Goal: Information Seeking & Learning: Learn about a topic

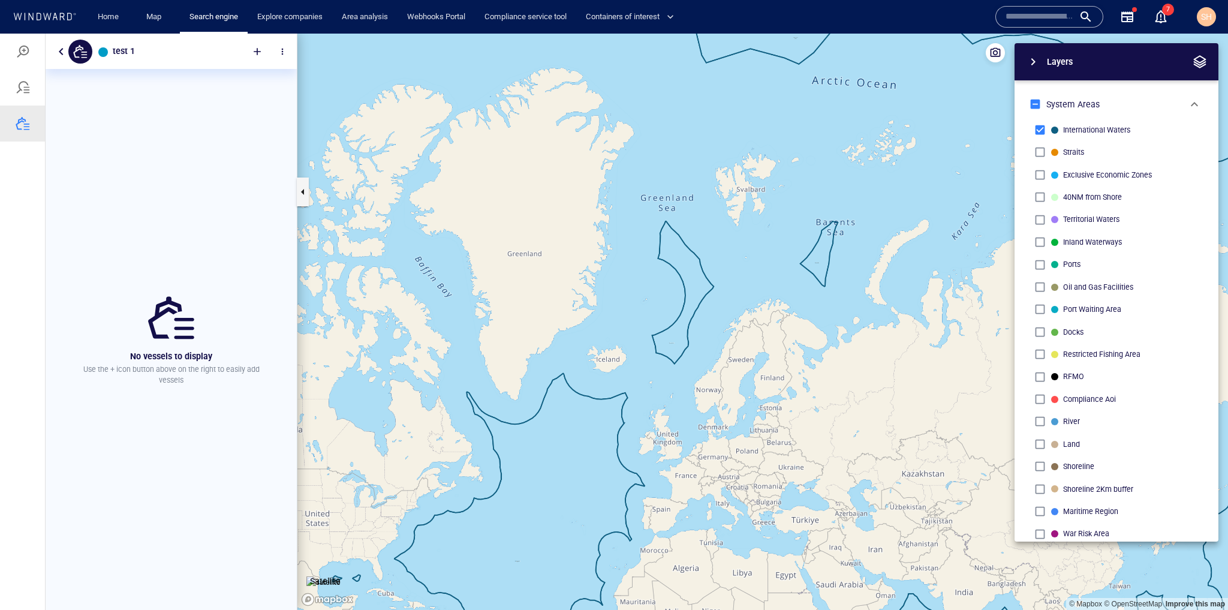
click at [64, 54] on button "button" at bounding box center [61, 51] width 14 height 14
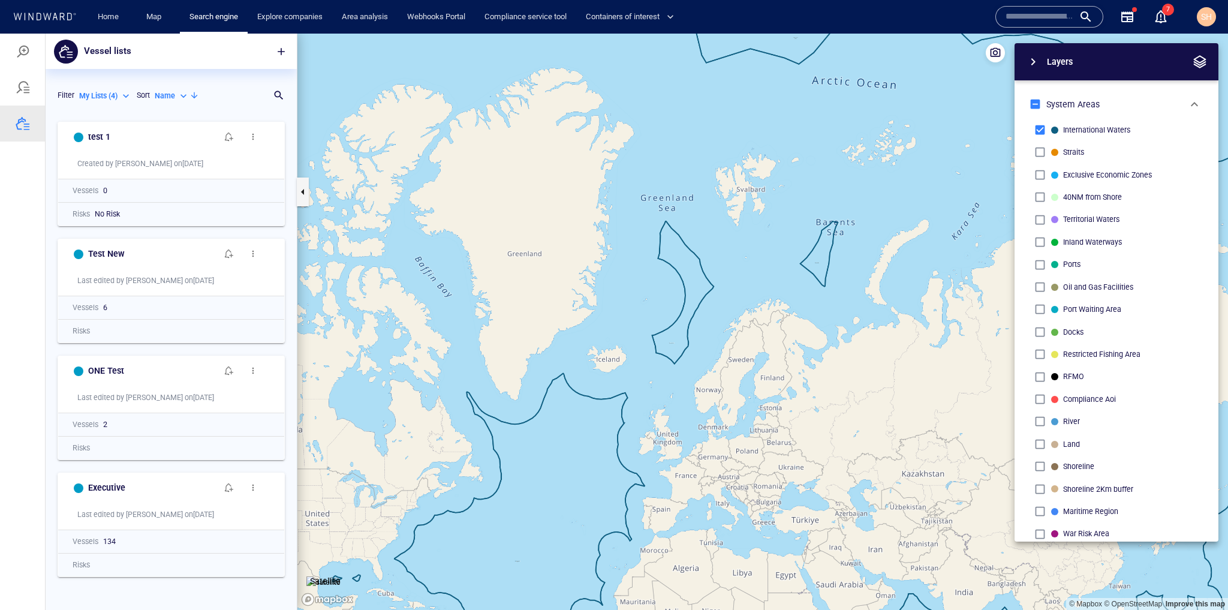
scroll to position [486, 244]
click at [91, 133] on h6 "test 1" at bounding box center [99, 137] width 22 height 15
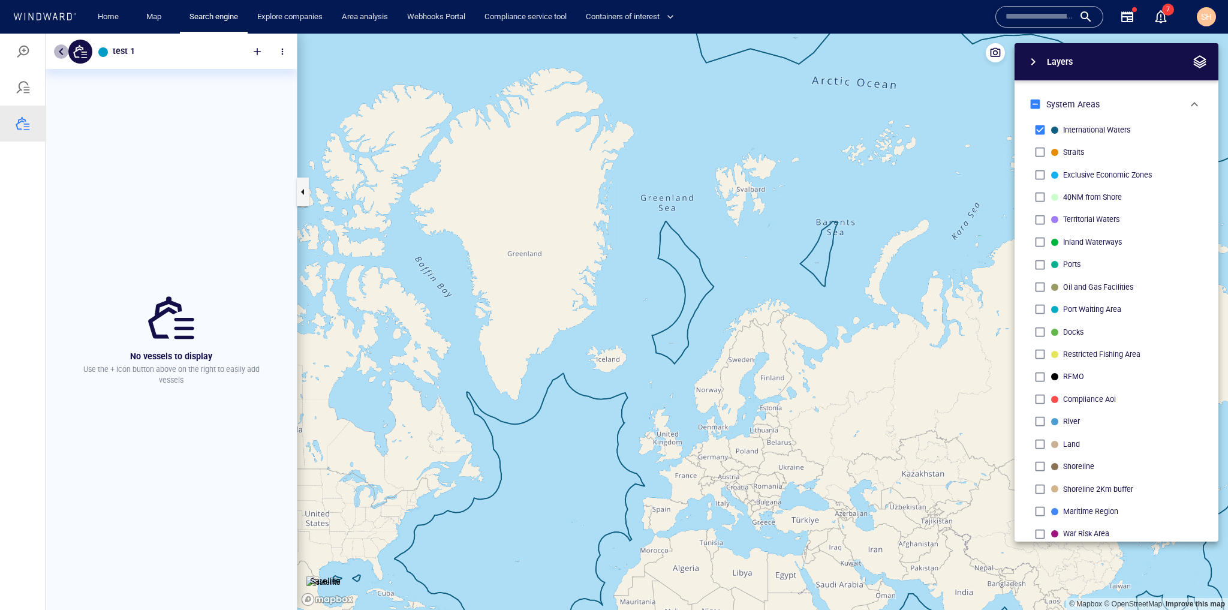
click at [58, 53] on button "button" at bounding box center [61, 51] width 14 height 14
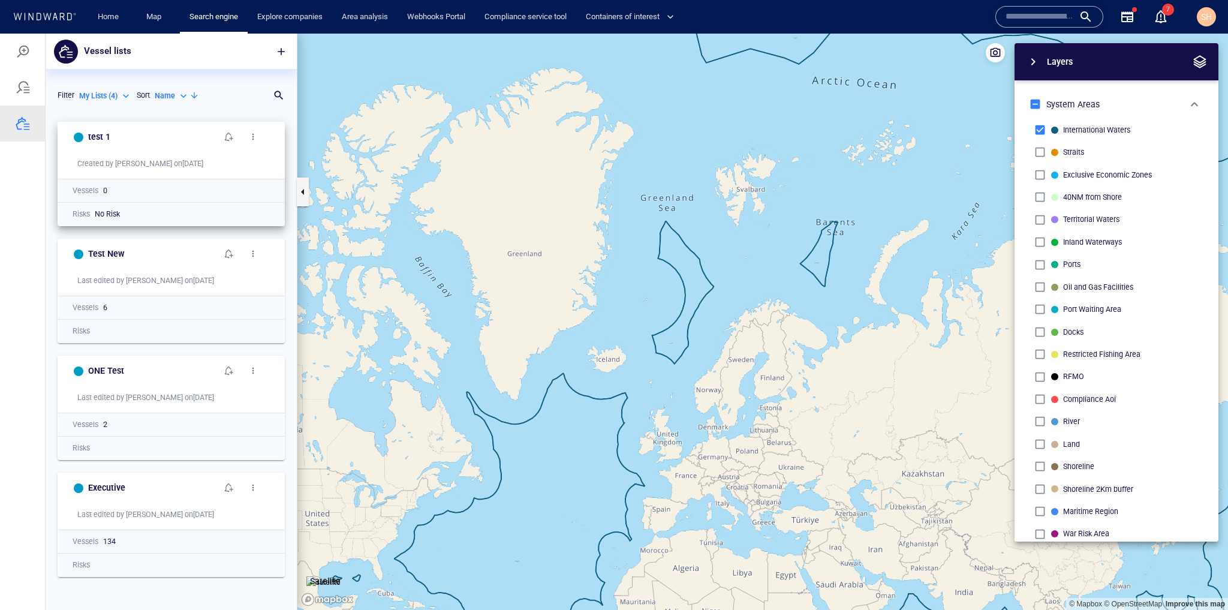
click at [263, 137] on button "button" at bounding box center [253, 137] width 24 height 24
click at [303, 178] on li "Delete" at bounding box center [325, 174] width 120 height 22
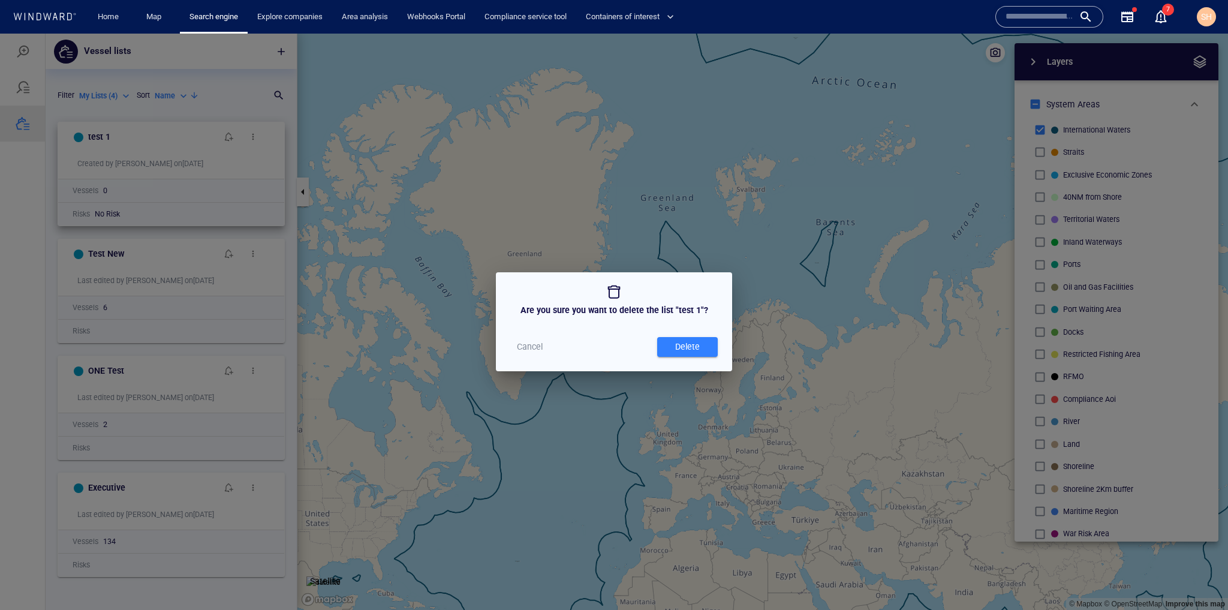
click at [707, 349] on span "Delete" at bounding box center [687, 346] width 49 height 15
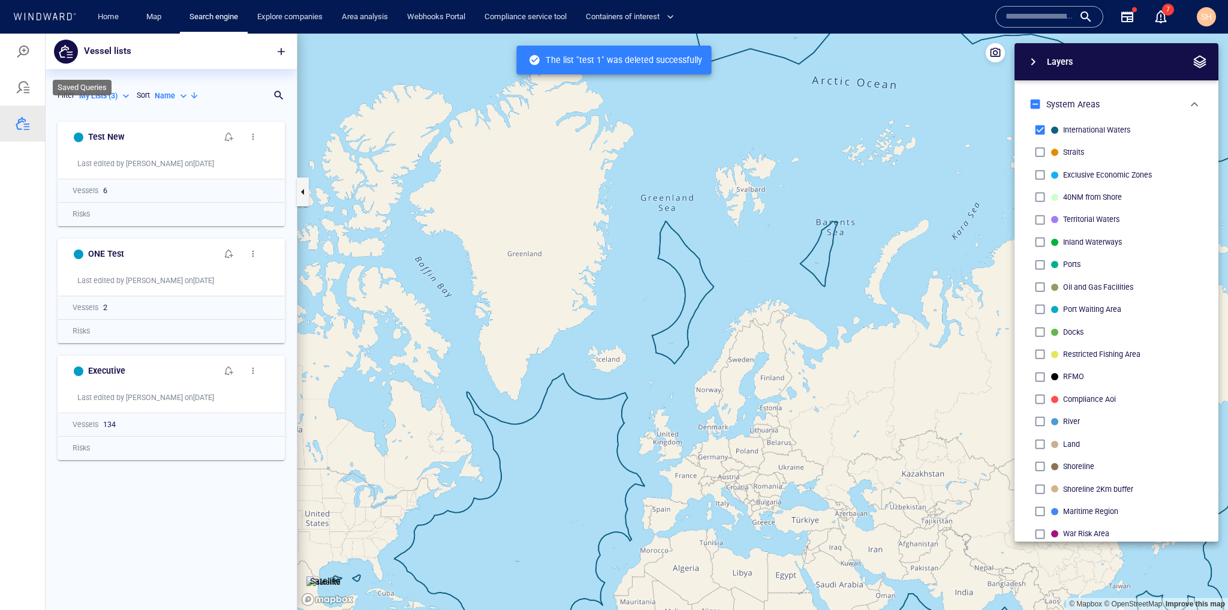
click at [28, 89] on div at bounding box center [23, 87] width 14 height 14
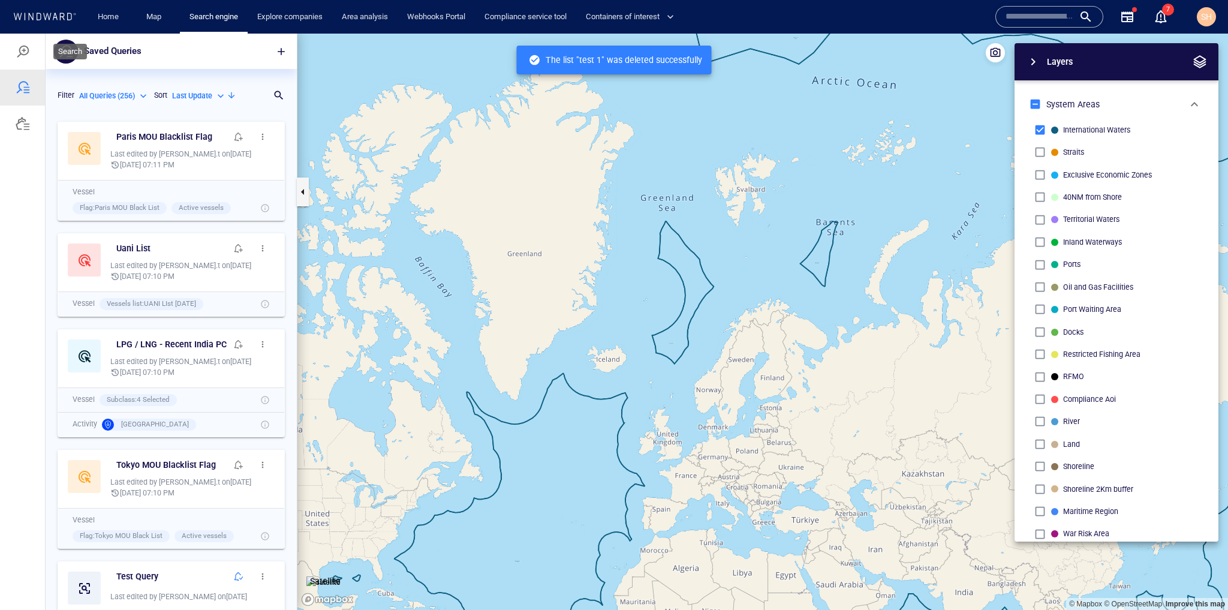
click at [32, 60] on div at bounding box center [22, 52] width 45 height 36
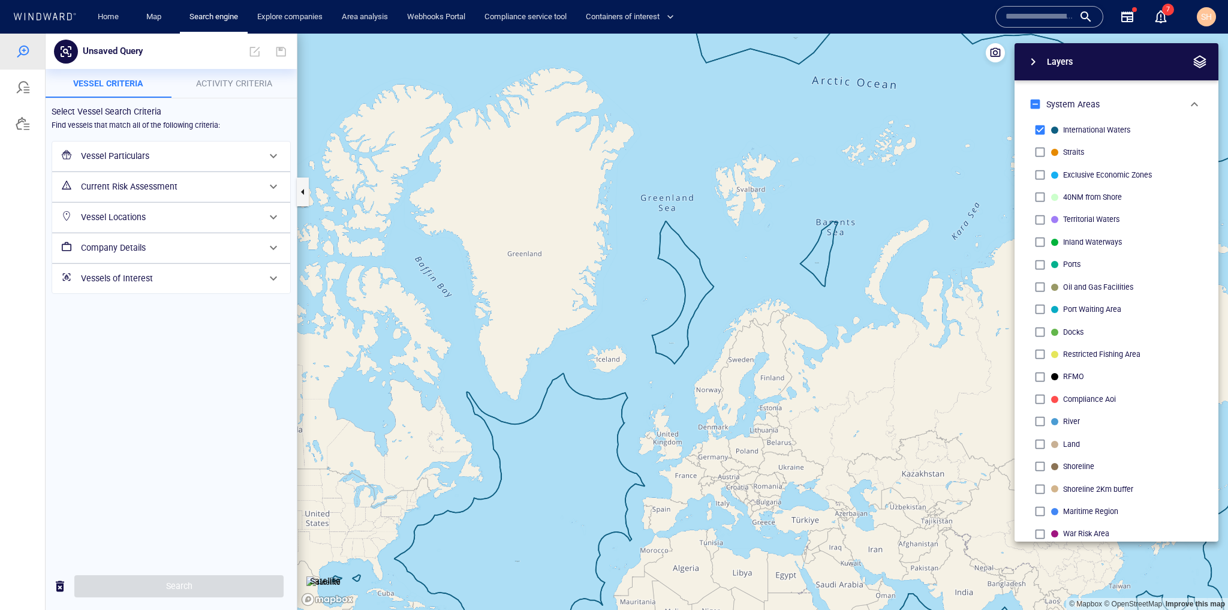
click at [175, 277] on h6 "Vessels of Interest" at bounding box center [170, 278] width 178 height 15
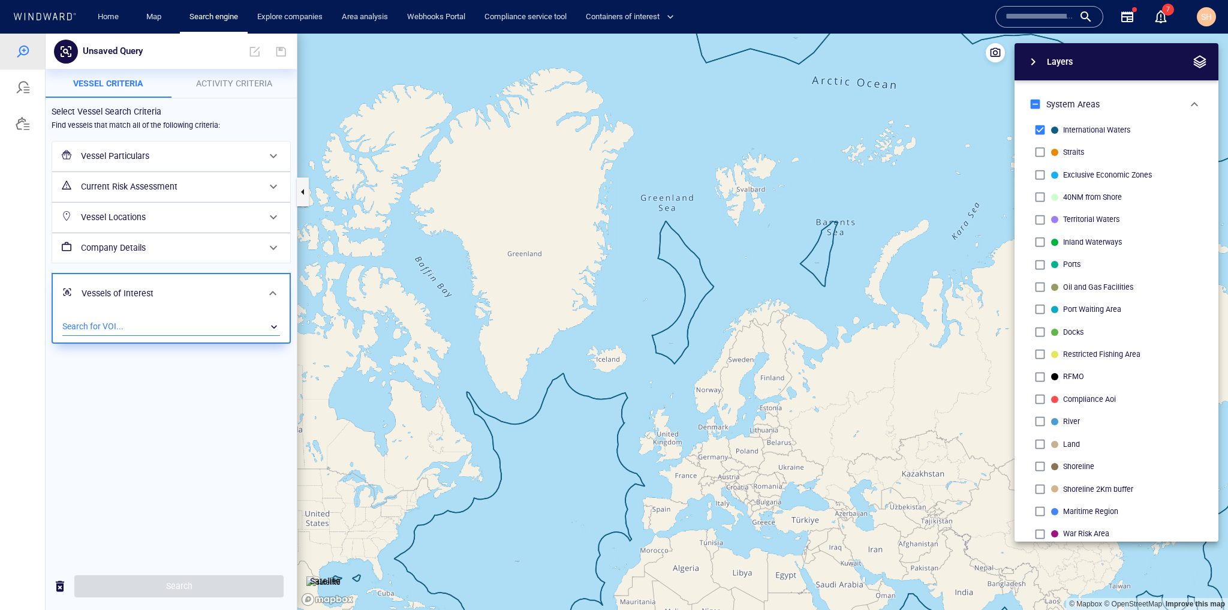
click at [193, 318] on div "​" at bounding box center [171, 327] width 218 height 18
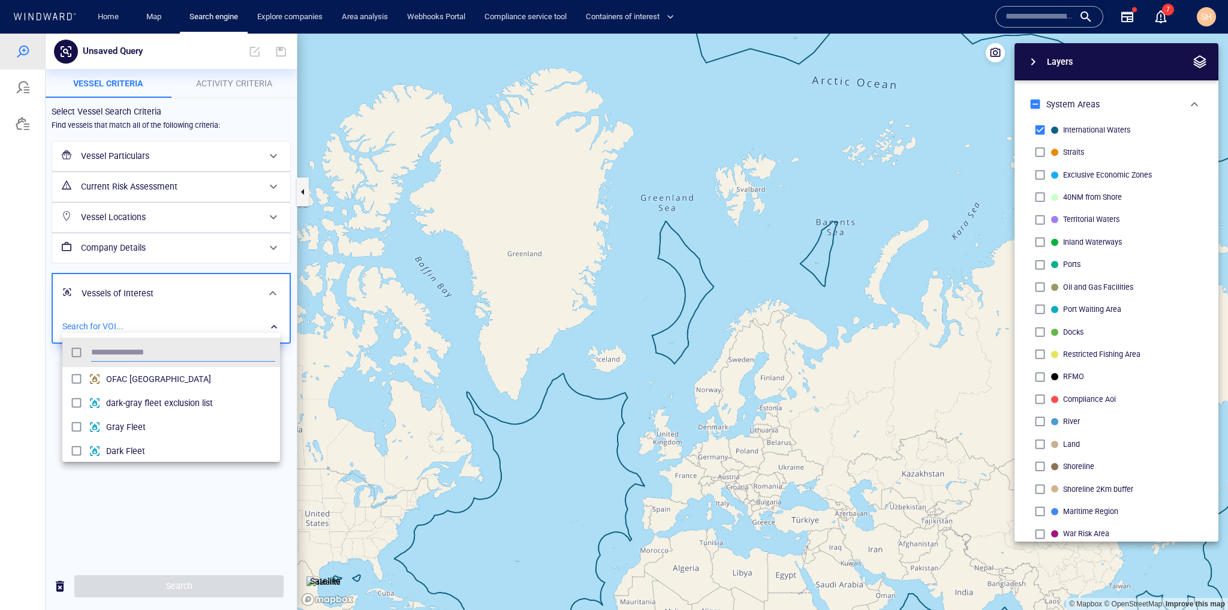
scroll to position [112, 210]
type input "***"
click at [192, 380] on span "ONE Test" at bounding box center [190, 379] width 169 height 14
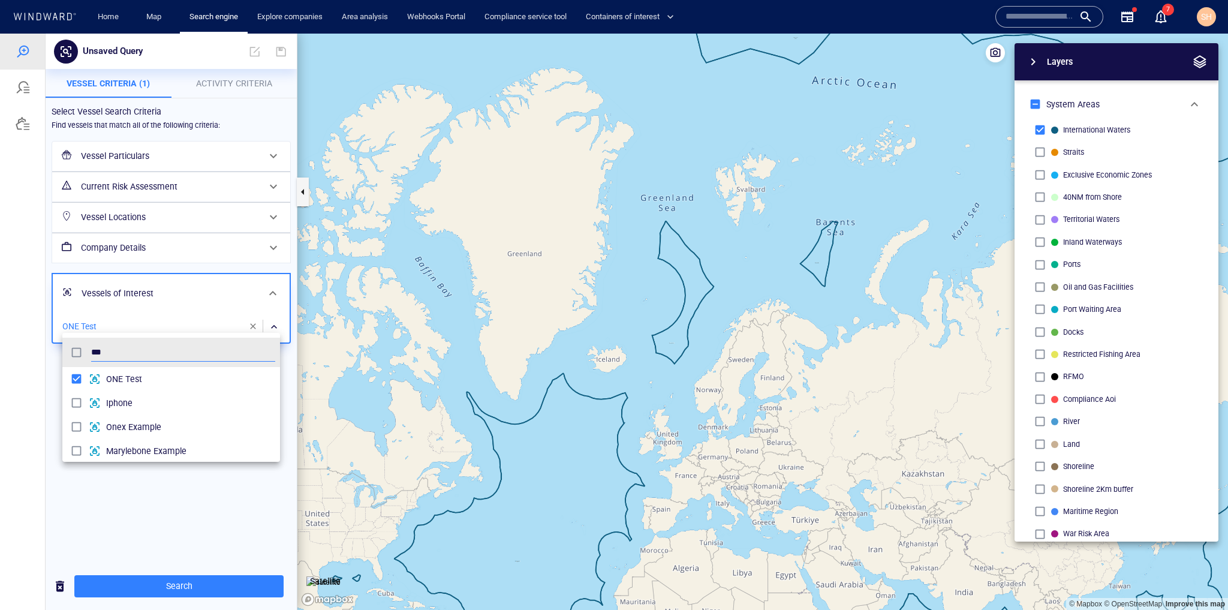
click at [199, 523] on div at bounding box center [614, 322] width 1228 height 576
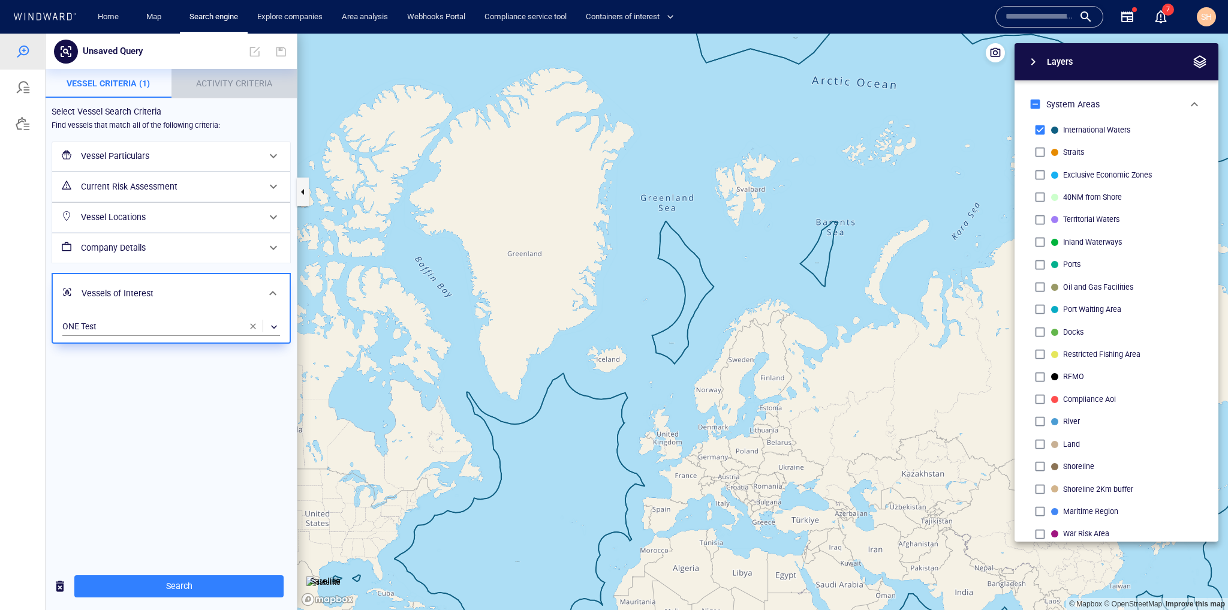
click at [238, 80] on span "Activity Criteria" at bounding box center [234, 84] width 76 height 10
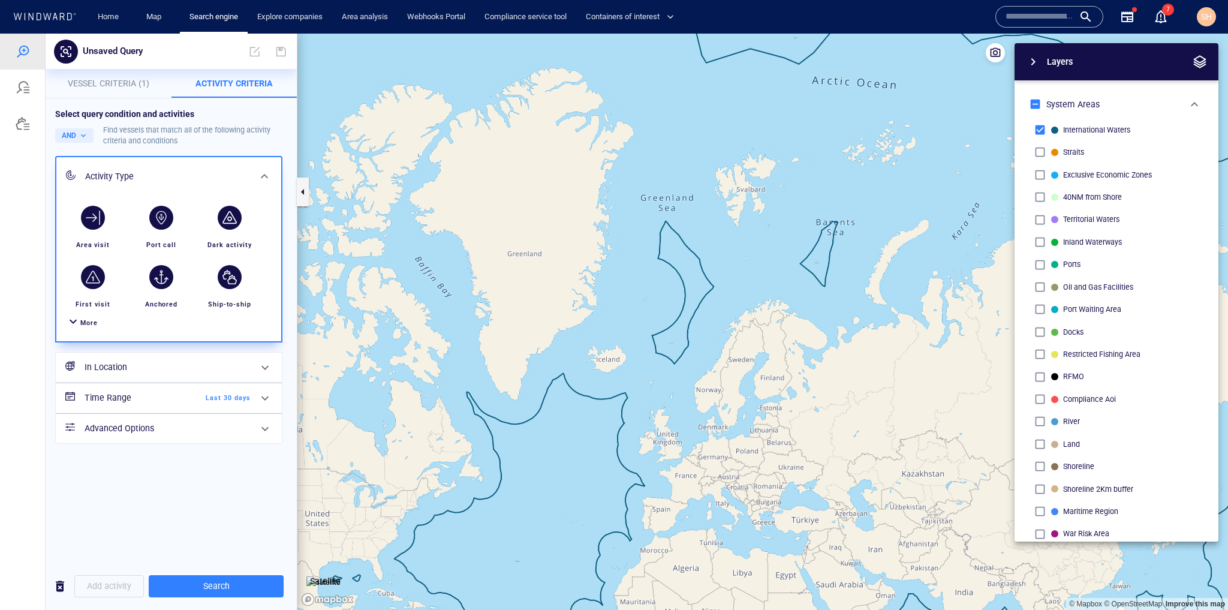
click at [83, 330] on div "More" at bounding box center [169, 323] width 211 height 22
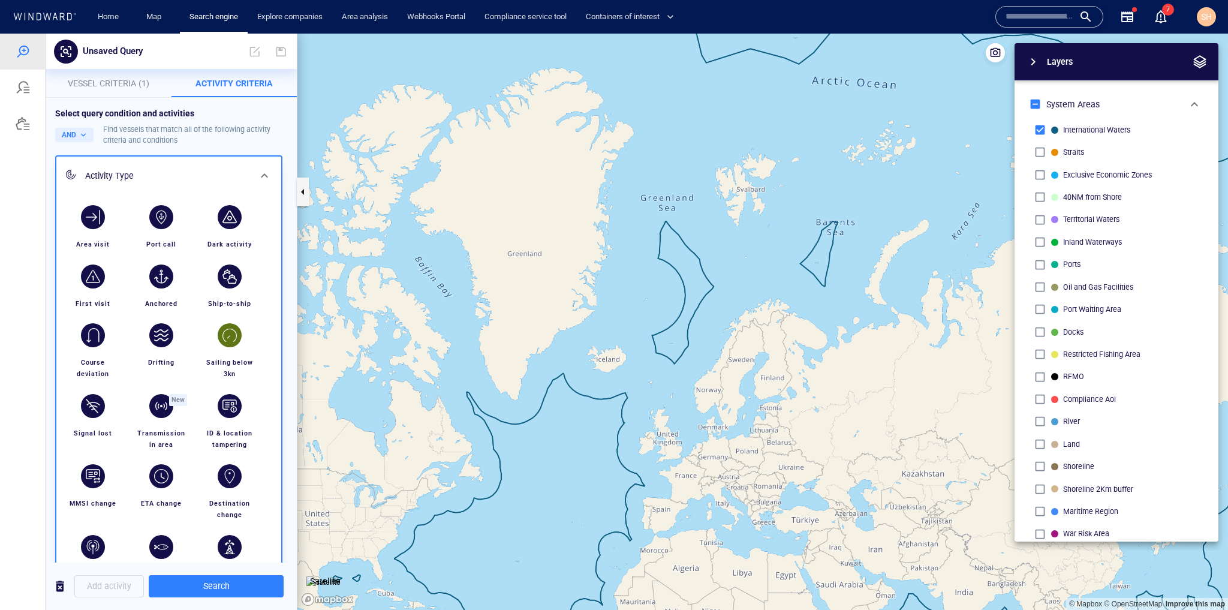
click at [223, 347] on div "button" at bounding box center [230, 336] width 34 height 34
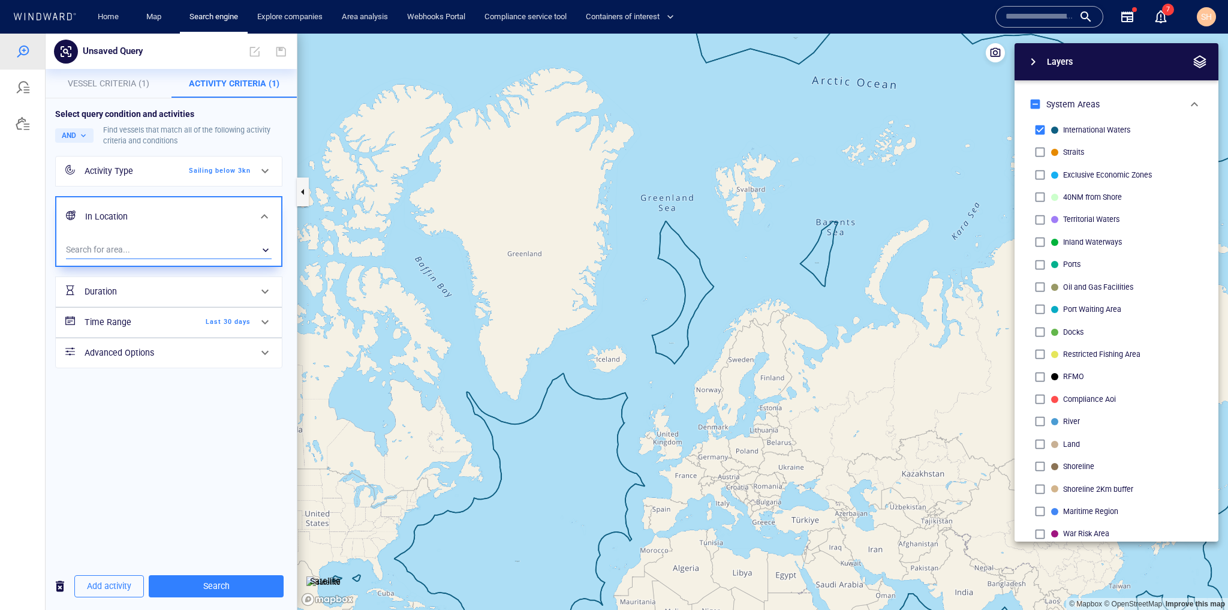
click at [189, 253] on div "​" at bounding box center [169, 250] width 206 height 18
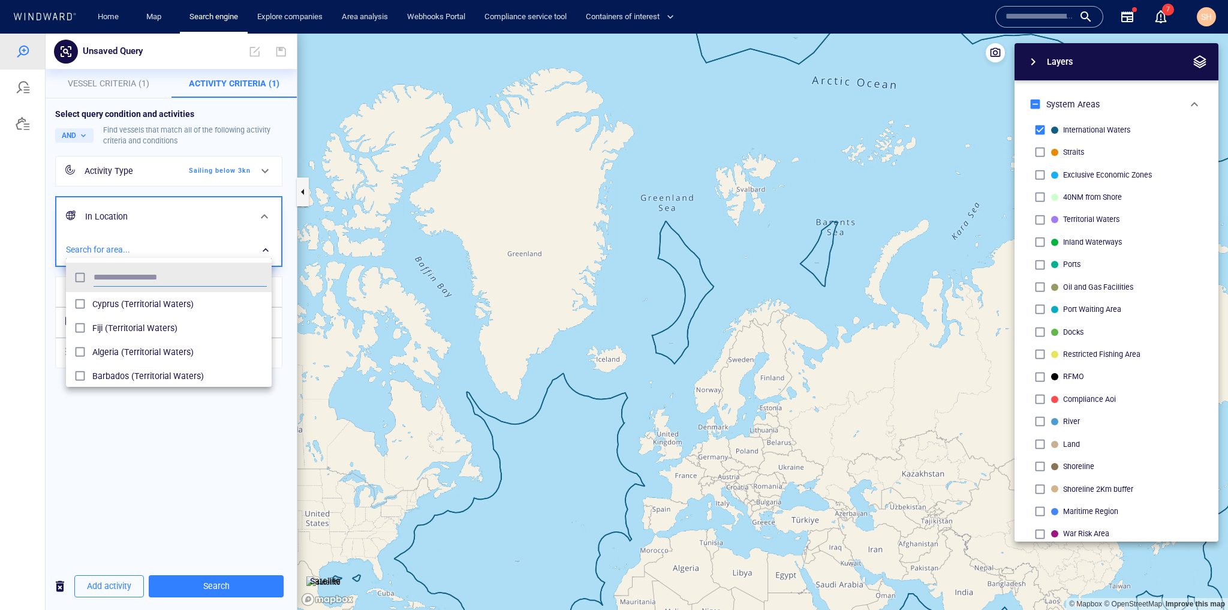
scroll to position [112, 198]
type input "**********"
click at [180, 306] on span "Arabian Sea (International Waters)" at bounding box center [179, 304] width 175 height 14
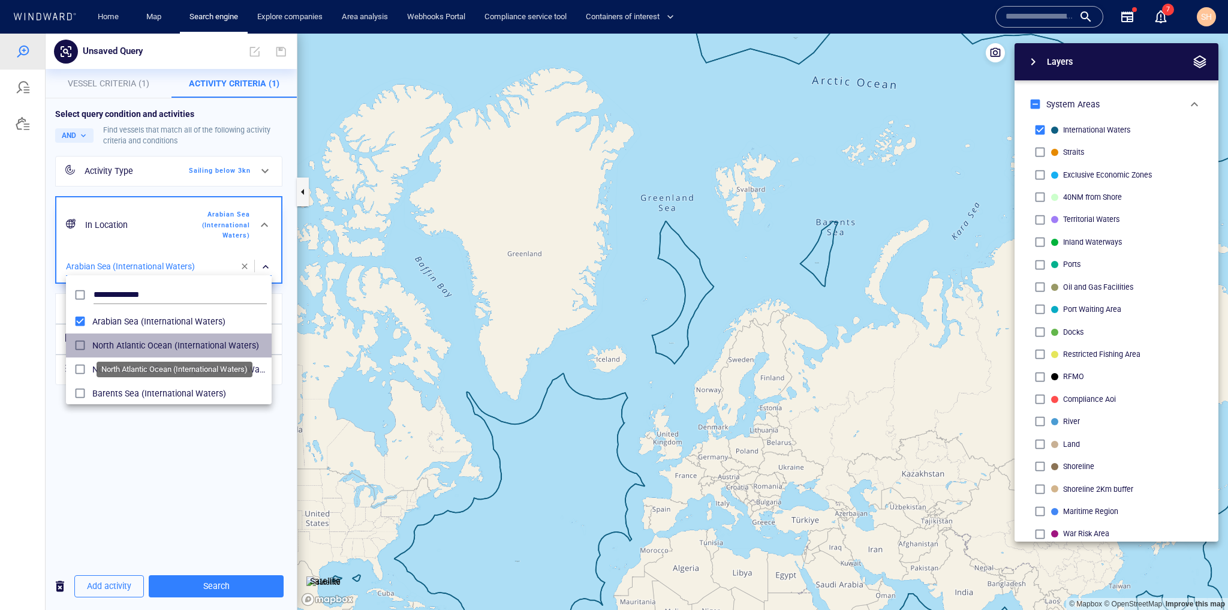
click at [176, 349] on span "North Atlantic Ocean (International Waters)" at bounding box center [179, 345] width 175 height 14
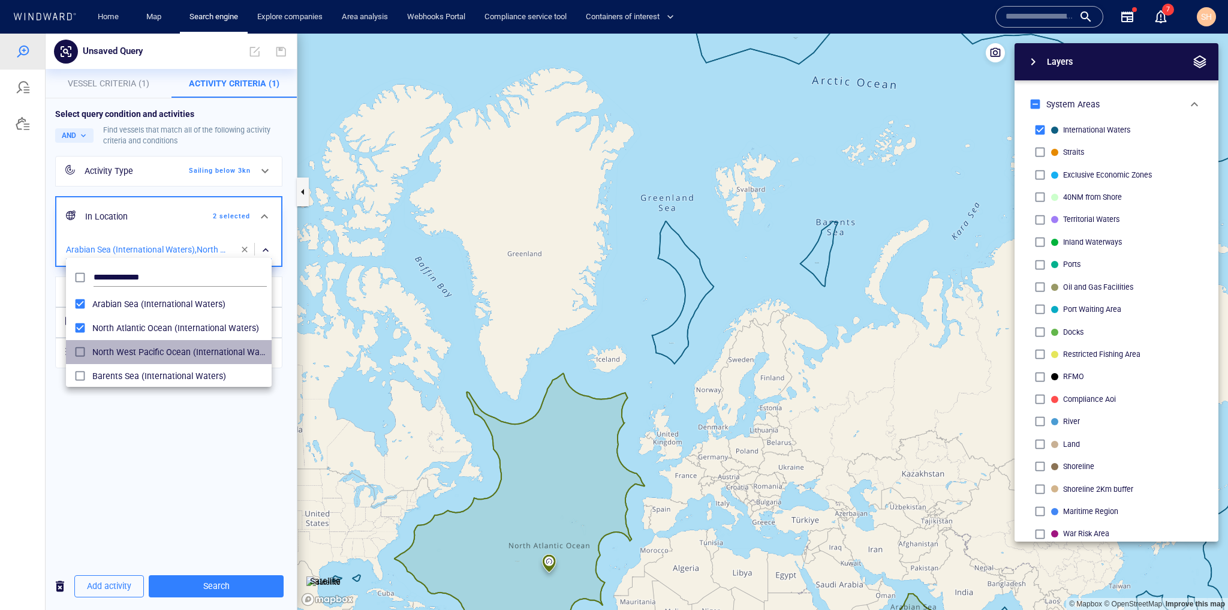
click at [200, 344] on div "North West Pacific Ocean (International Waters)" at bounding box center [179, 351] width 175 height 19
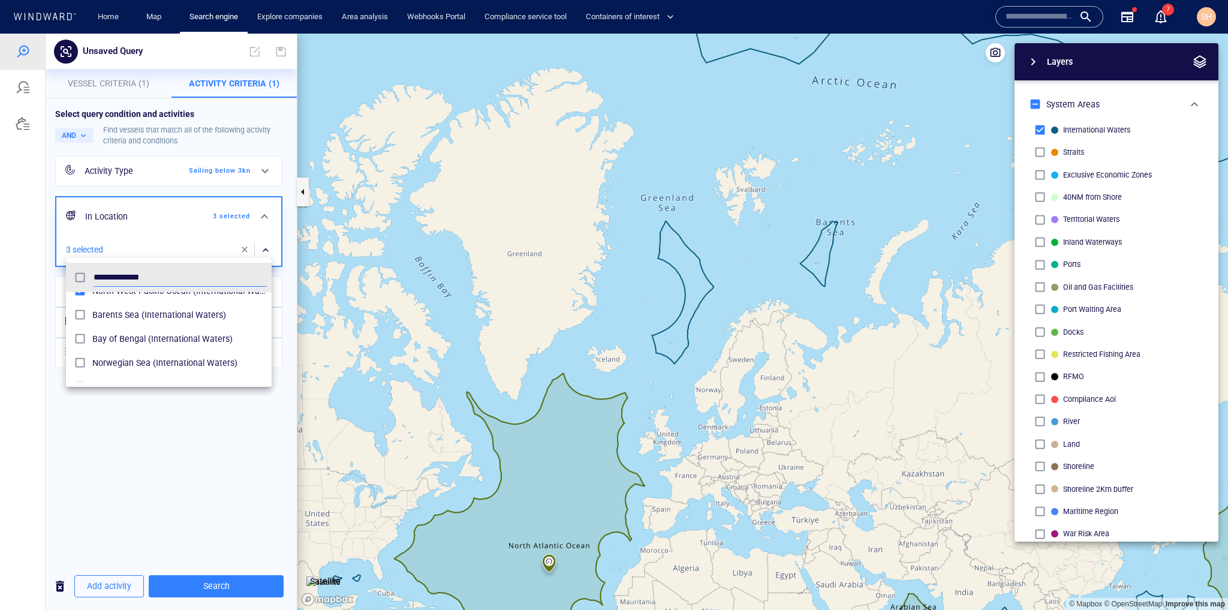
scroll to position [48, 0]
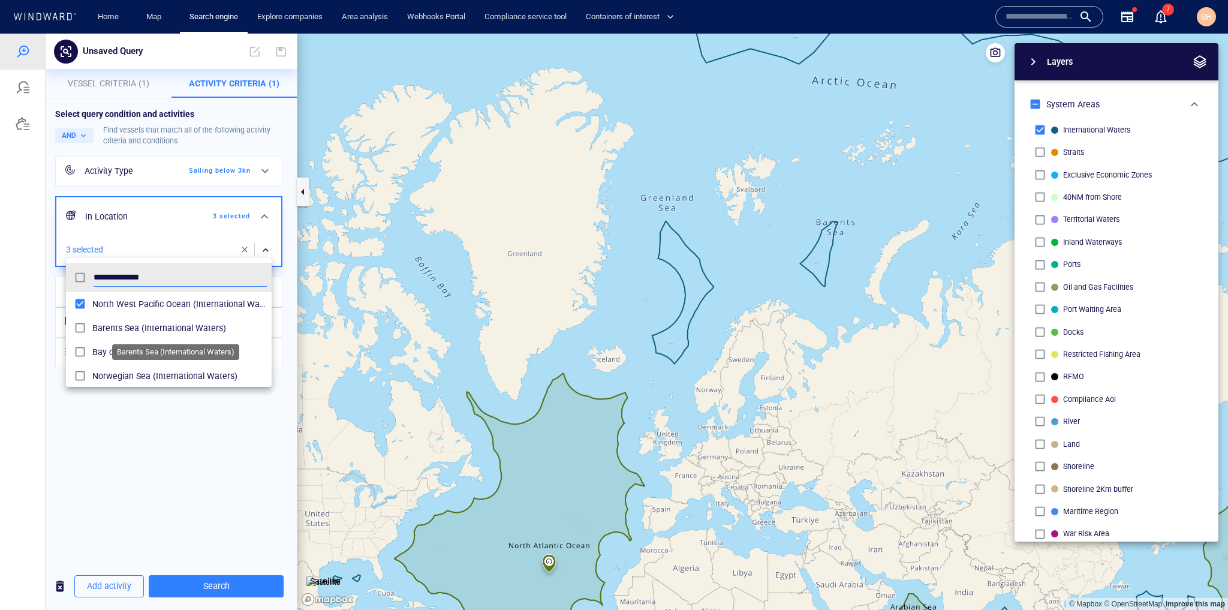
click at [193, 325] on span "Barents Sea (International Waters)" at bounding box center [179, 328] width 175 height 14
click at [194, 363] on li "Bay of Bengal (International Waters)" at bounding box center [169, 352] width 206 height 24
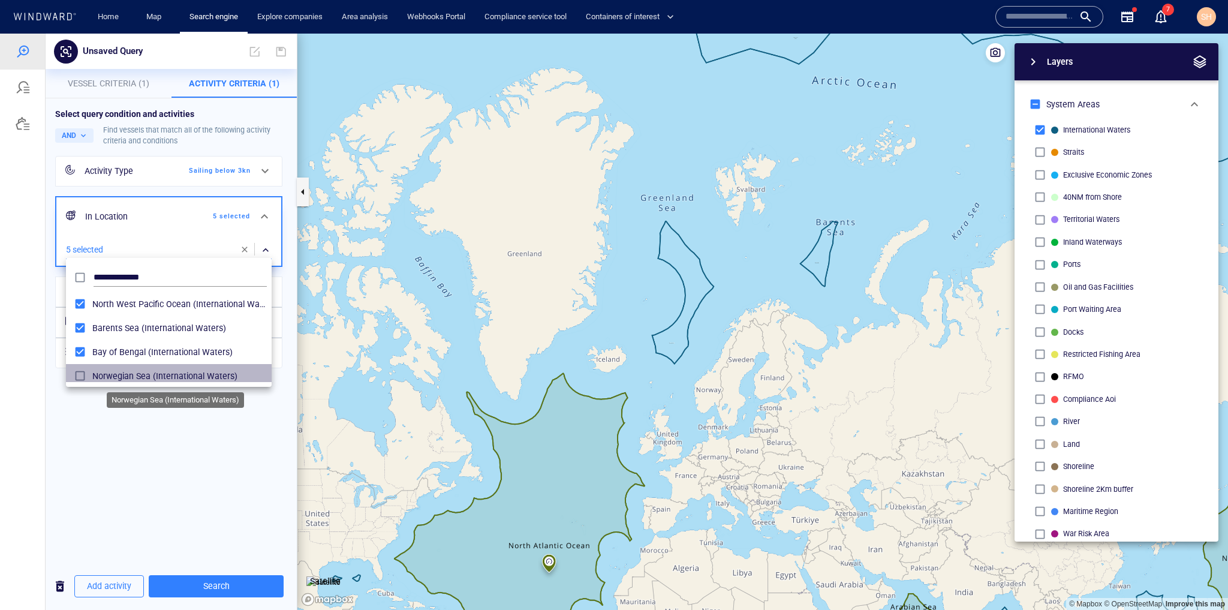
click at [196, 381] on span "Norwegian Sea (International Waters)" at bounding box center [179, 376] width 175 height 14
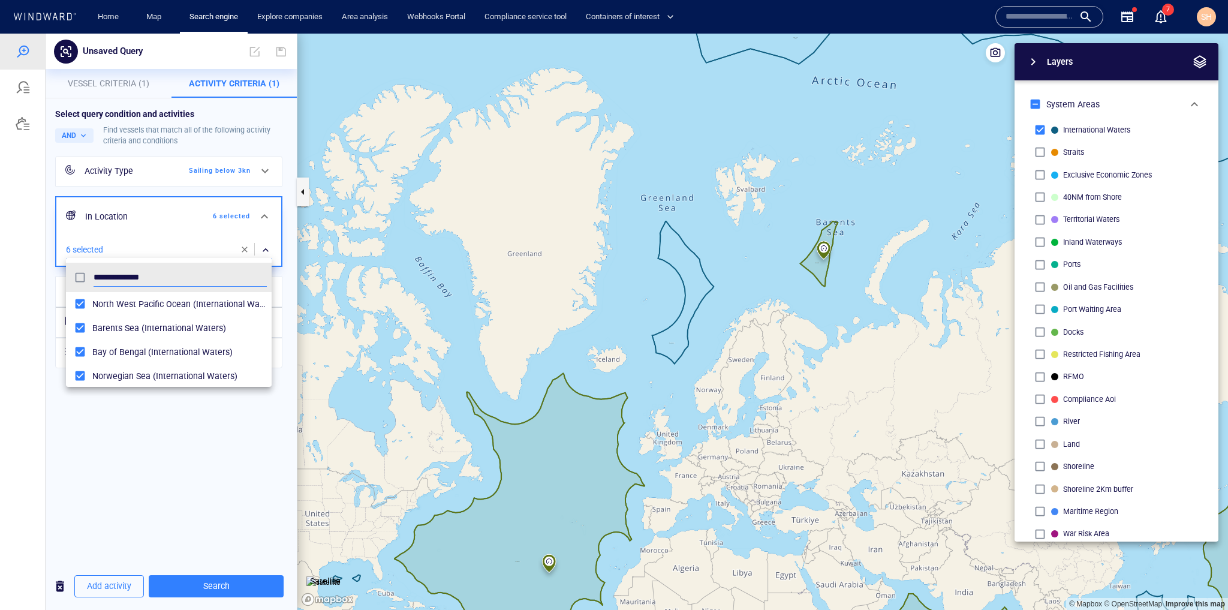
scroll to position [96, 0]
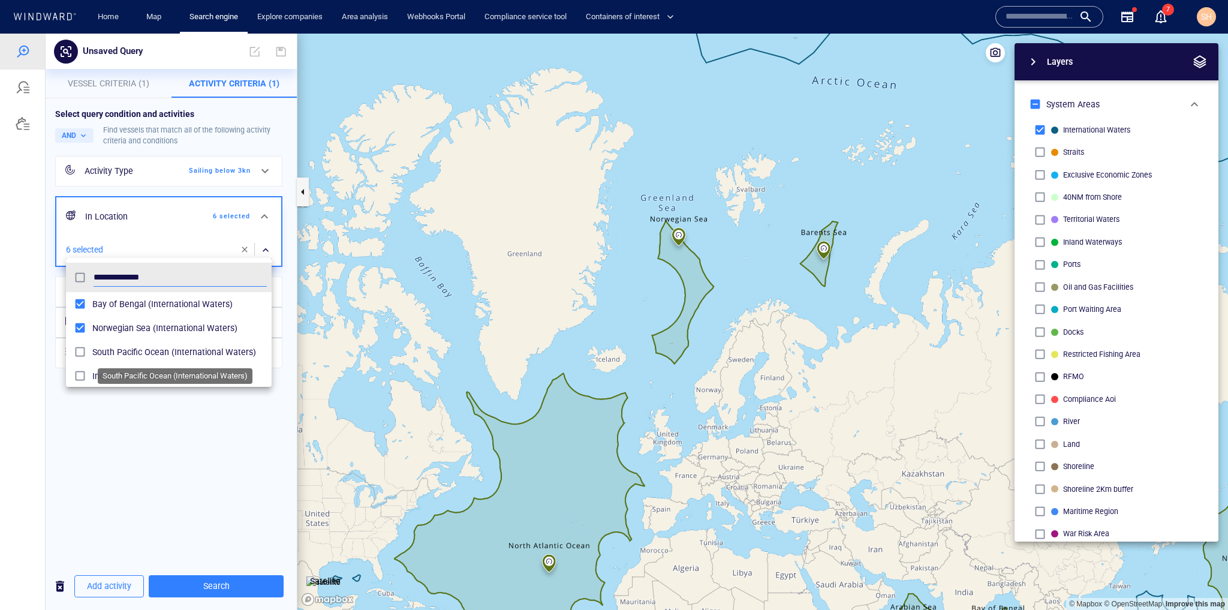
click at [190, 349] on span "South Pacific Ocean (International Waters)" at bounding box center [179, 352] width 175 height 14
click at [224, 327] on span "Indian Ocean (International Waters)" at bounding box center [179, 328] width 175 height 14
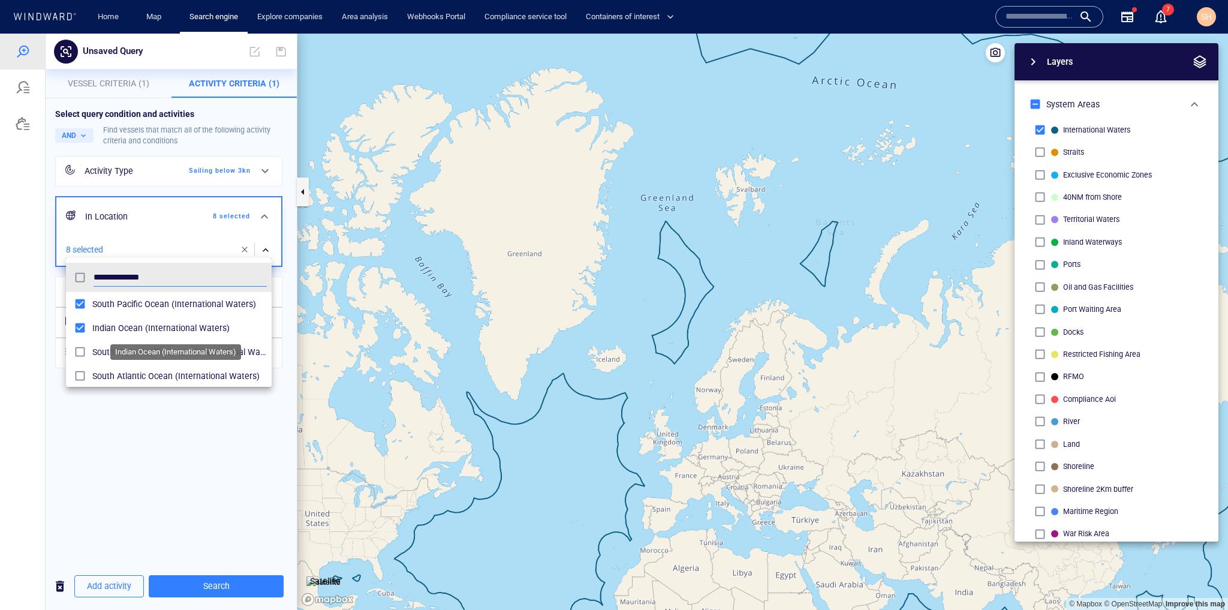
click at [220, 350] on span "South West Pacific Ocean (International Waters)" at bounding box center [179, 352] width 175 height 14
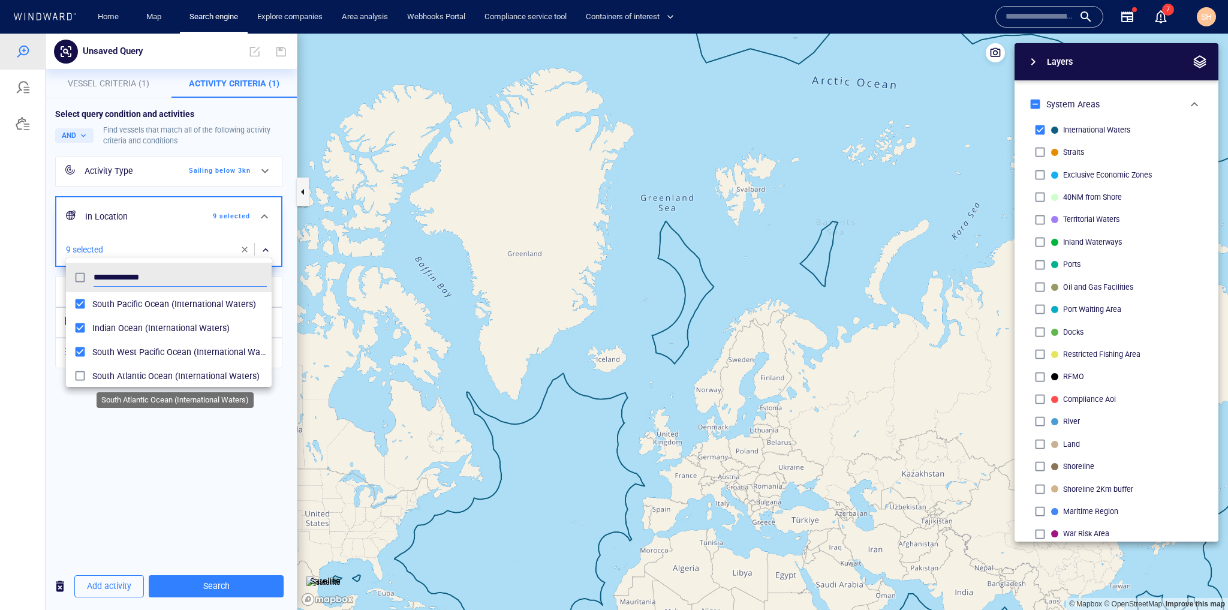
click at [218, 370] on span "South Atlantic Ocean (International Waters)" at bounding box center [179, 376] width 175 height 14
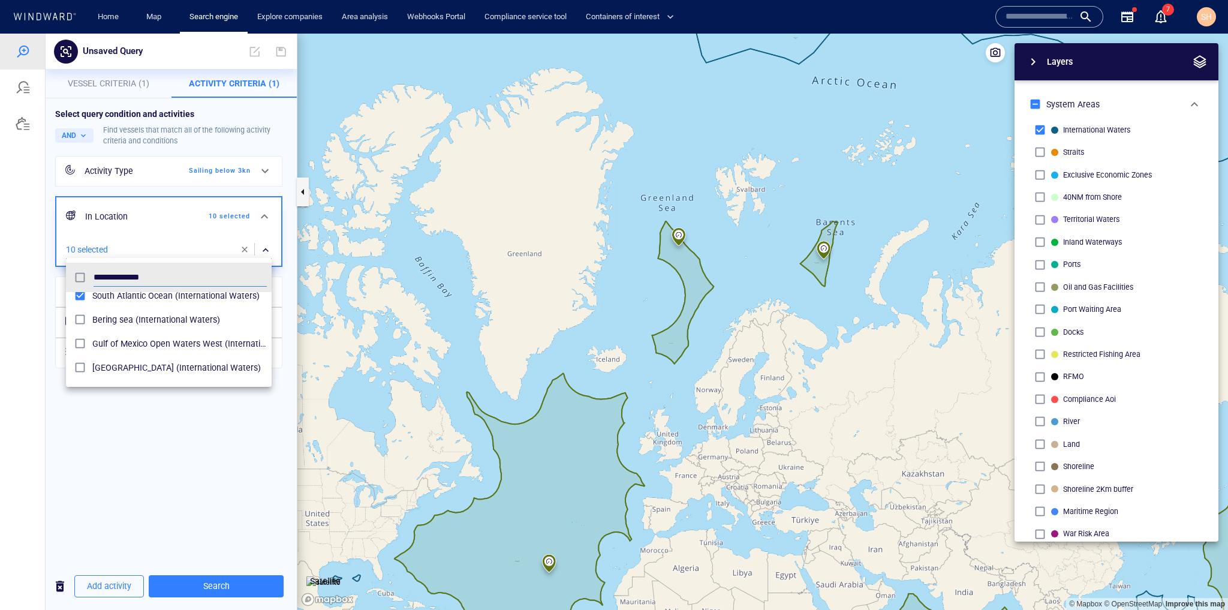
scroll to position [240, 0]
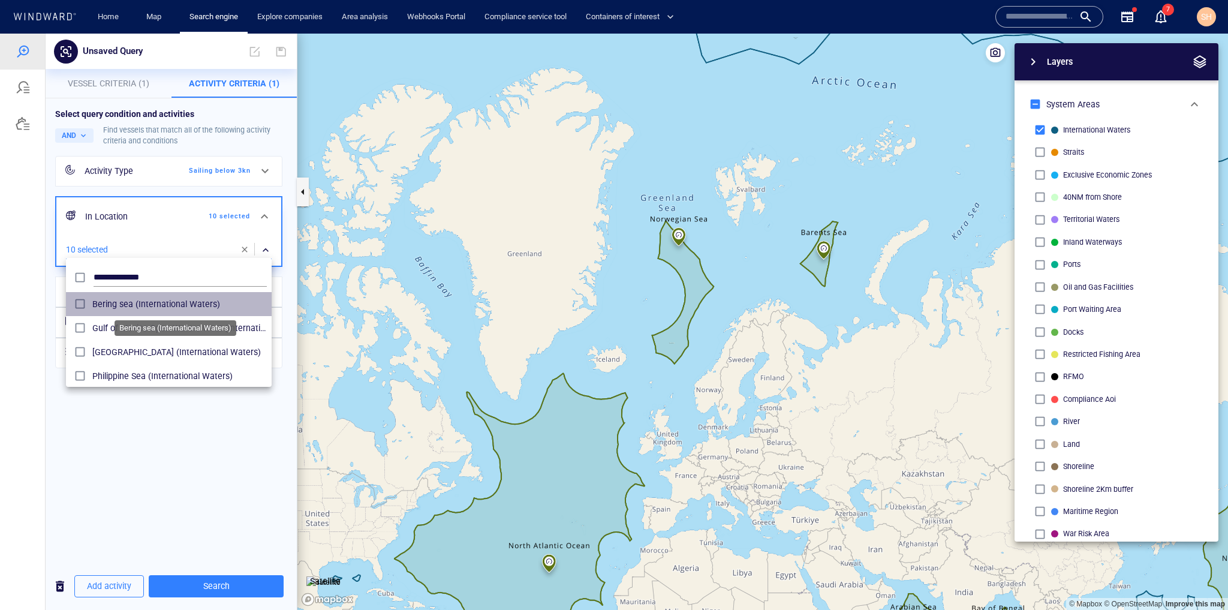
click at [217, 304] on span "Bering sea (International Waters)" at bounding box center [179, 304] width 175 height 14
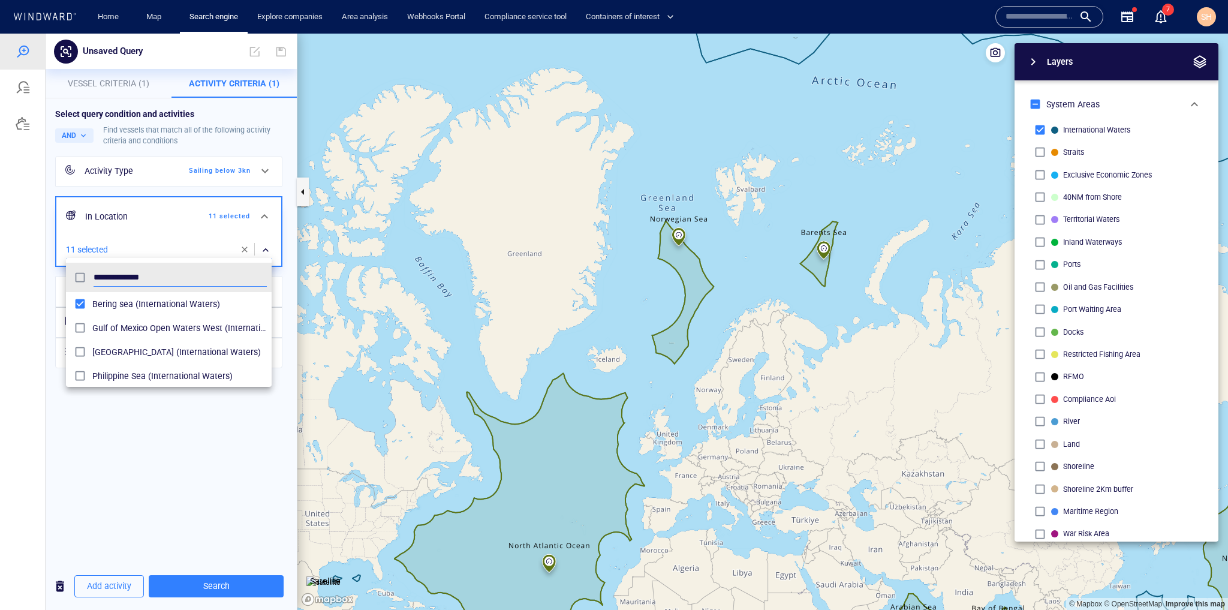
click at [207, 336] on div "Gulf of Mexico Open Waters West (International Waters)" at bounding box center [179, 328] width 175 height 19
click at [205, 356] on span "Gulf of Mexico Open Waters East (International Waters)" at bounding box center [179, 352] width 175 height 14
click at [204, 368] on div "Philippine Sea (International Waters)" at bounding box center [179, 375] width 175 height 19
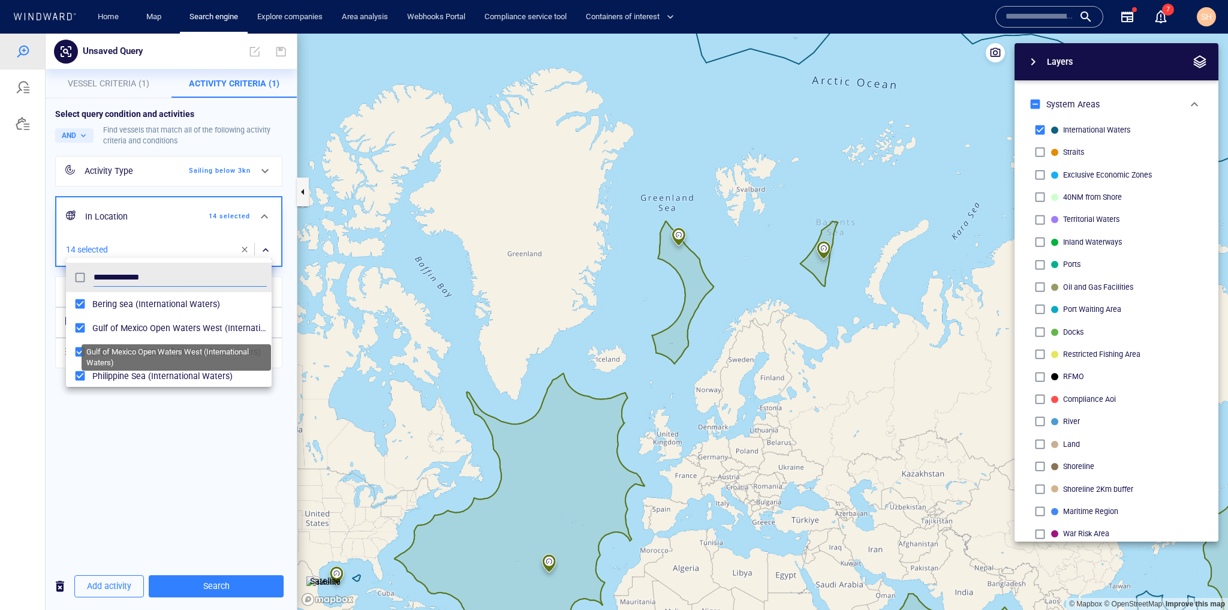
scroll to position [288, 0]
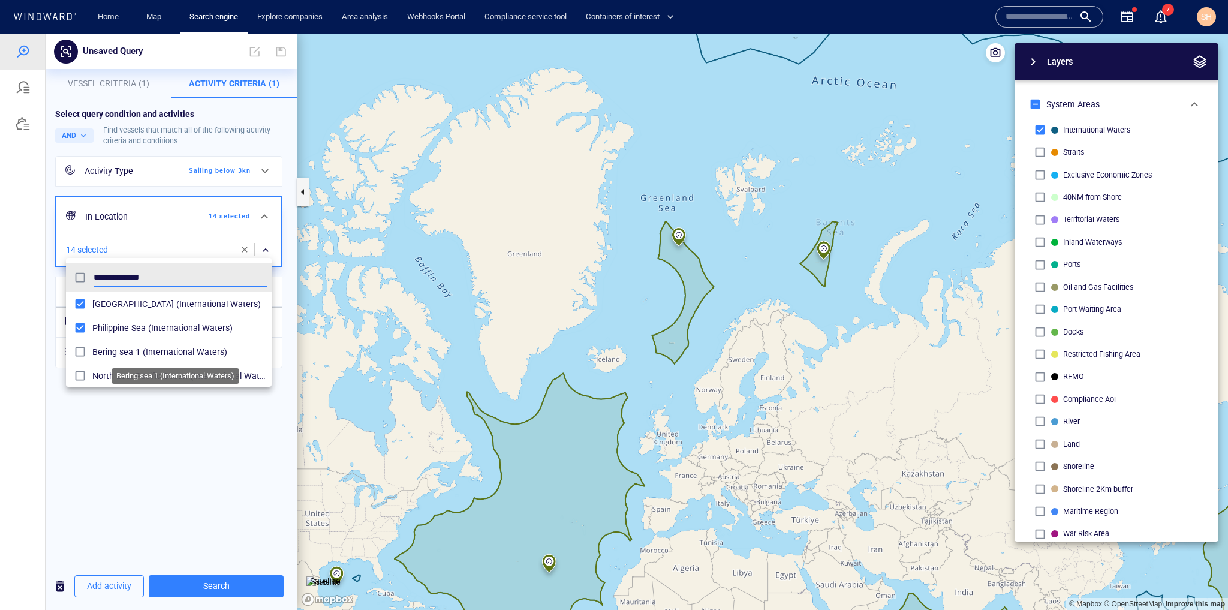
click at [182, 356] on span "Bering sea 1 (International Waters)" at bounding box center [179, 352] width 175 height 14
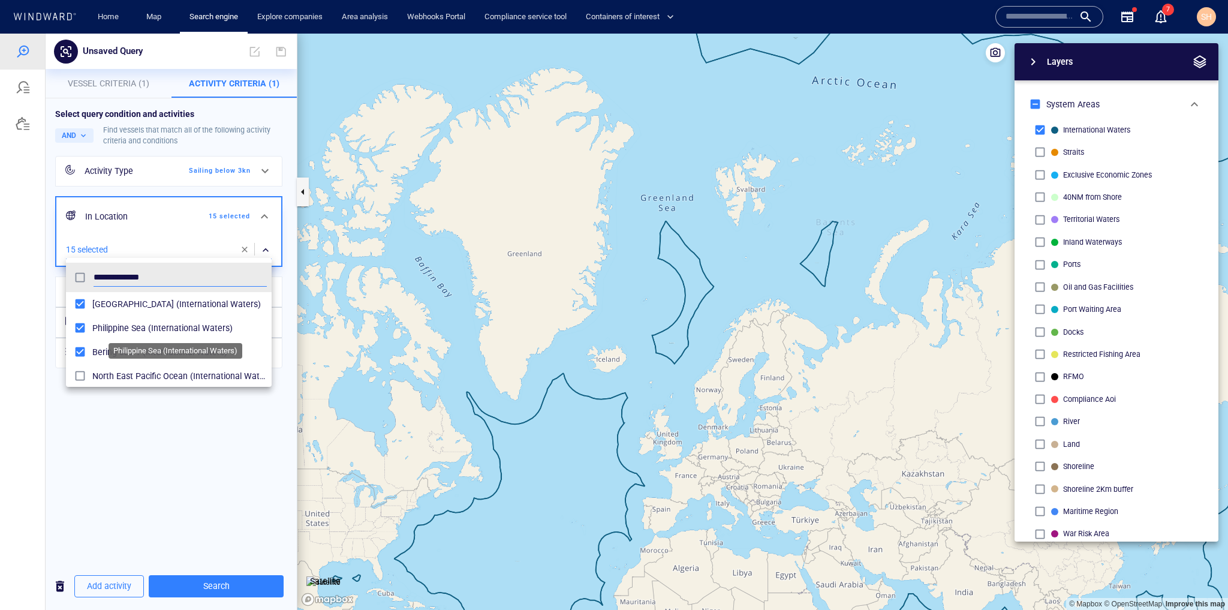
scroll to position [336, 0]
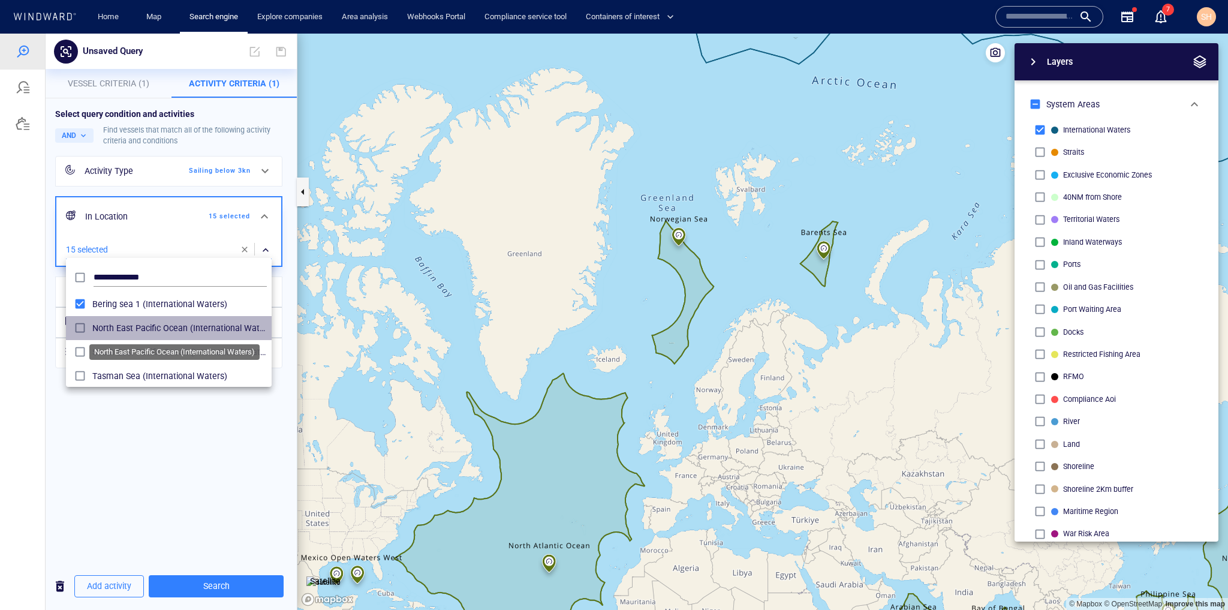
drag, startPoint x: 222, startPoint y: 322, endPoint x: 213, endPoint y: 354, distance: 34.2
click at [221, 322] on span "North East Pacific Ocean (International Waters)" at bounding box center [179, 328] width 175 height 14
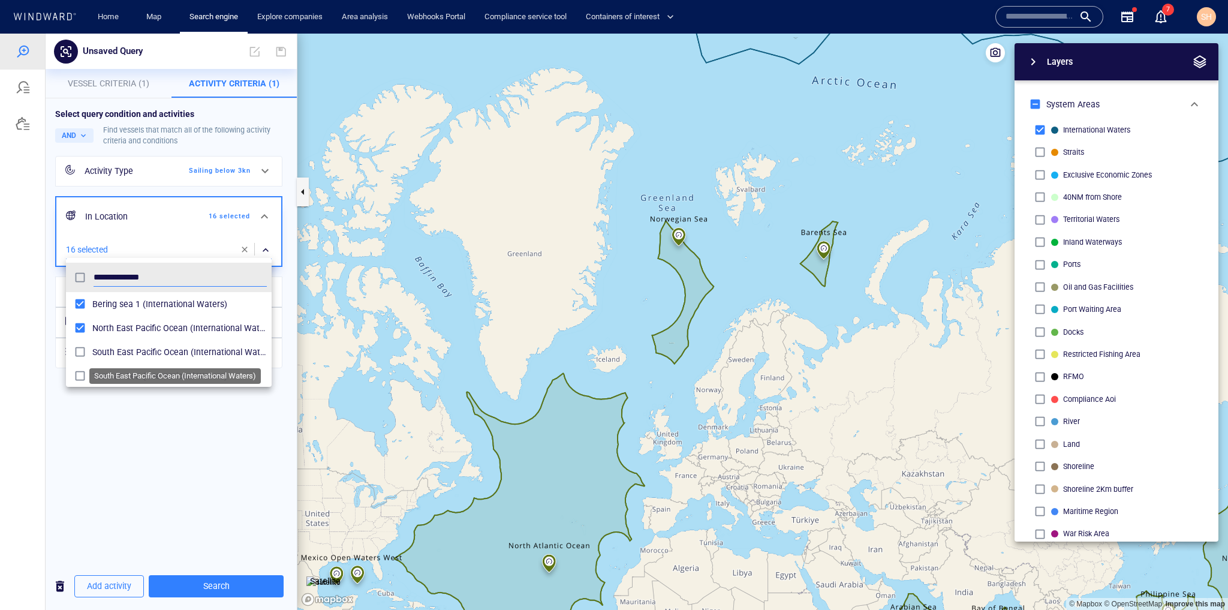
click at [213, 354] on span "South East Pacific Ocean (International Waters)" at bounding box center [179, 352] width 175 height 14
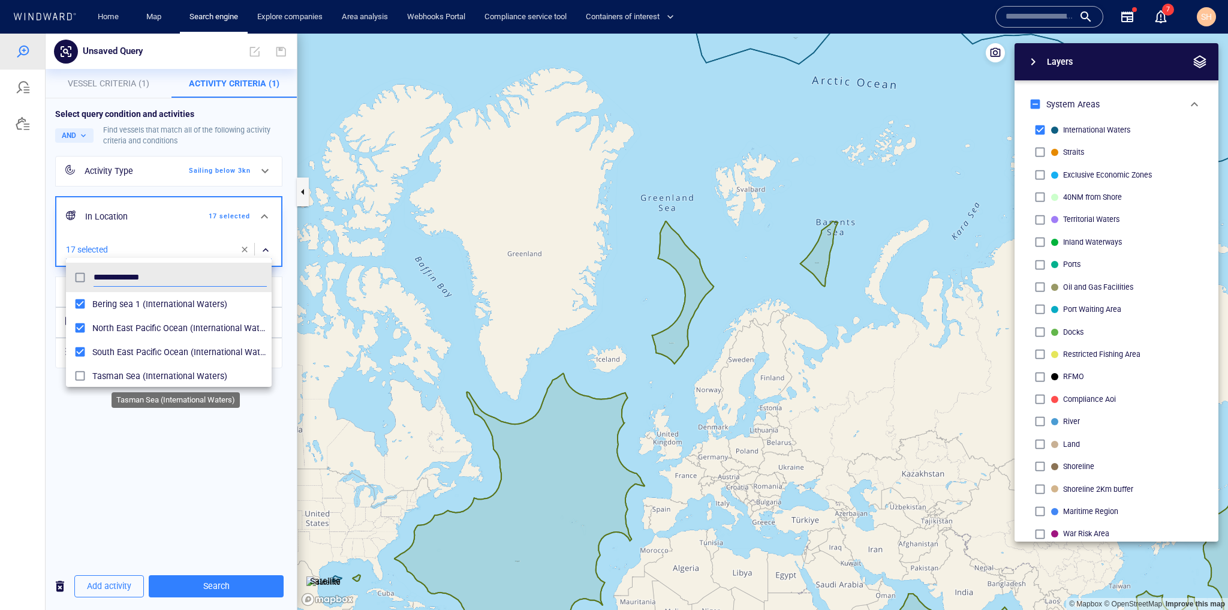
click at [205, 375] on span "Tasman Sea (International Waters)" at bounding box center [179, 376] width 175 height 14
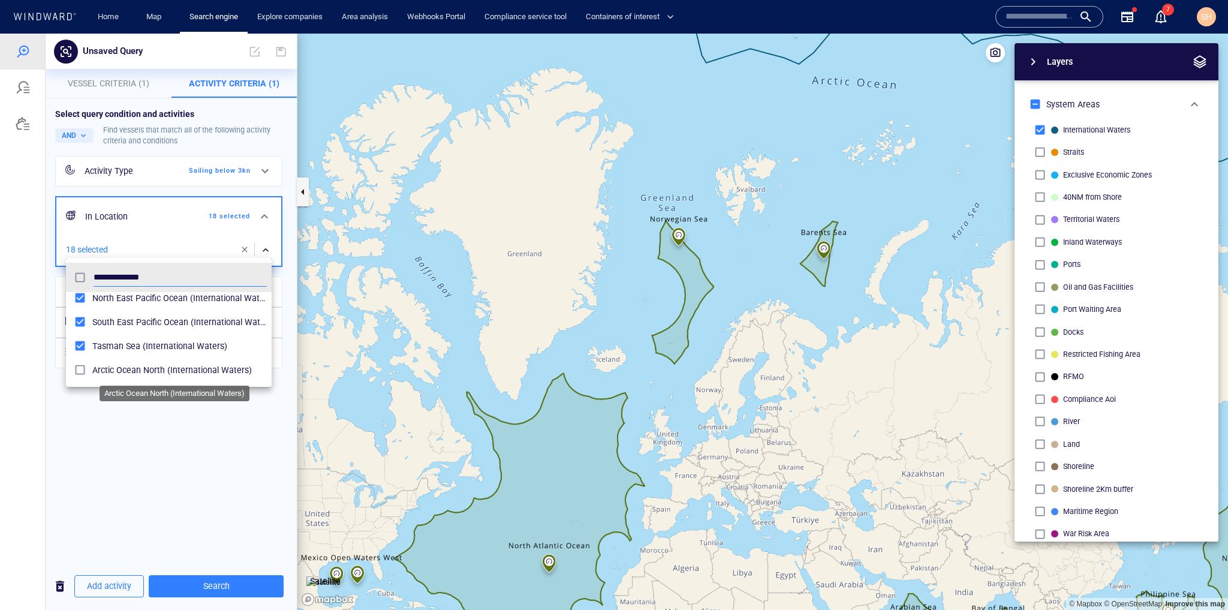
click at [218, 363] on span "Arctic Ocean North (International Waters)" at bounding box center [179, 370] width 175 height 14
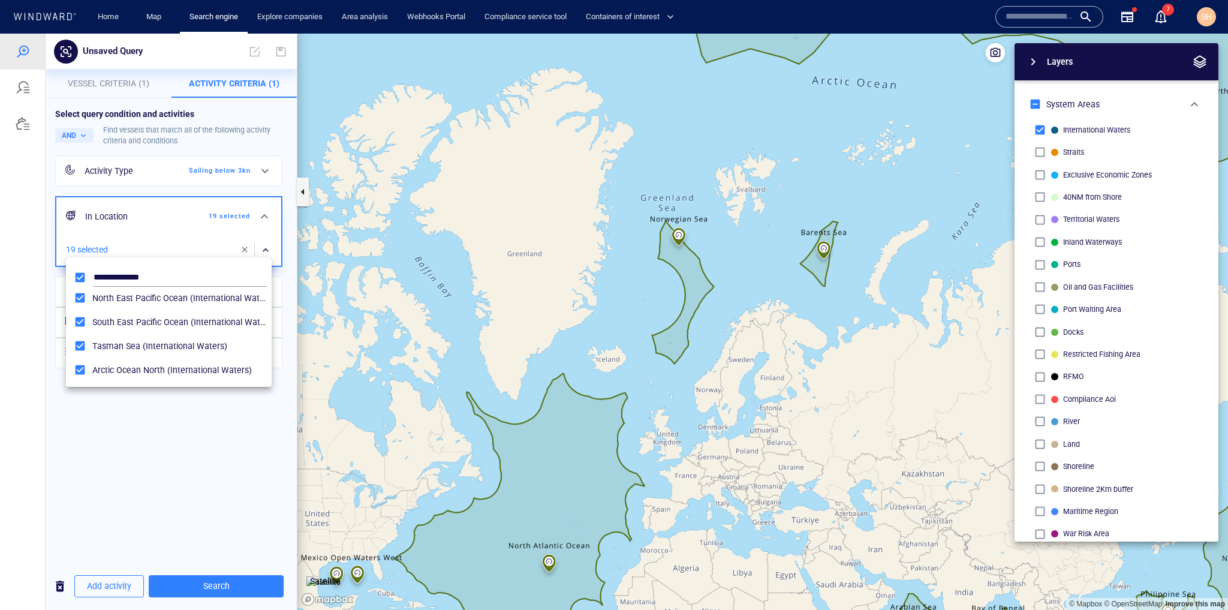
click at [217, 597] on div at bounding box center [614, 322] width 1228 height 576
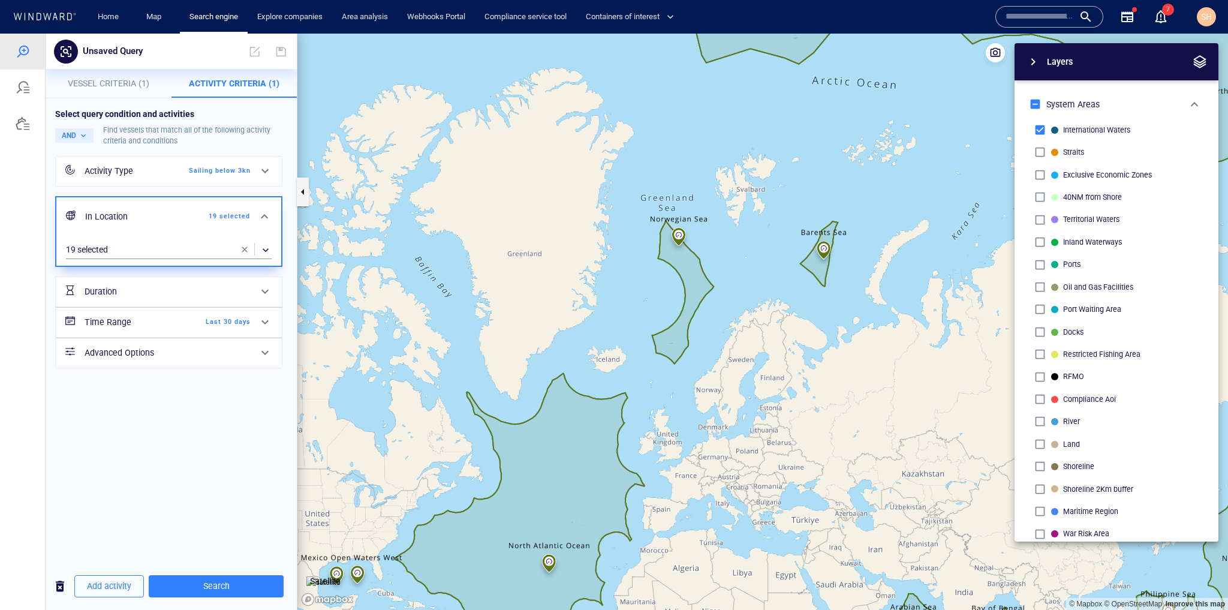
click at [166, 329] on div "Time Range Last 30 days" at bounding box center [168, 322] width 176 height 25
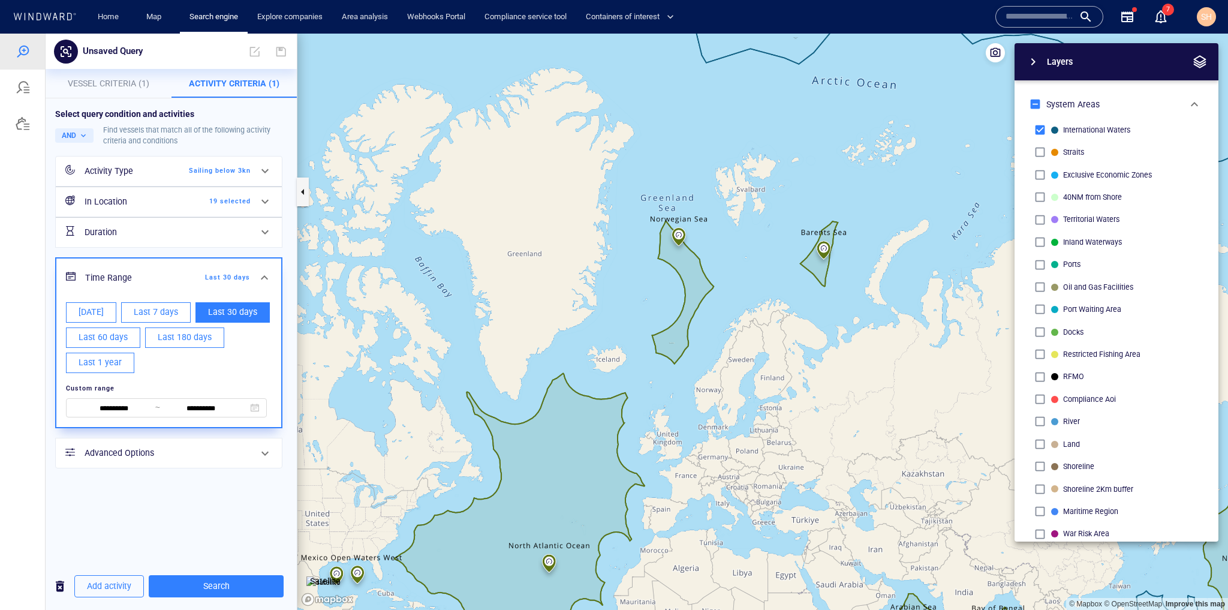
click at [104, 363] on span "Last 1 year" at bounding box center [100, 362] width 43 height 15
type input "**********"
click at [193, 537] on div "**********" at bounding box center [171, 330] width 251 height 464
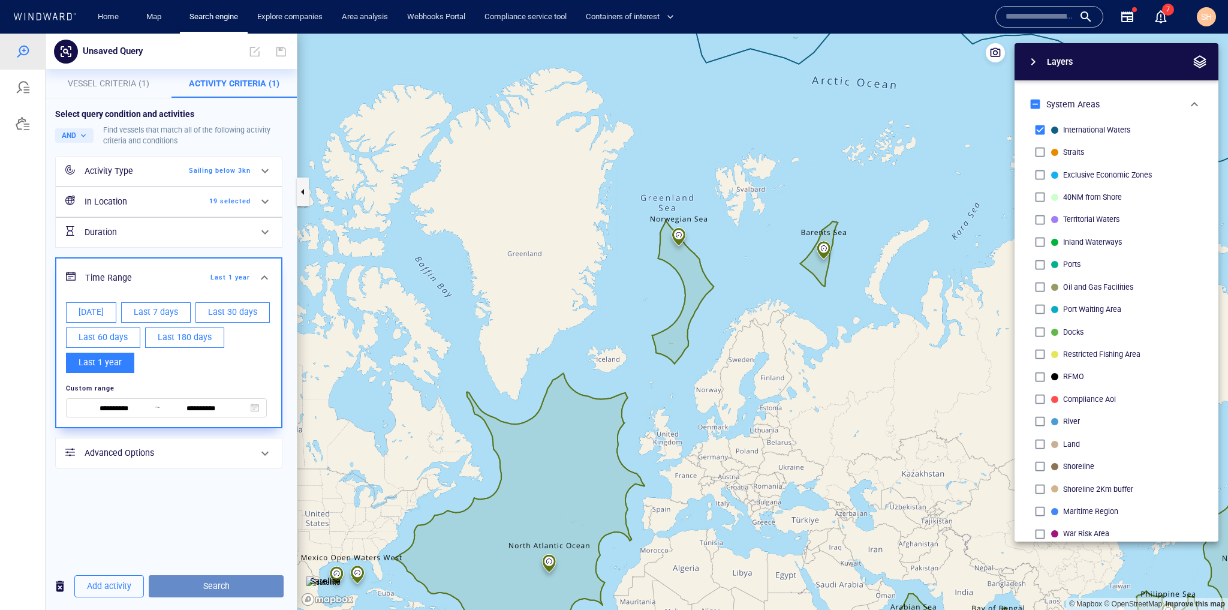
click at [227, 592] on span "Search" at bounding box center [216, 586] width 116 height 15
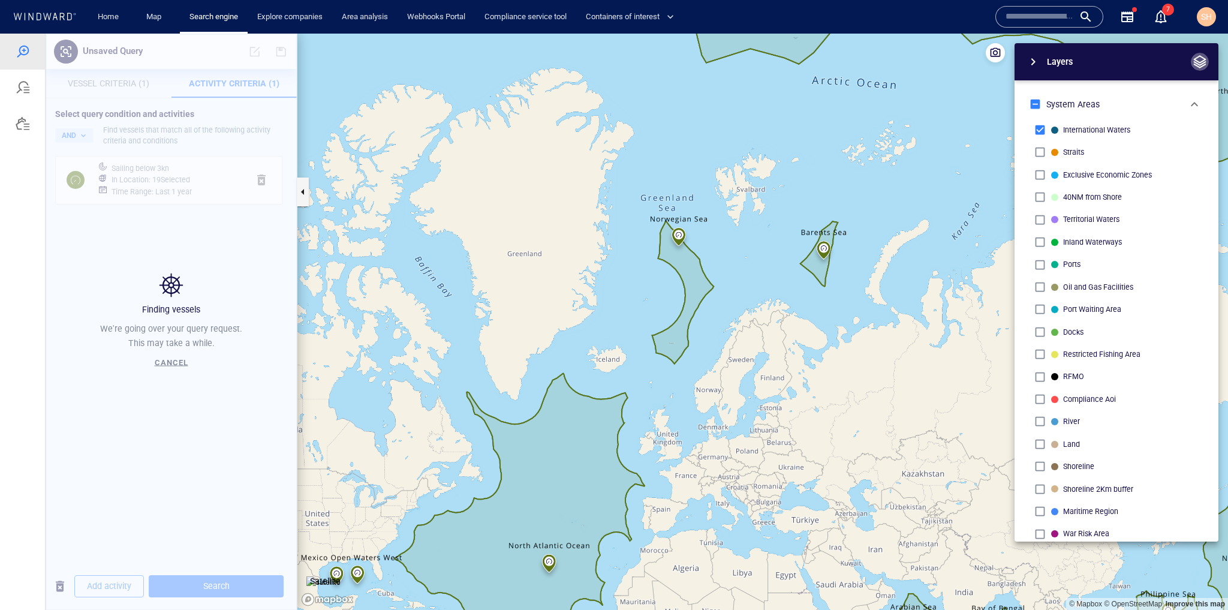
click at [1205, 60] on span "button" at bounding box center [1200, 62] width 14 height 14
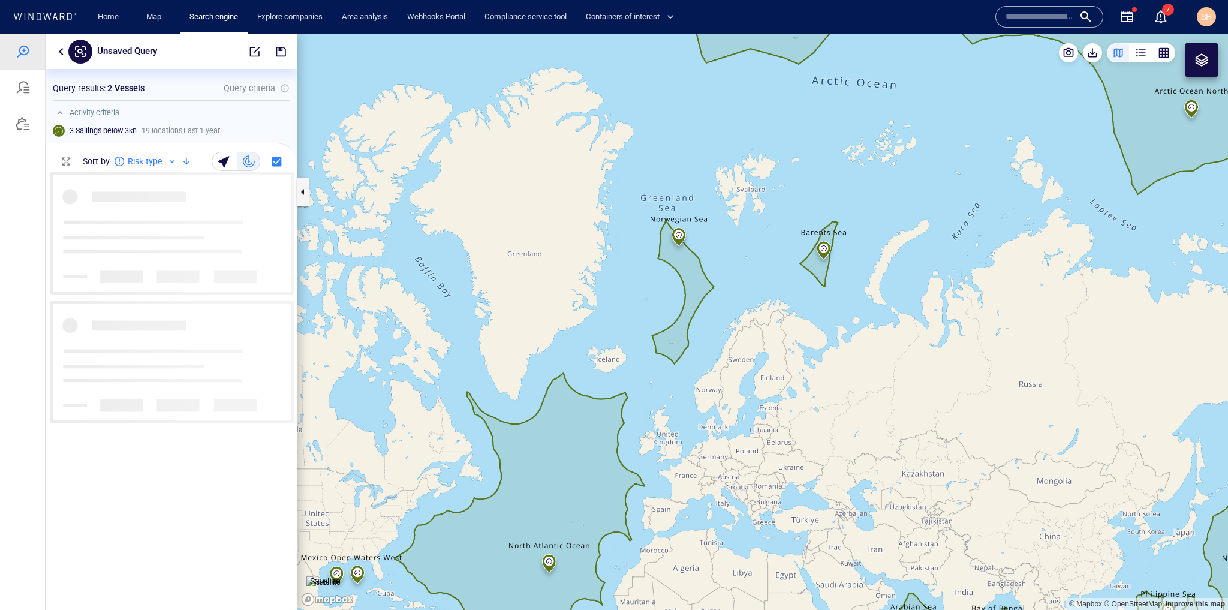
scroll to position [8, 7]
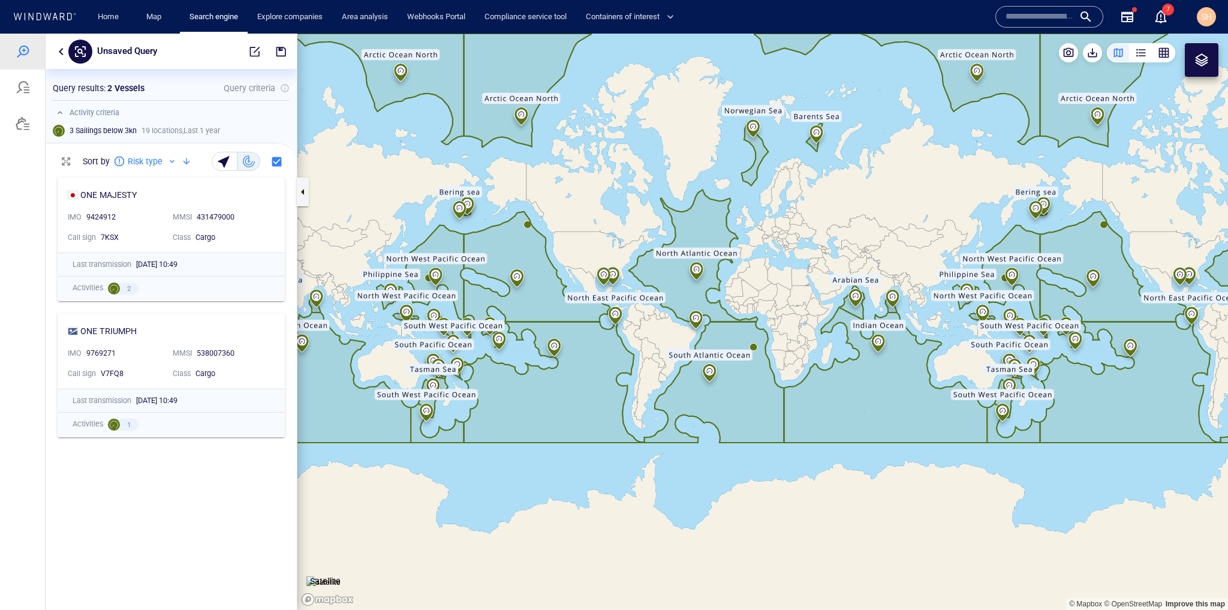
click at [1198, 73] on div at bounding box center [1202, 60] width 34 height 34
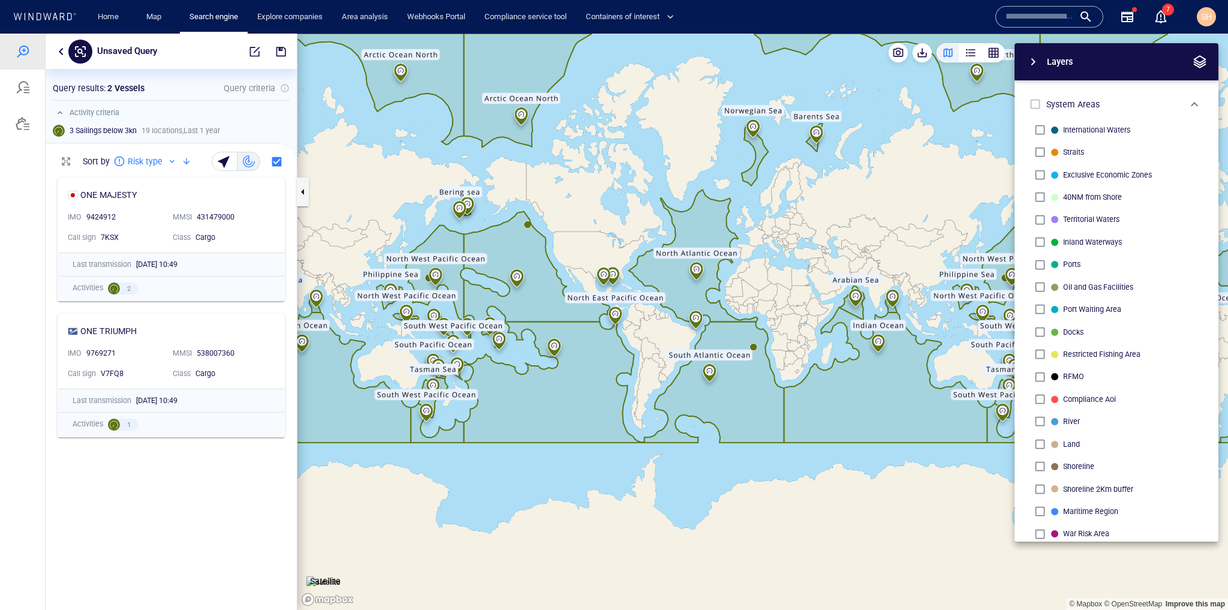
click at [1200, 59] on span "button" at bounding box center [1200, 62] width 14 height 14
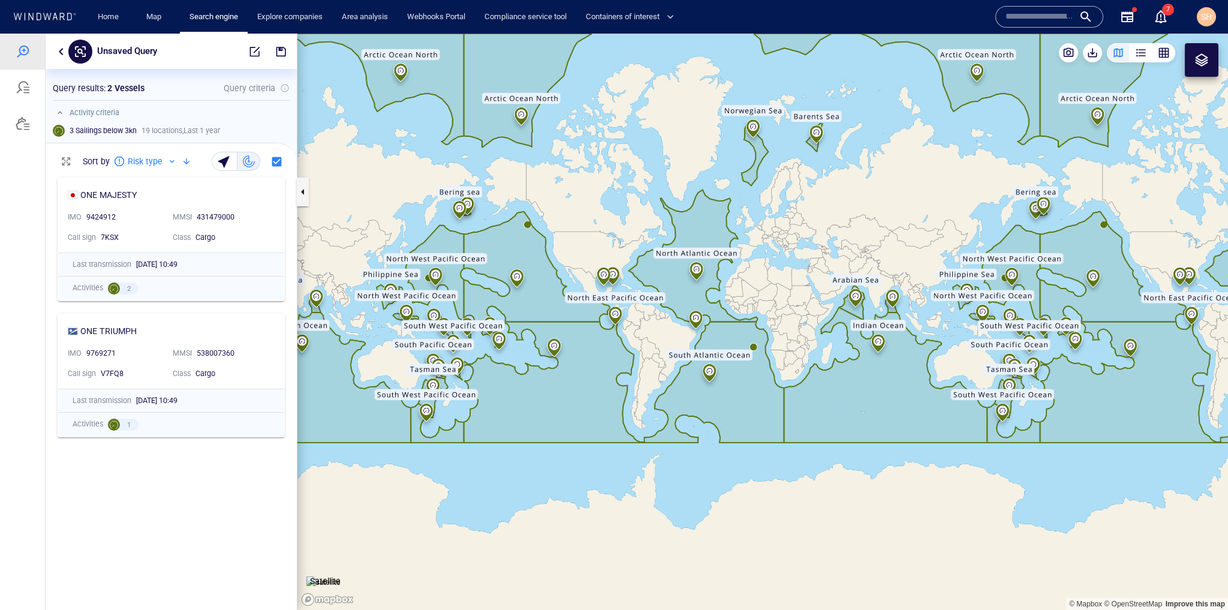
click at [1211, 53] on div at bounding box center [1202, 60] width 34 height 34
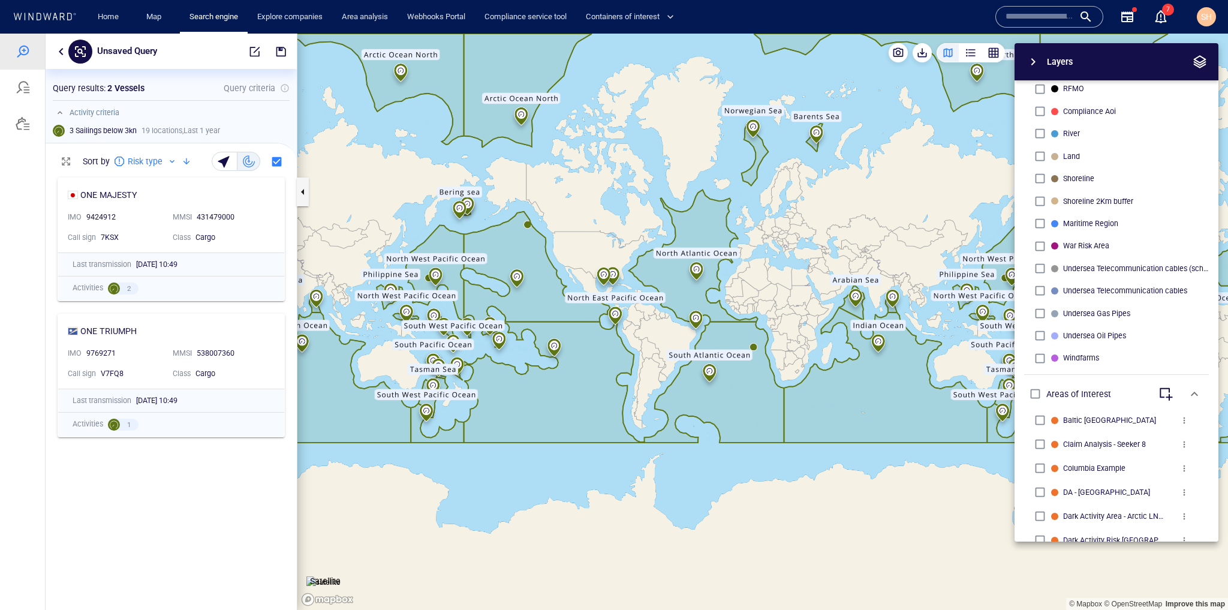
scroll to position [576, 0]
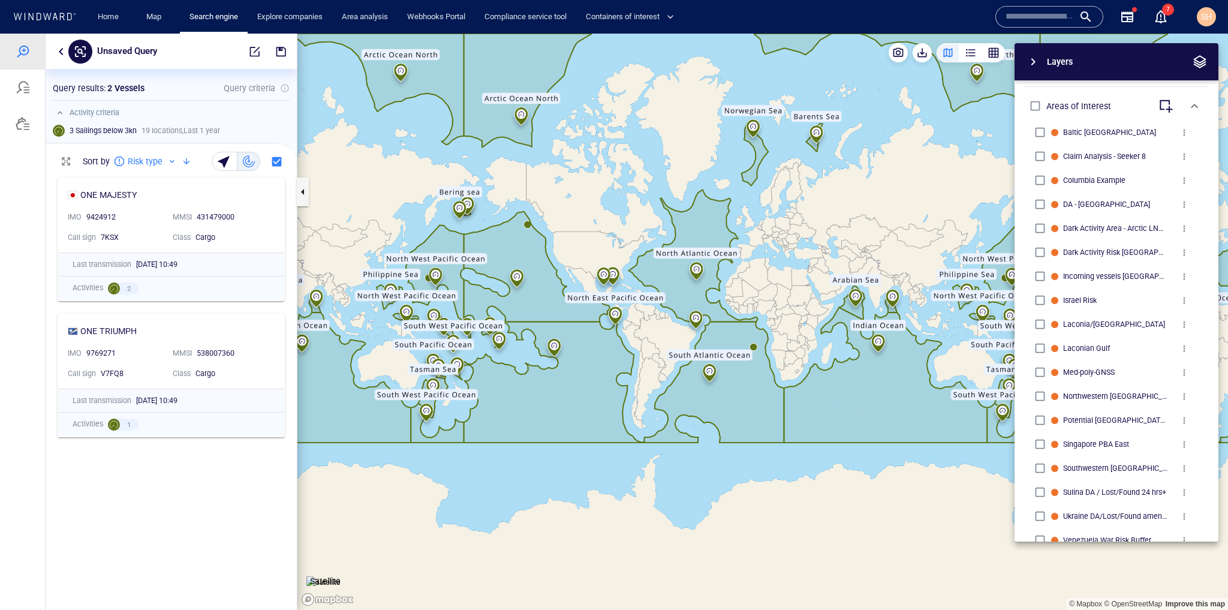
click at [941, 198] on div "Layers System Areas International Waters Straits Exclusive Economic Zones 40NM …" at bounding box center [1054, 292] width 330 height 498
click at [1207, 67] on div at bounding box center [1200, 62] width 18 height 18
click at [1203, 65] on span "button" at bounding box center [1200, 62] width 14 height 14
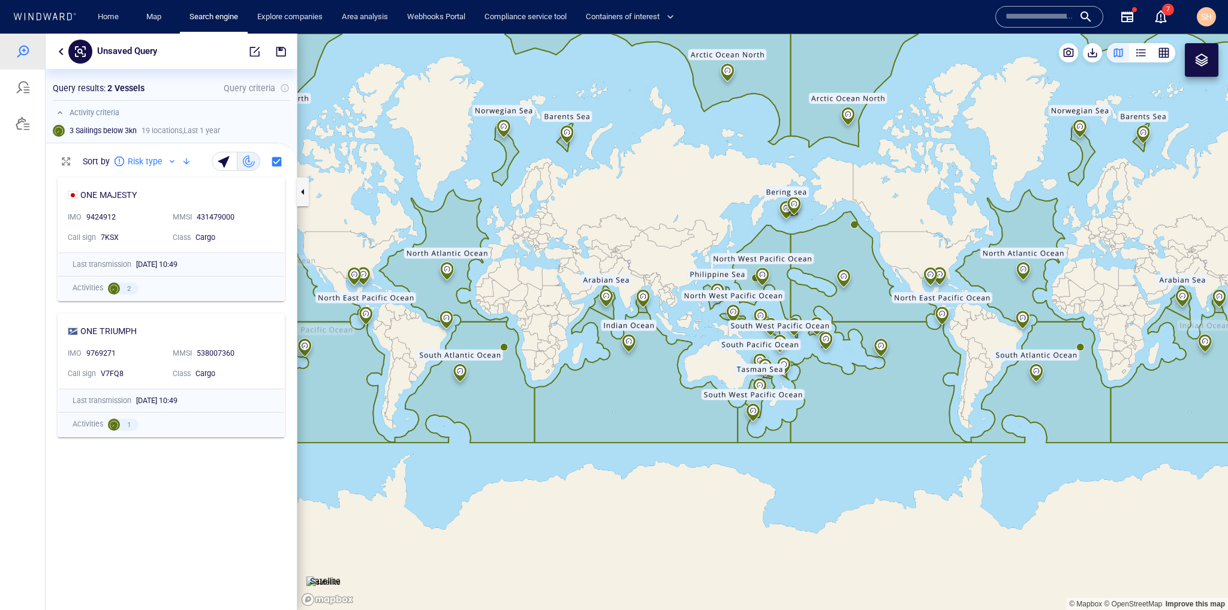
drag, startPoint x: 989, startPoint y: 165, endPoint x: 718, endPoint y: 242, distance: 281.9
click at [718, 242] on canvas "Map" at bounding box center [763, 322] width 931 height 576
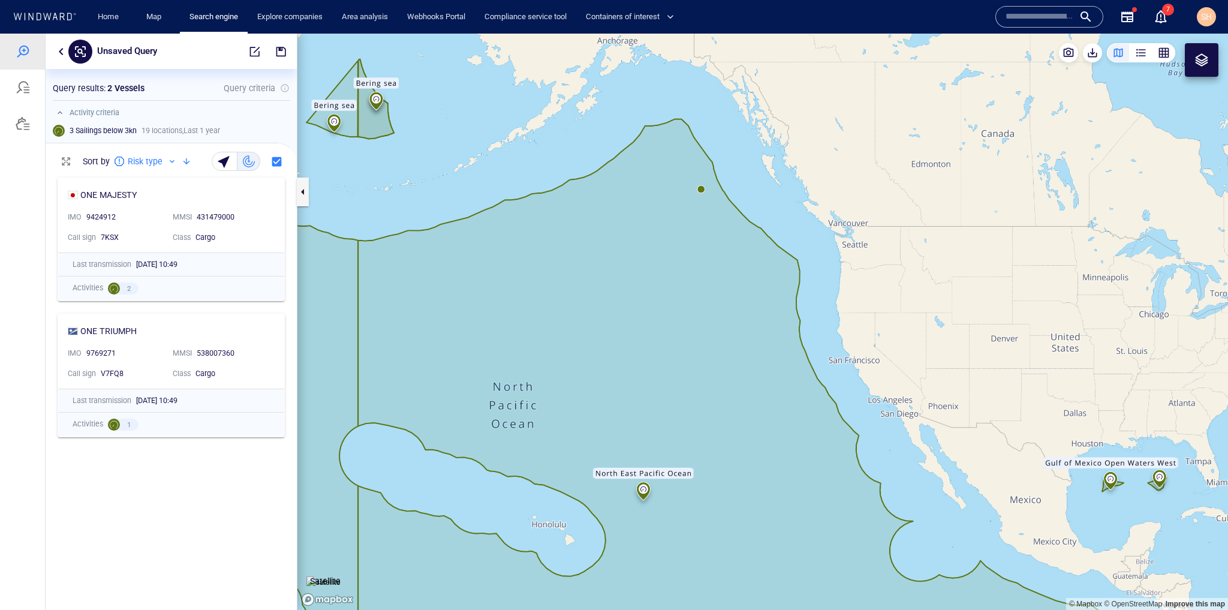
click at [703, 188] on canvas "Map" at bounding box center [763, 322] width 931 height 576
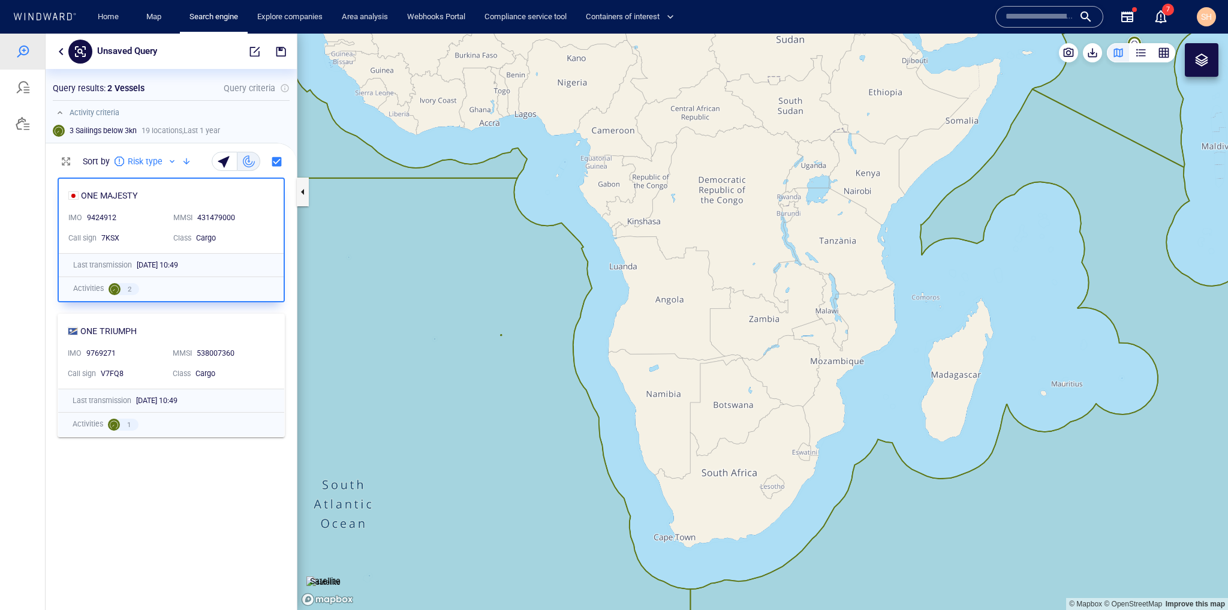
click at [504, 335] on canvas "Map" at bounding box center [763, 322] width 931 height 576
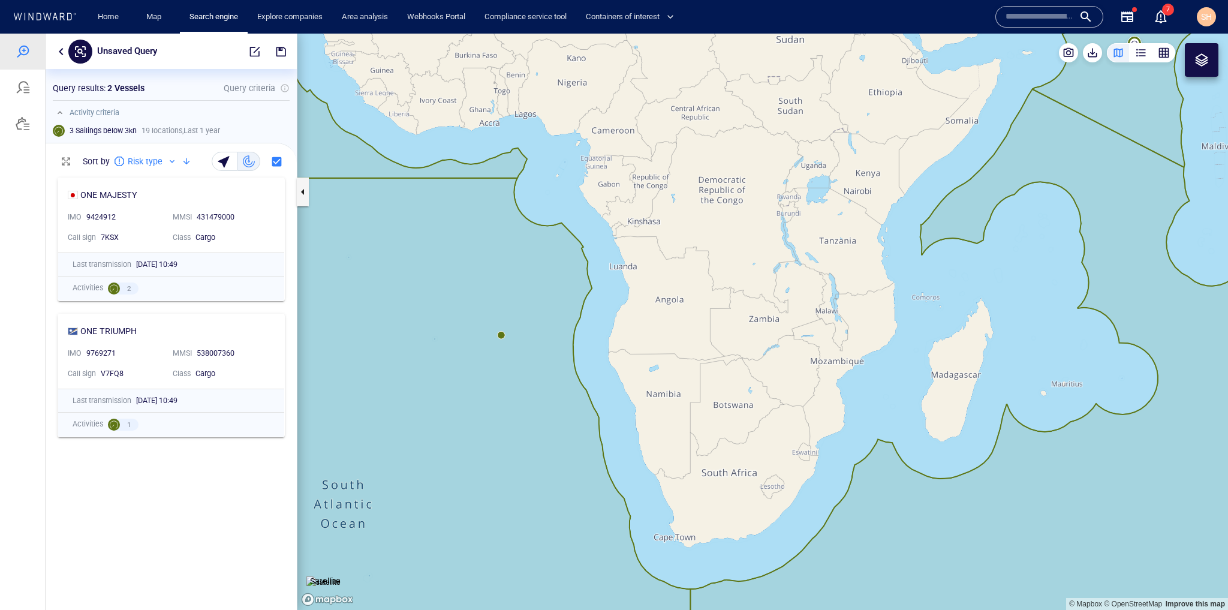
click at [501, 337] on canvas "Map" at bounding box center [763, 322] width 931 height 576
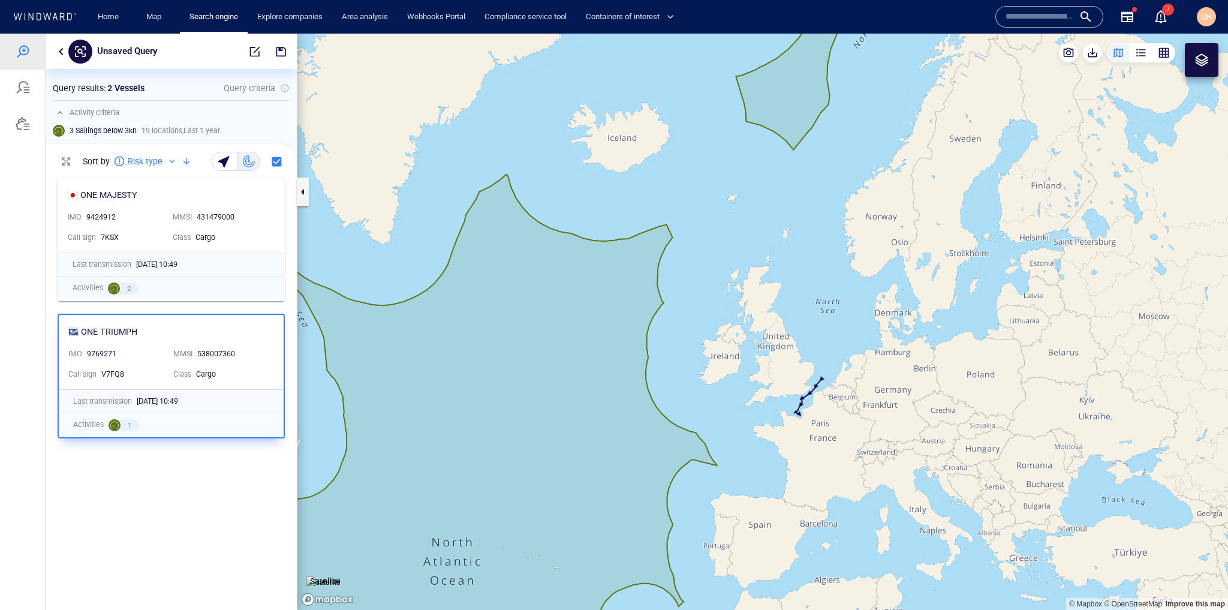
drag, startPoint x: 816, startPoint y: 504, endPoint x: 827, endPoint y: 244, distance: 260.5
click at [827, 244] on canvas "Map" at bounding box center [763, 322] width 931 height 576
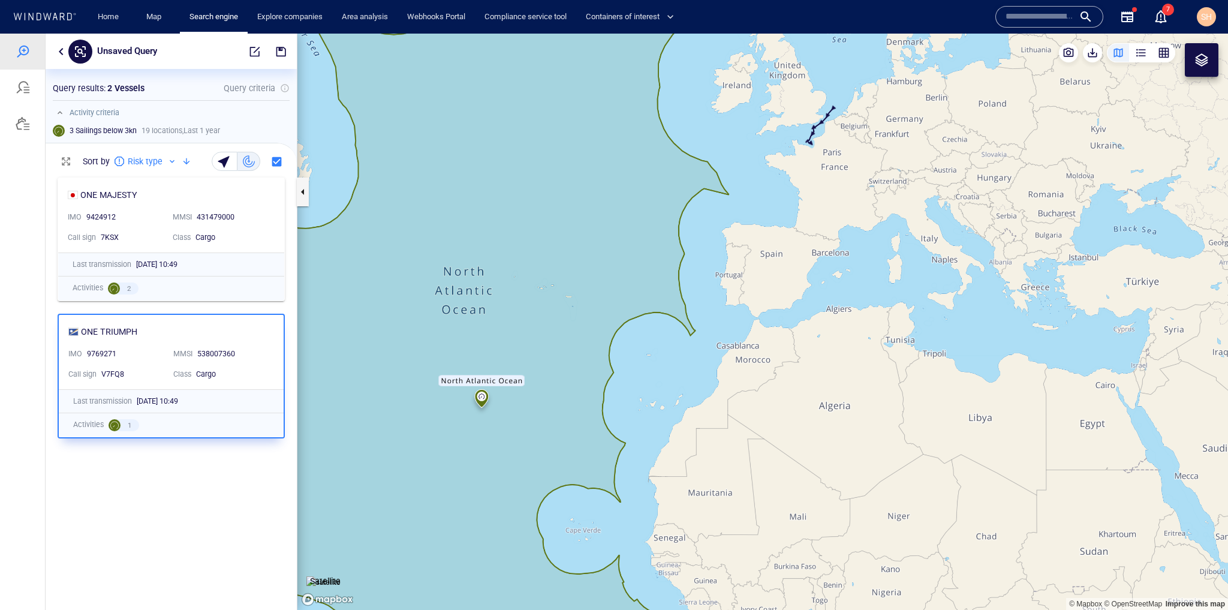
click at [855, 292] on canvas "Map" at bounding box center [763, 322] width 931 height 576
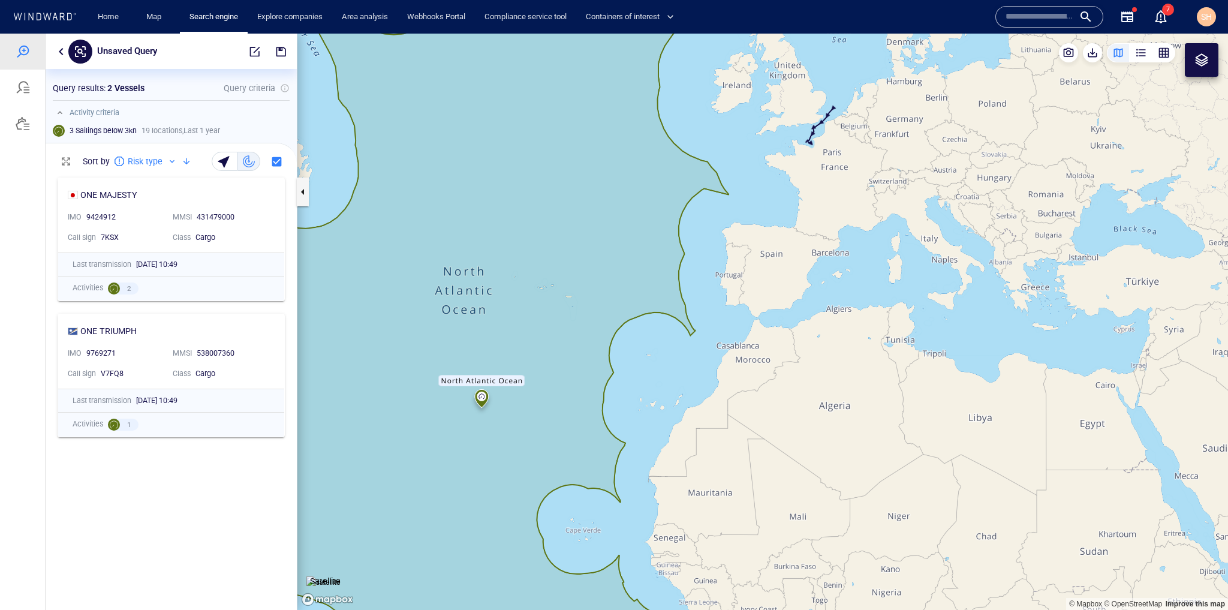
drag, startPoint x: 754, startPoint y: 479, endPoint x: 797, endPoint y: 173, distance: 308.3
click at [797, 173] on canvas "Map" at bounding box center [763, 322] width 931 height 576
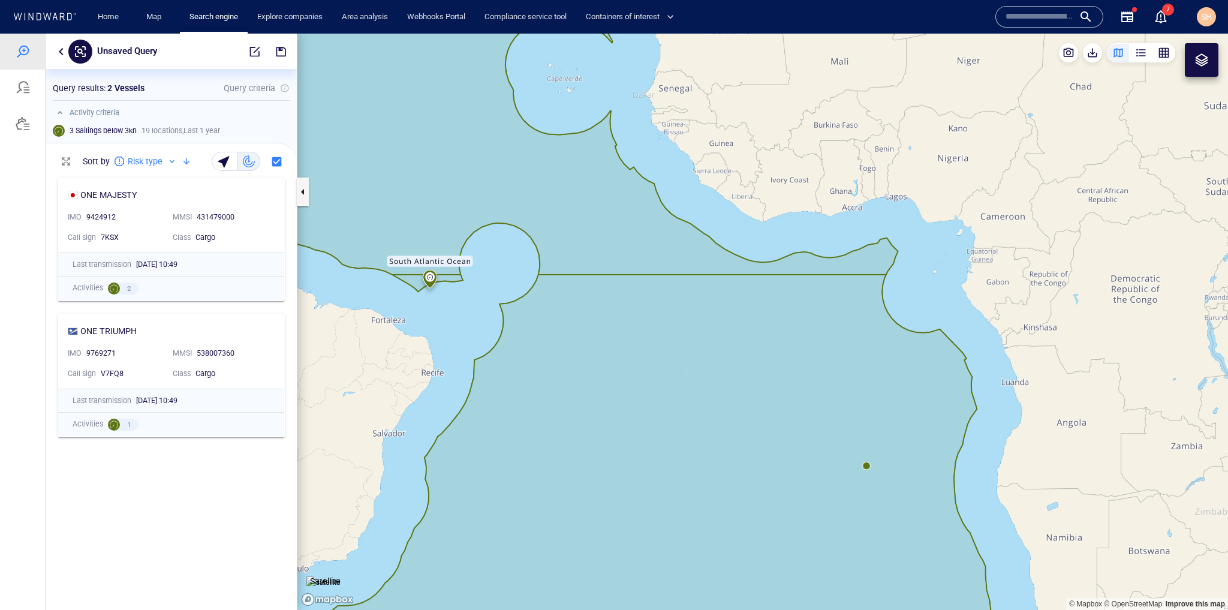
click at [869, 468] on canvas "Map" at bounding box center [763, 322] width 931 height 576
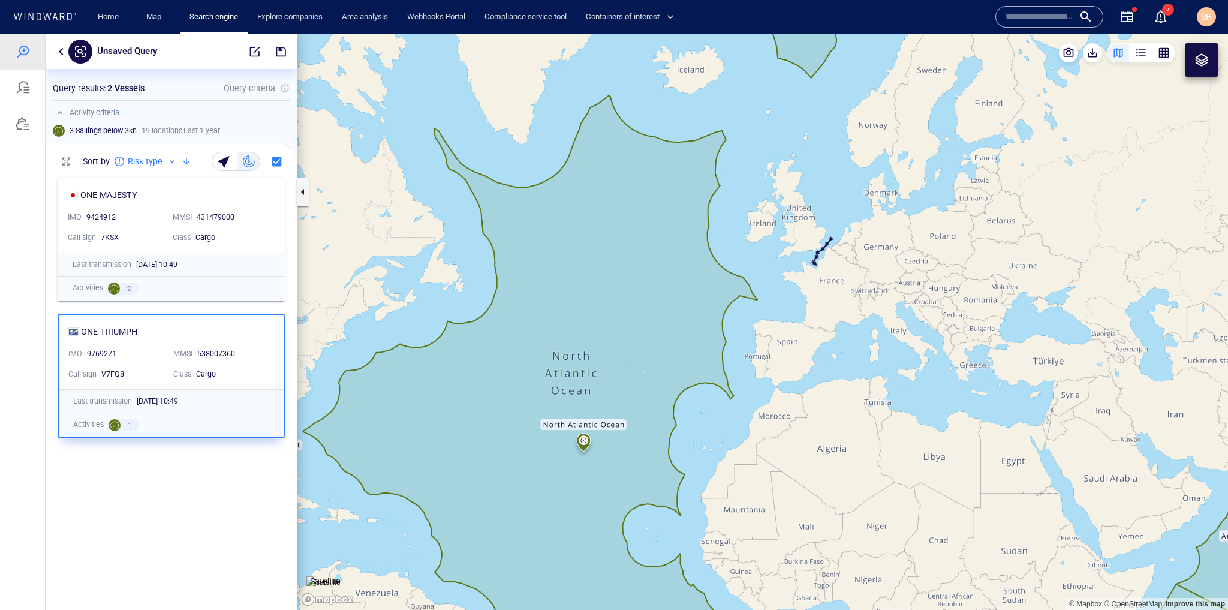
drag, startPoint x: 891, startPoint y: 503, endPoint x: 822, endPoint y: 228, distance: 283.7
click at [822, 228] on canvas "Map" at bounding box center [763, 322] width 931 height 576
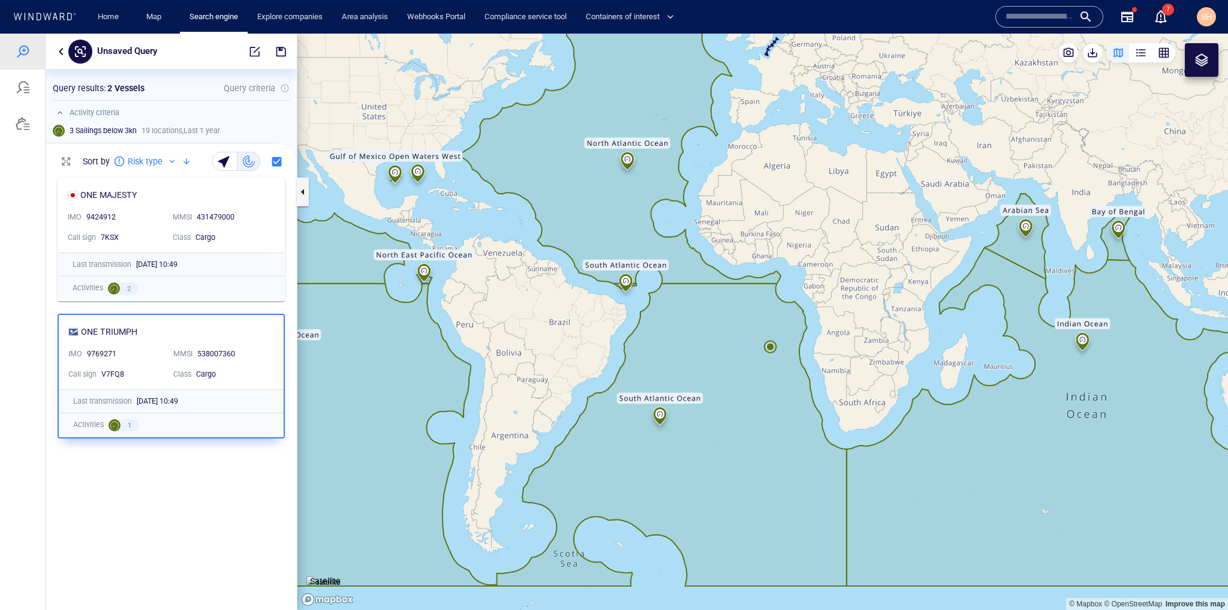
click at [861, 293] on canvas "Map" at bounding box center [763, 322] width 931 height 576
click at [808, 366] on canvas "Map" at bounding box center [763, 322] width 931 height 576
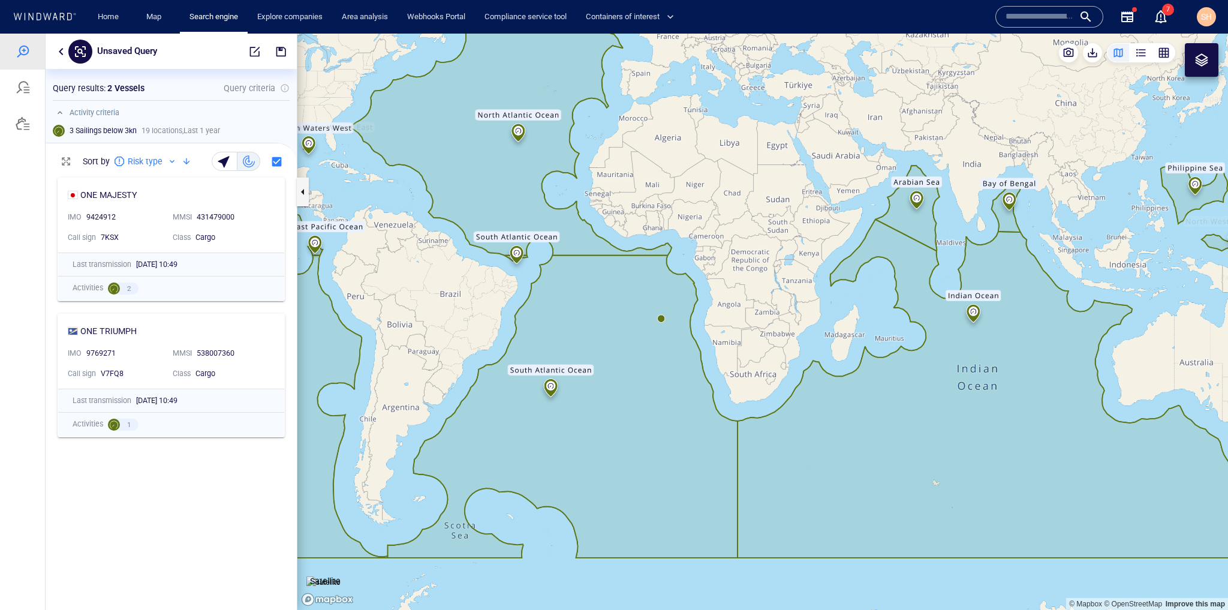
drag, startPoint x: 781, startPoint y: 387, endPoint x: 582, endPoint y: 340, distance: 204.0
click at [582, 339] on canvas "Map" at bounding box center [763, 322] width 931 height 576
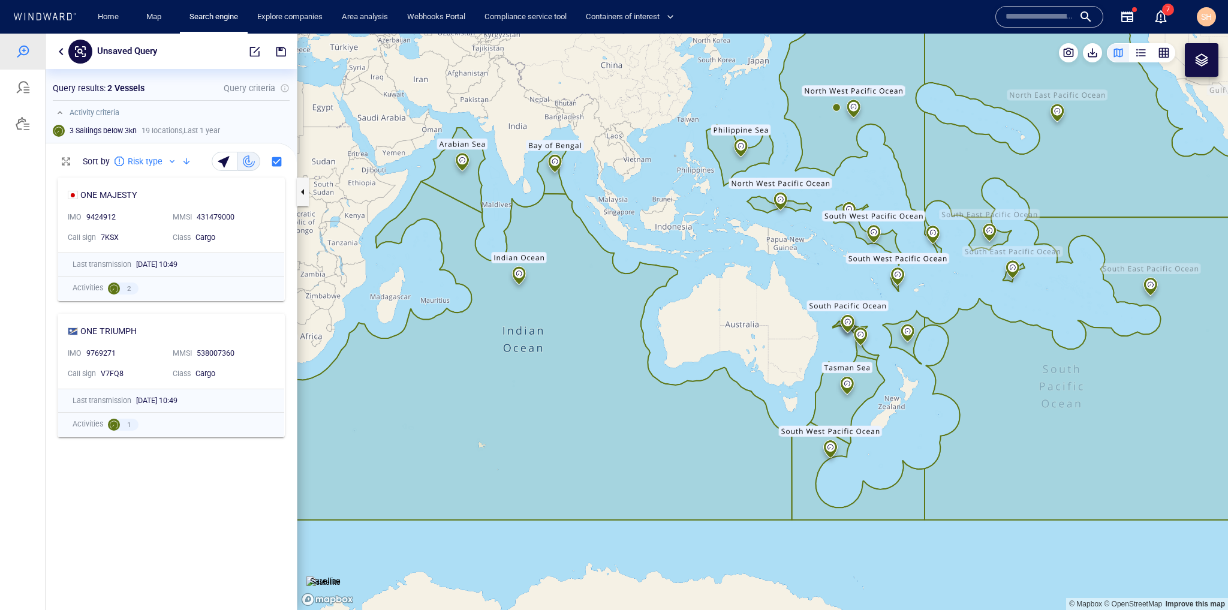
drag, startPoint x: 948, startPoint y: 389, endPoint x: 599, endPoint y: 372, distance: 348.9
click at [599, 372] on canvas "Map" at bounding box center [763, 322] width 931 height 576
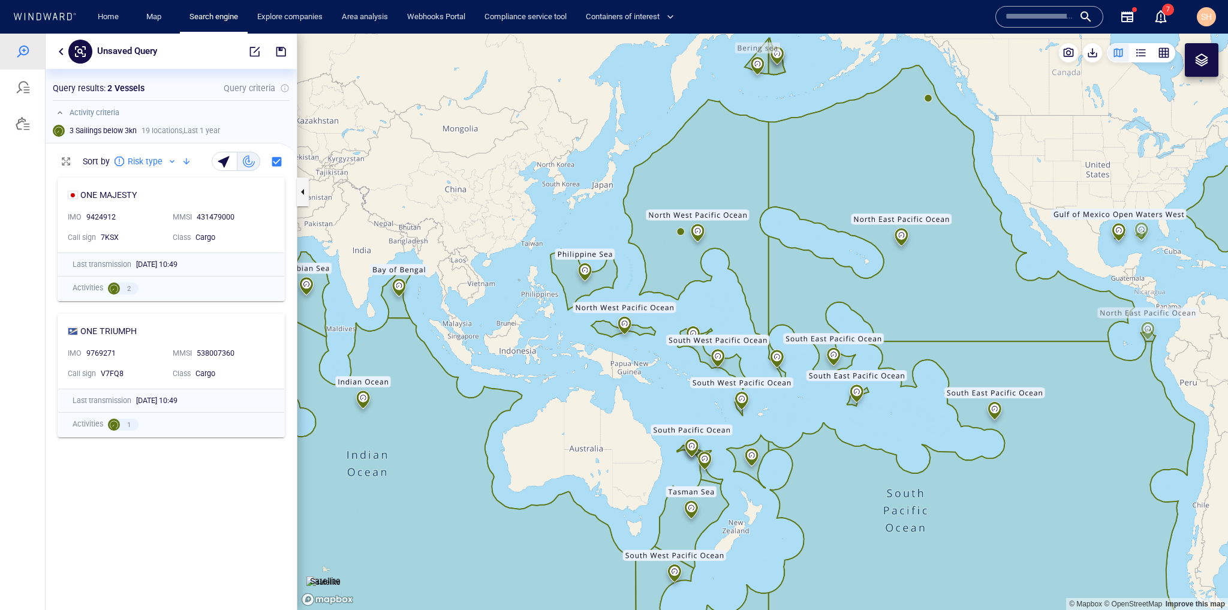
drag, startPoint x: 863, startPoint y: 263, endPoint x: 698, endPoint y: 447, distance: 246.8
click at [698, 447] on canvas "Map" at bounding box center [763, 322] width 931 height 576
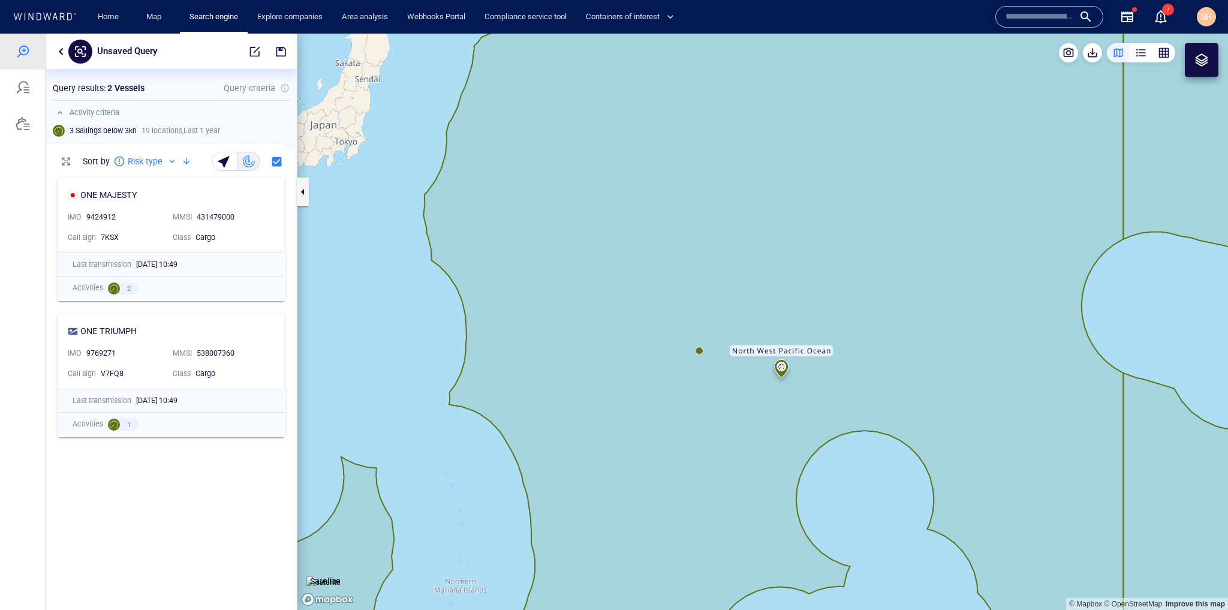
click at [699, 349] on canvas "Map" at bounding box center [763, 322] width 931 height 576
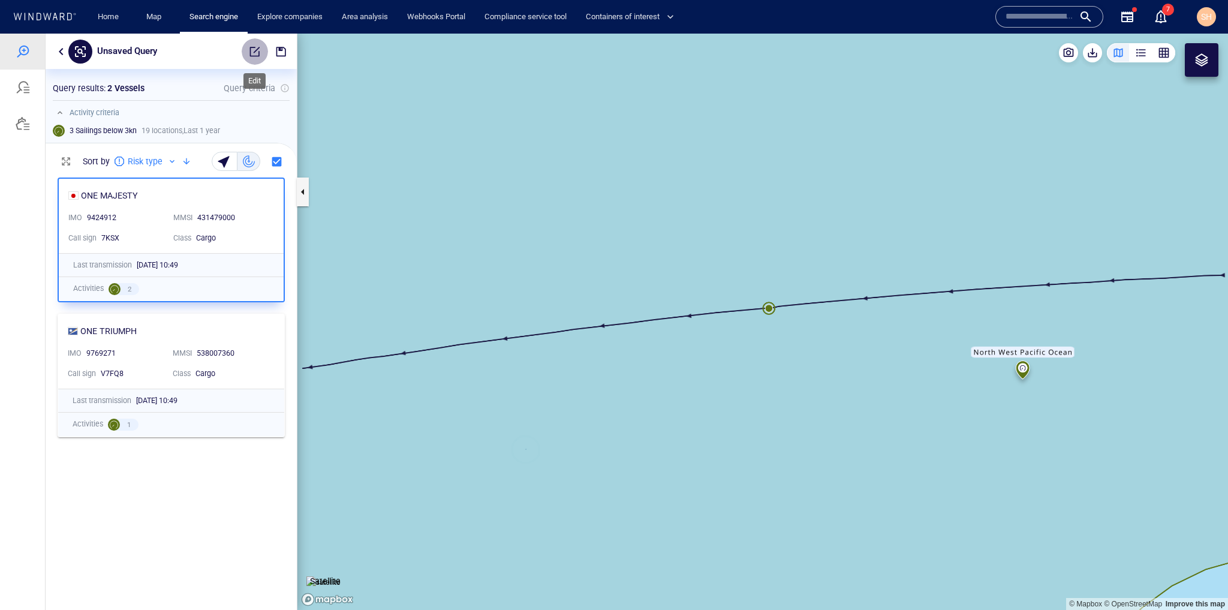
click at [253, 43] on button "button" at bounding box center [255, 51] width 26 height 26
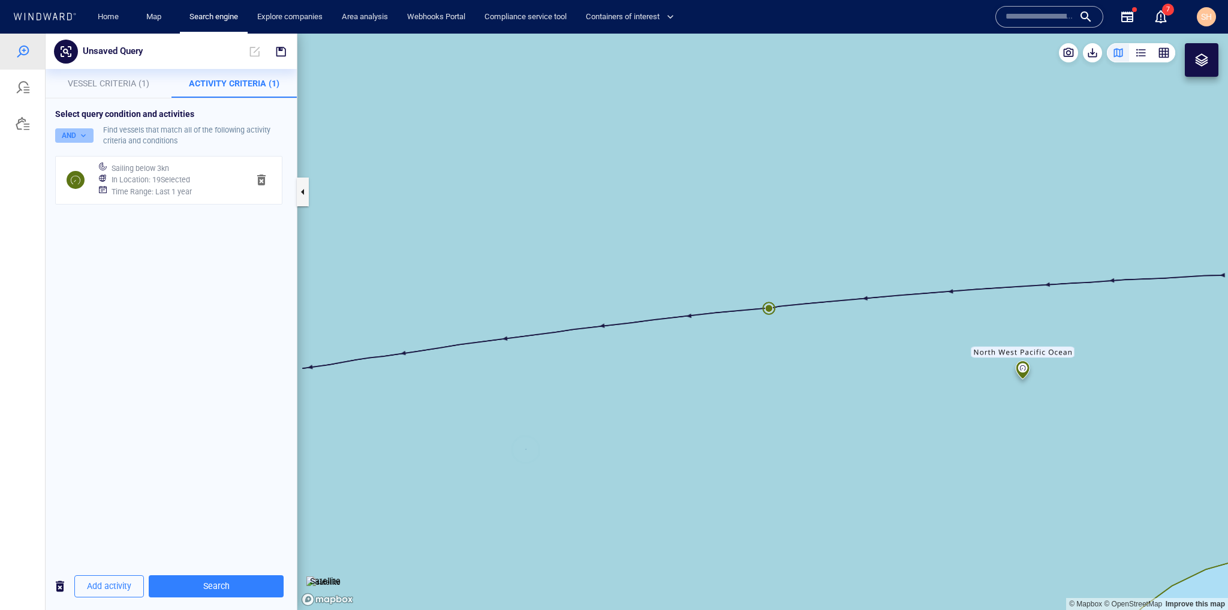
click at [77, 129] on button "AND" at bounding box center [74, 135] width 38 height 14
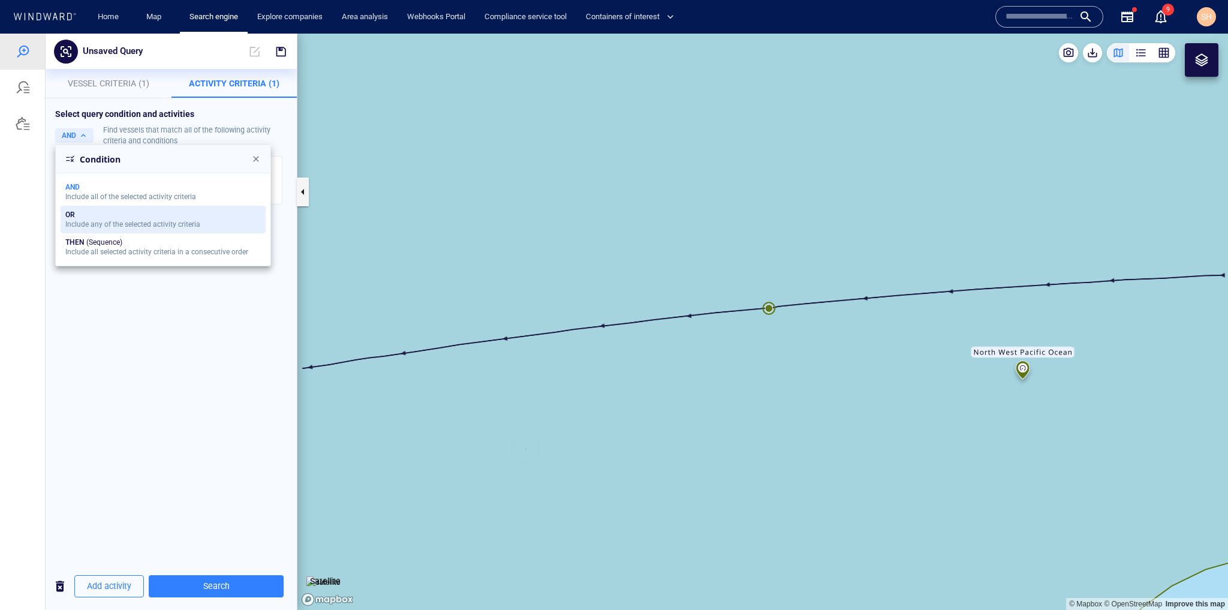
drag, startPoint x: 80, startPoint y: 225, endPoint x: 65, endPoint y: 221, distance: 15.0
click at [65, 221] on div "Include any of the selected activity criteria" at bounding box center [132, 224] width 135 height 8
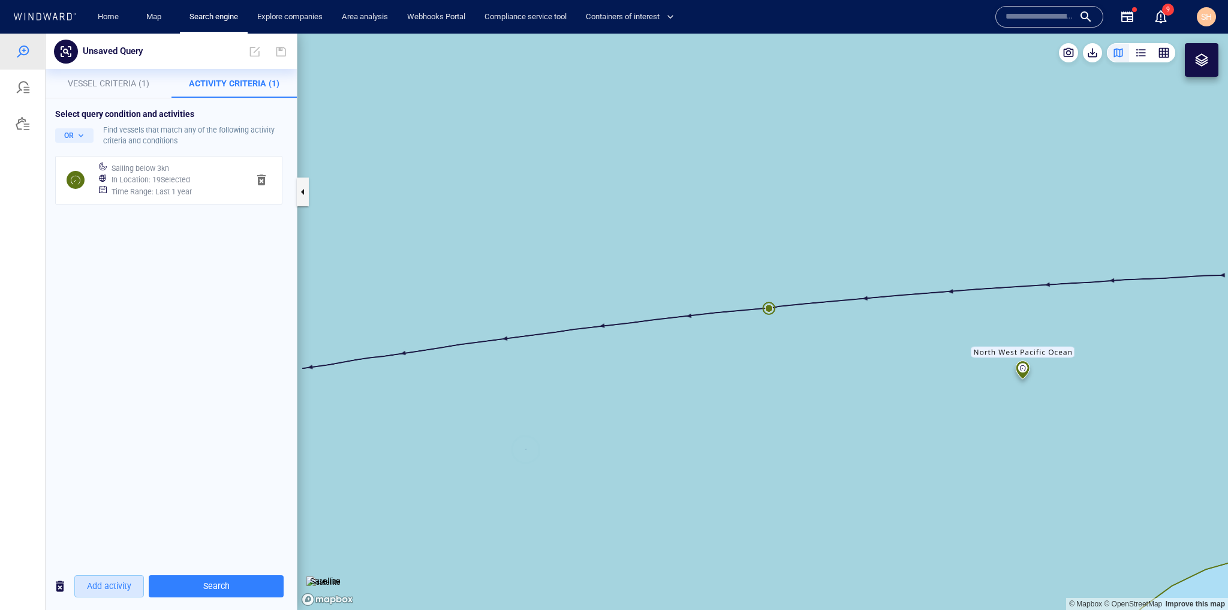
click at [127, 583] on span "Add activity" at bounding box center [109, 586] width 44 height 15
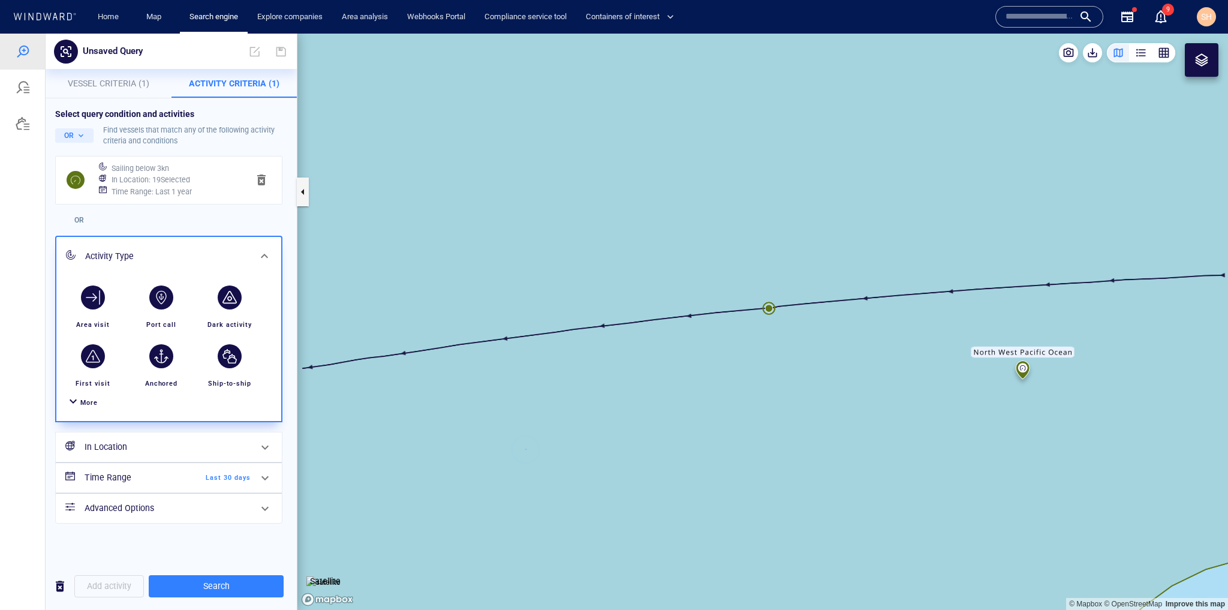
click at [89, 401] on span "More" at bounding box center [88, 403] width 17 height 8
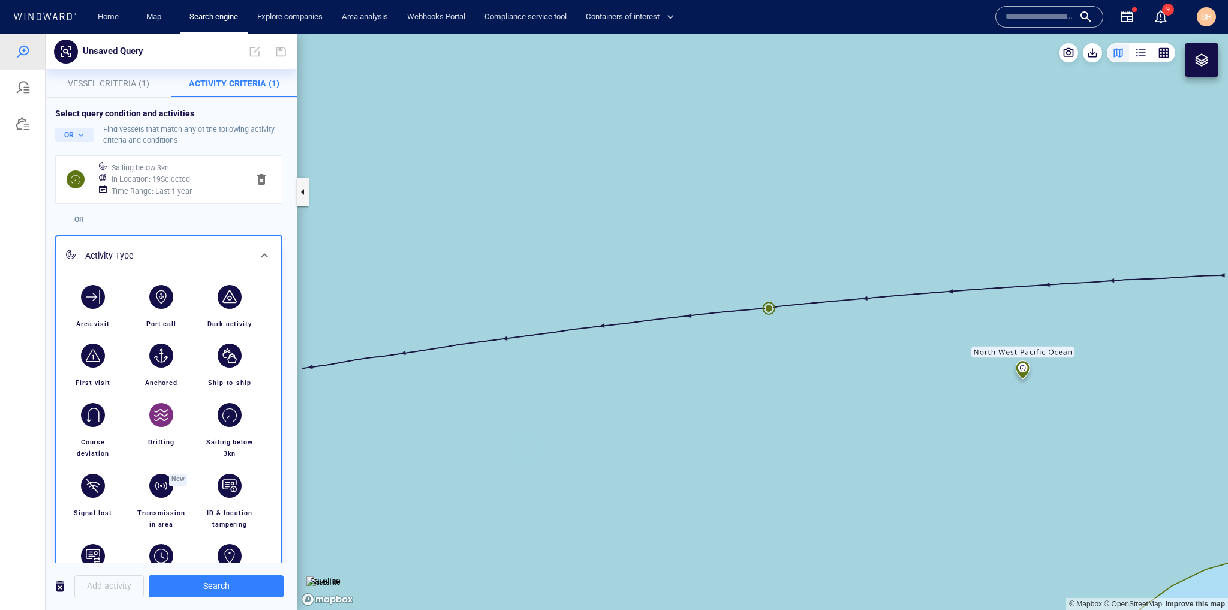
click at [167, 412] on div "button" at bounding box center [161, 415] width 24 height 24
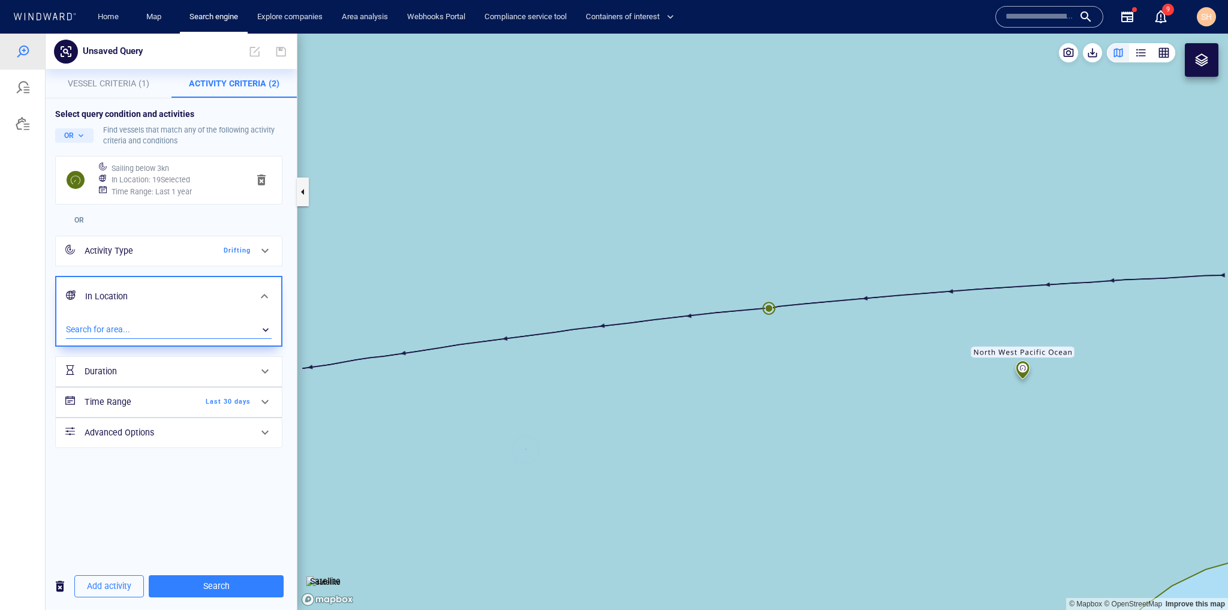
click at [221, 321] on div "​" at bounding box center [169, 330] width 206 height 18
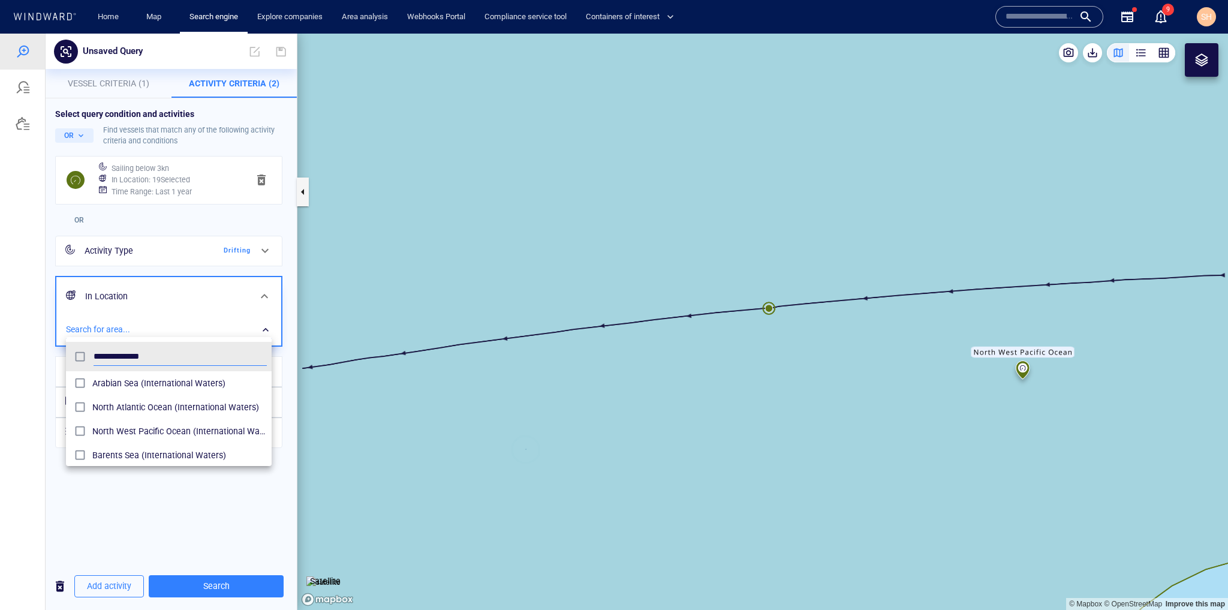
type input "**********"
click at [90, 425] on div "grid" at bounding box center [82, 431] width 22 height 19
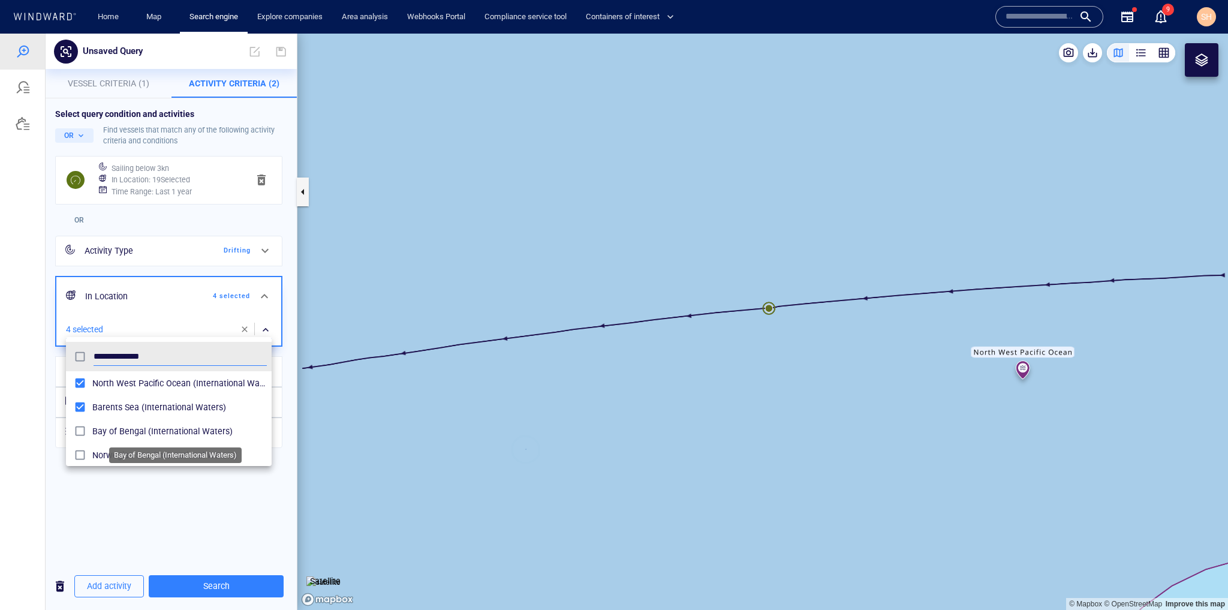
click at [163, 426] on span "Bay of Bengal (International Waters)" at bounding box center [179, 431] width 175 height 14
click at [169, 452] on span "Norwegian Sea (International Waters)" at bounding box center [179, 455] width 175 height 14
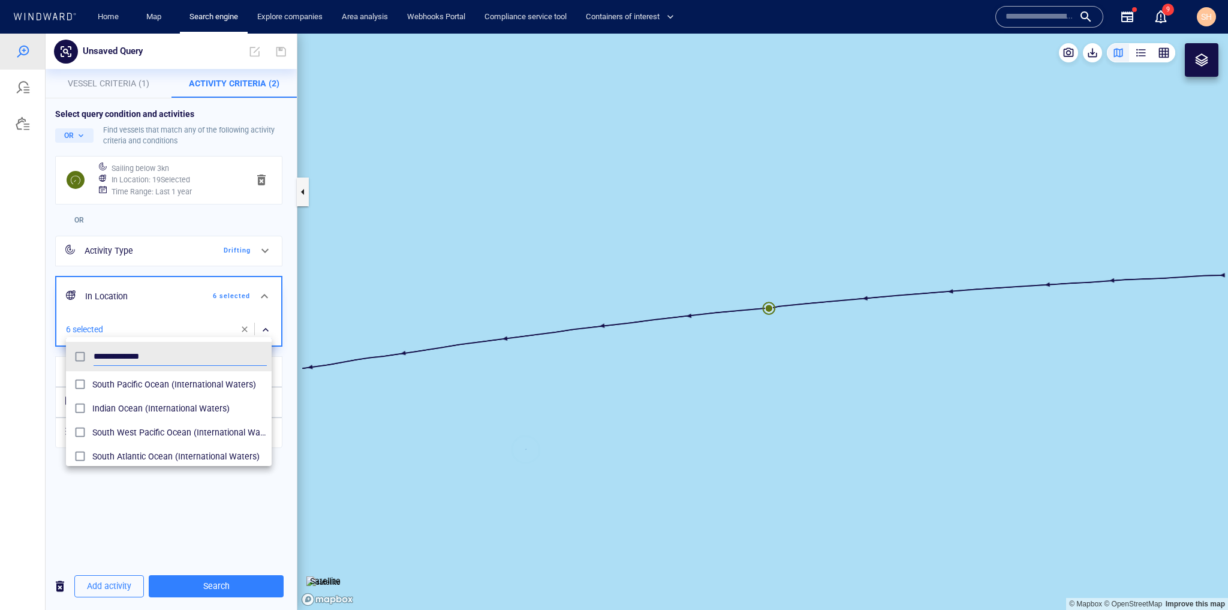
scroll to position [144, 0]
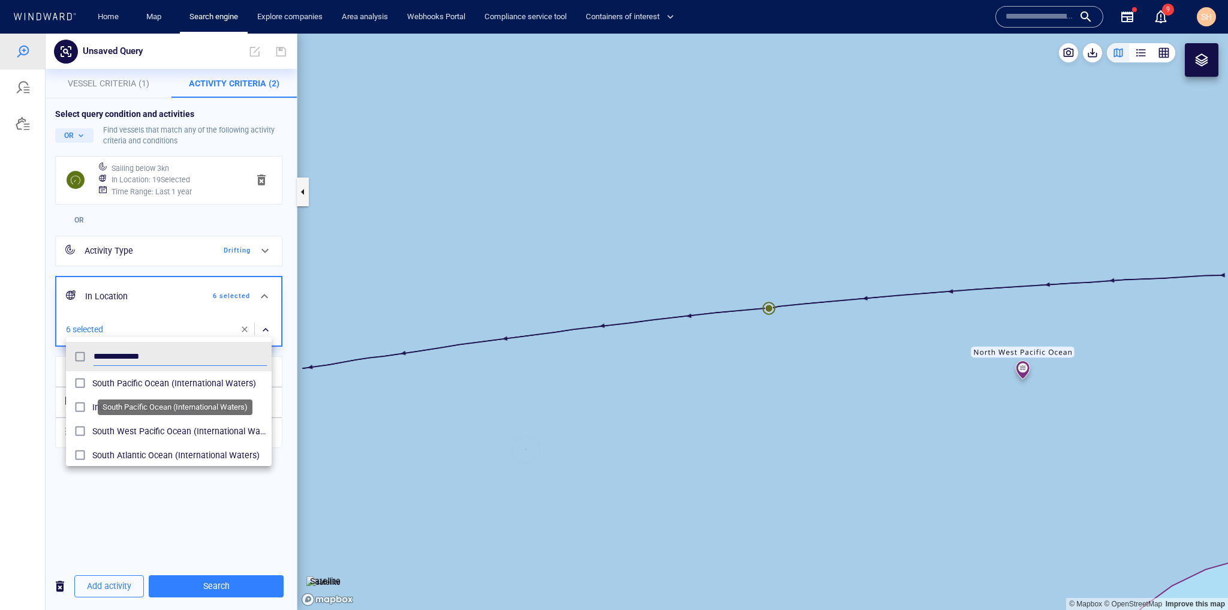
click at [161, 384] on span "South Pacific Ocean (International Waters)" at bounding box center [179, 383] width 175 height 14
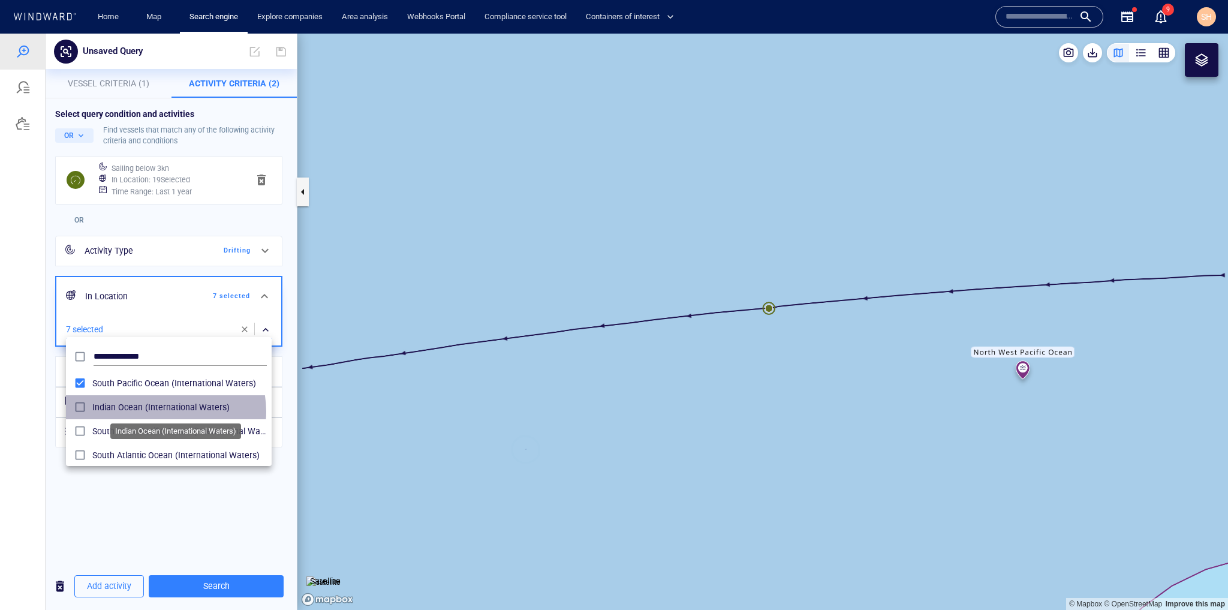
click at [163, 411] on span "Indian Ocean (International Waters)" at bounding box center [179, 407] width 175 height 14
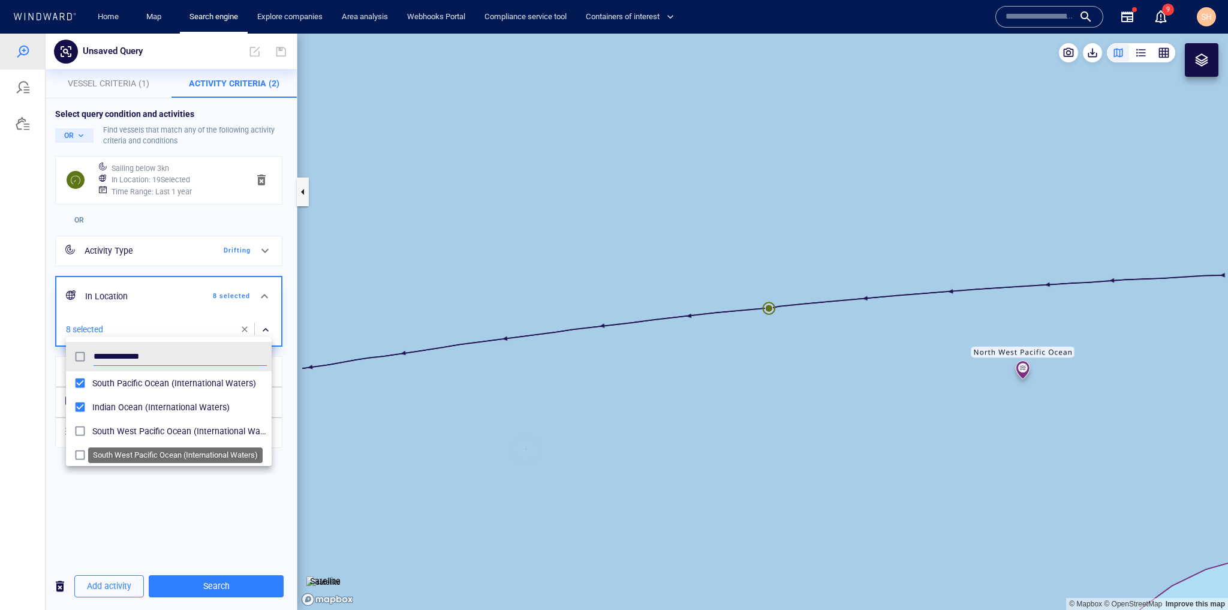
click at [162, 433] on span "South West Pacific Ocean (International Waters)" at bounding box center [179, 431] width 175 height 14
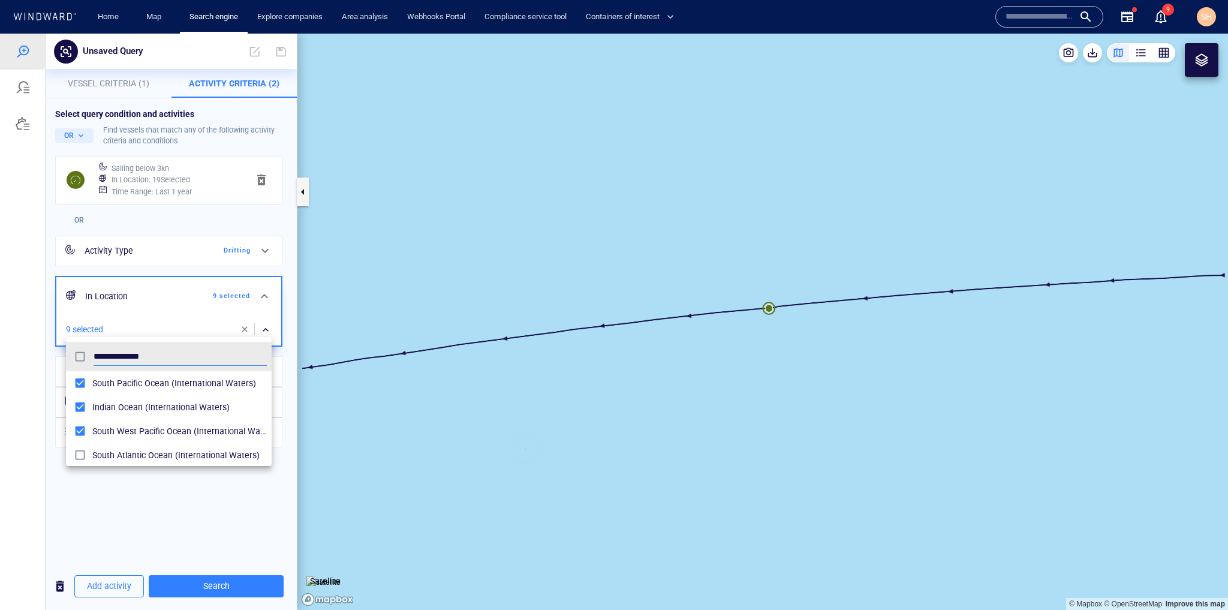
click at [166, 447] on div "South Atlantic Ocean (International Waters)" at bounding box center [179, 455] width 175 height 19
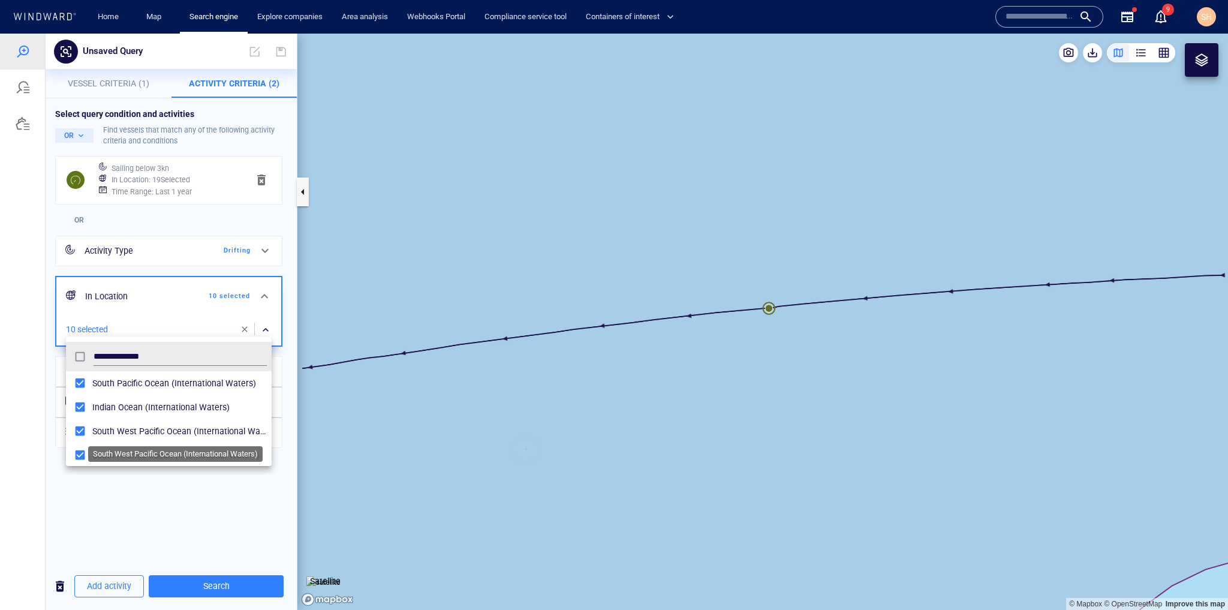
scroll to position [192, 0]
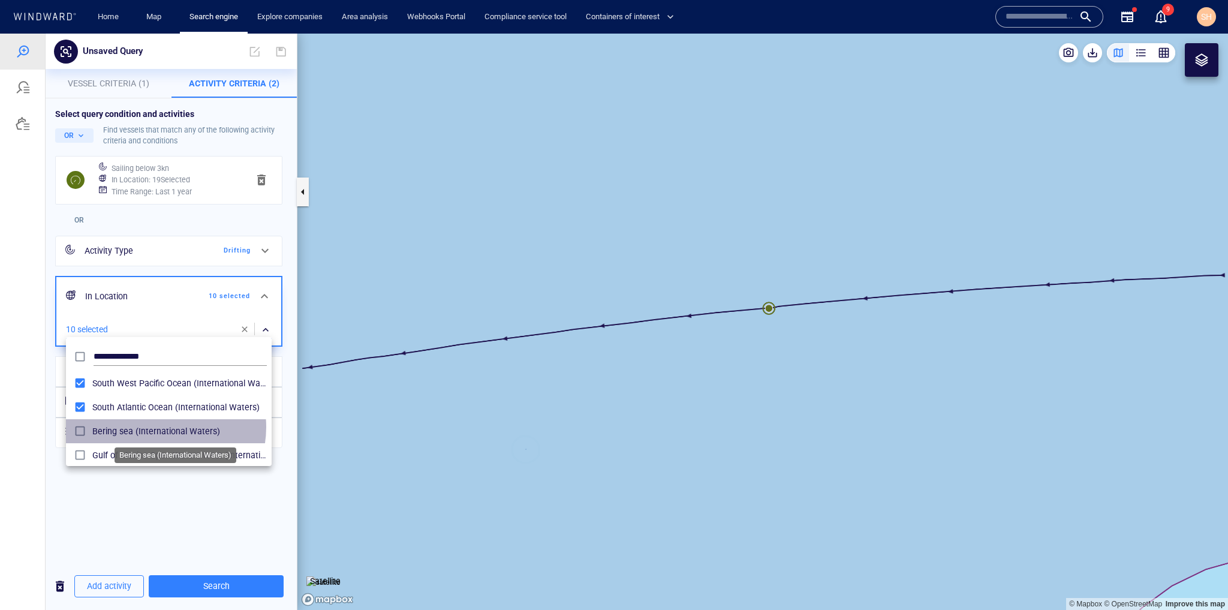
drag, startPoint x: 160, startPoint y: 427, endPoint x: 168, endPoint y: 467, distance: 40.5
click at [160, 429] on span "Bering sea (International Waters)" at bounding box center [179, 431] width 175 height 14
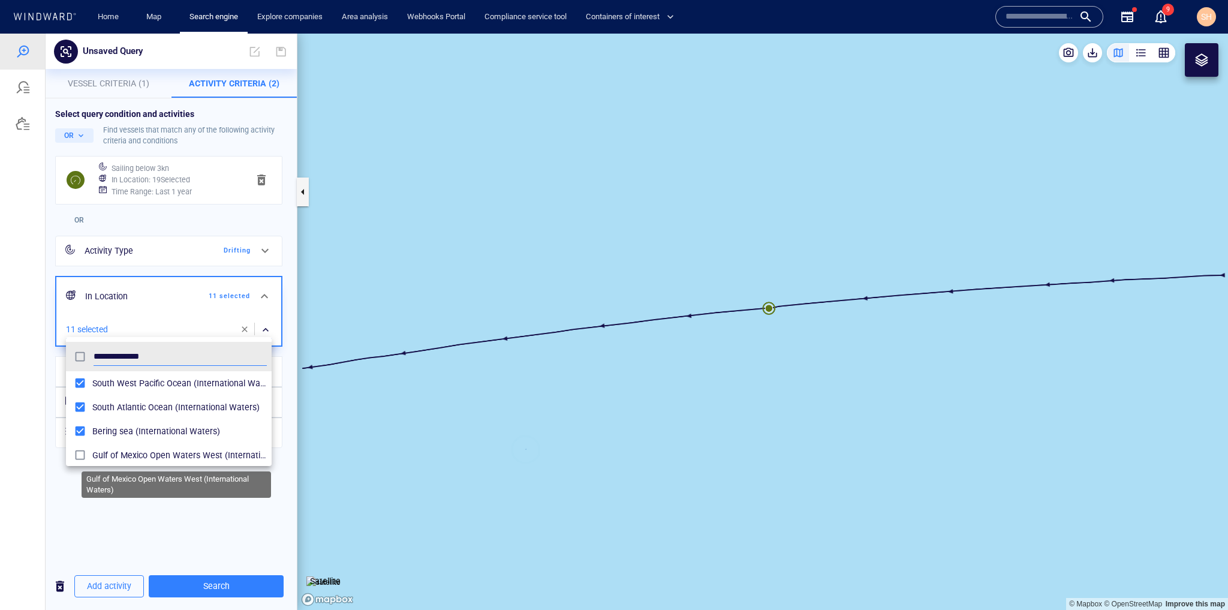
click at [173, 450] on span "Gulf of Mexico Open Waters West (International Waters)" at bounding box center [179, 455] width 175 height 14
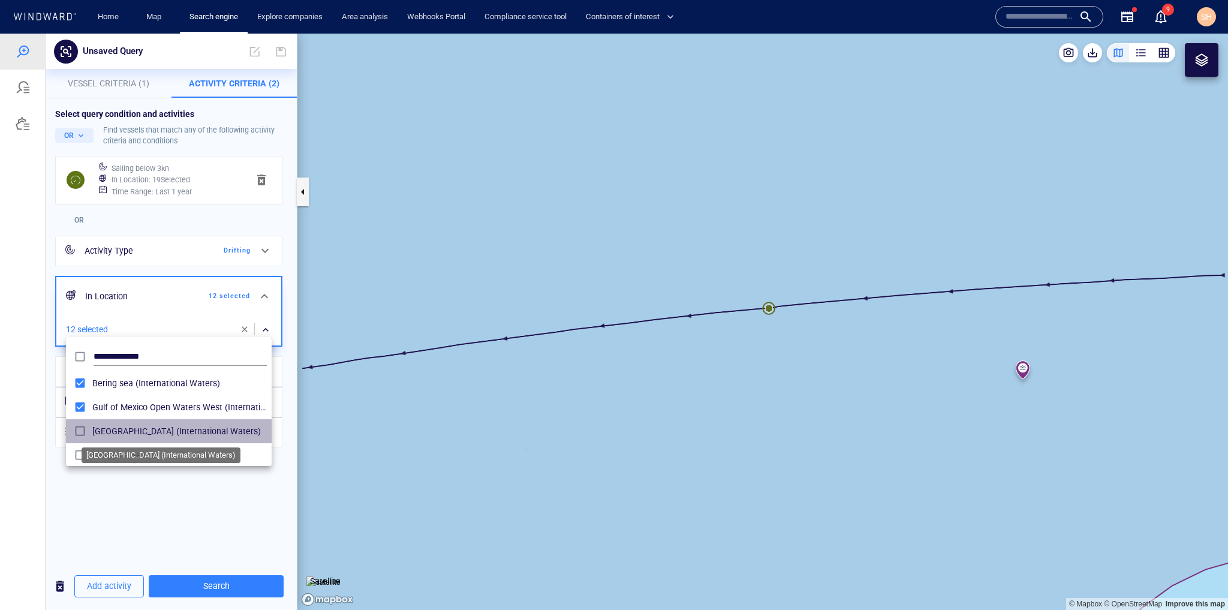
click at [175, 428] on span "Gulf of Mexico Open Waters East (International Waters)" at bounding box center [179, 431] width 175 height 14
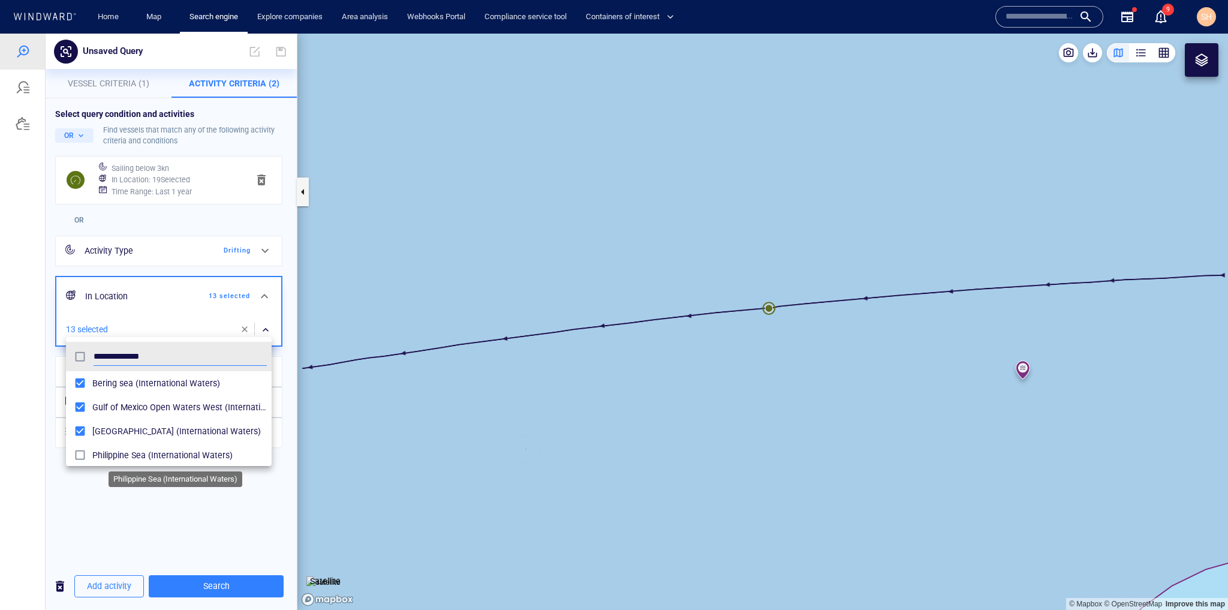
click at [169, 449] on span "Philippine Sea (International Waters)" at bounding box center [179, 455] width 175 height 14
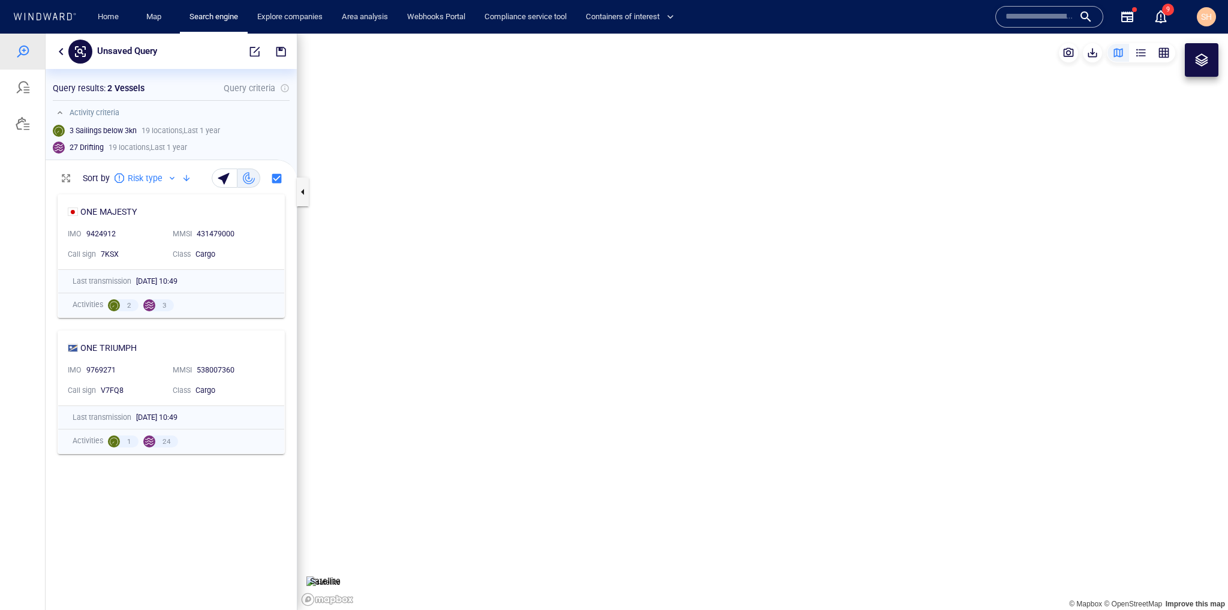
scroll to position [414, 244]
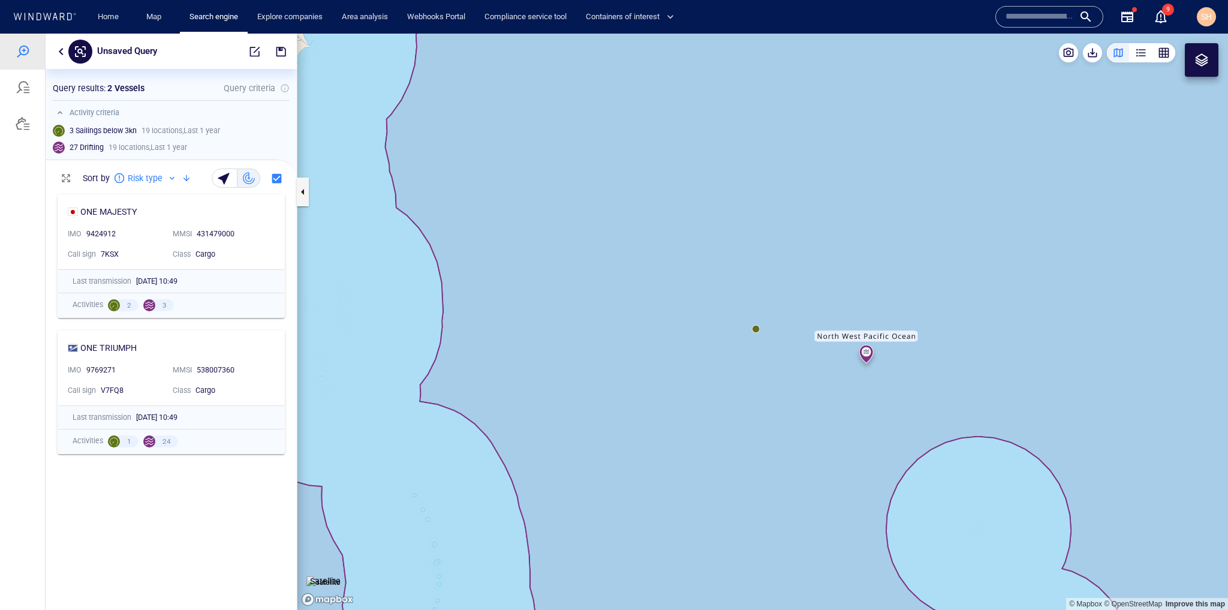
click at [864, 354] on canvas "Map" at bounding box center [763, 322] width 931 height 576
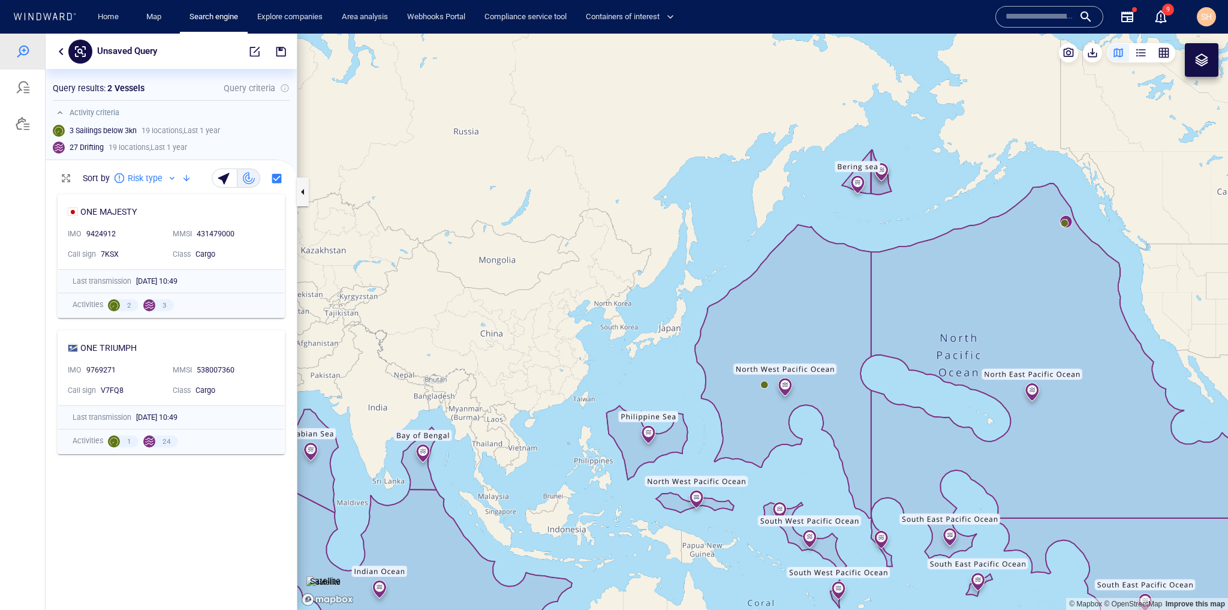
drag, startPoint x: 974, startPoint y: 289, endPoint x: 752, endPoint y: 345, distance: 229.0
click at [752, 345] on canvas "Map" at bounding box center [763, 322] width 931 height 576
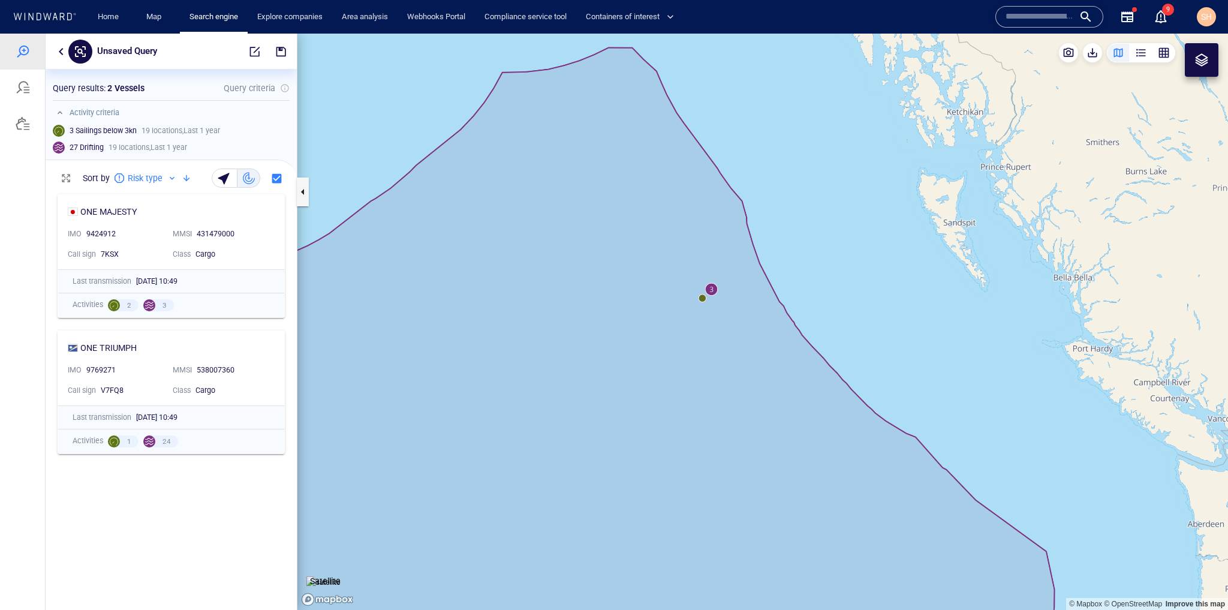
drag, startPoint x: 696, startPoint y: 335, endPoint x: 698, endPoint y: 369, distance: 34.2
click at [698, 369] on canvas "Map" at bounding box center [763, 322] width 931 height 576
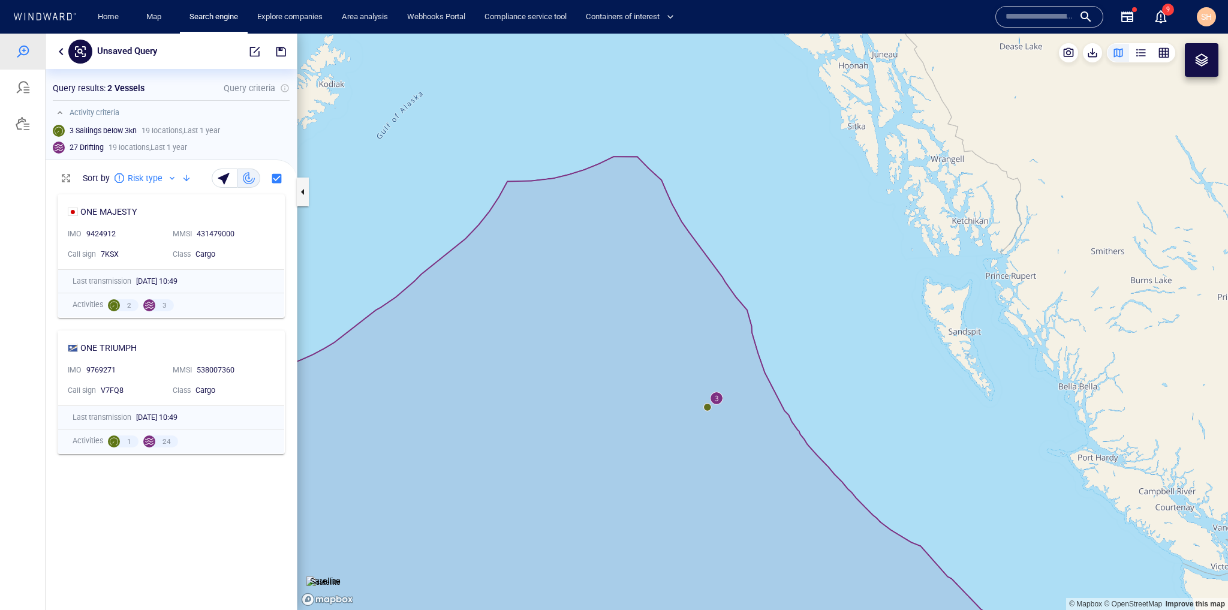
click at [717, 398] on canvas "Map" at bounding box center [763, 322] width 931 height 576
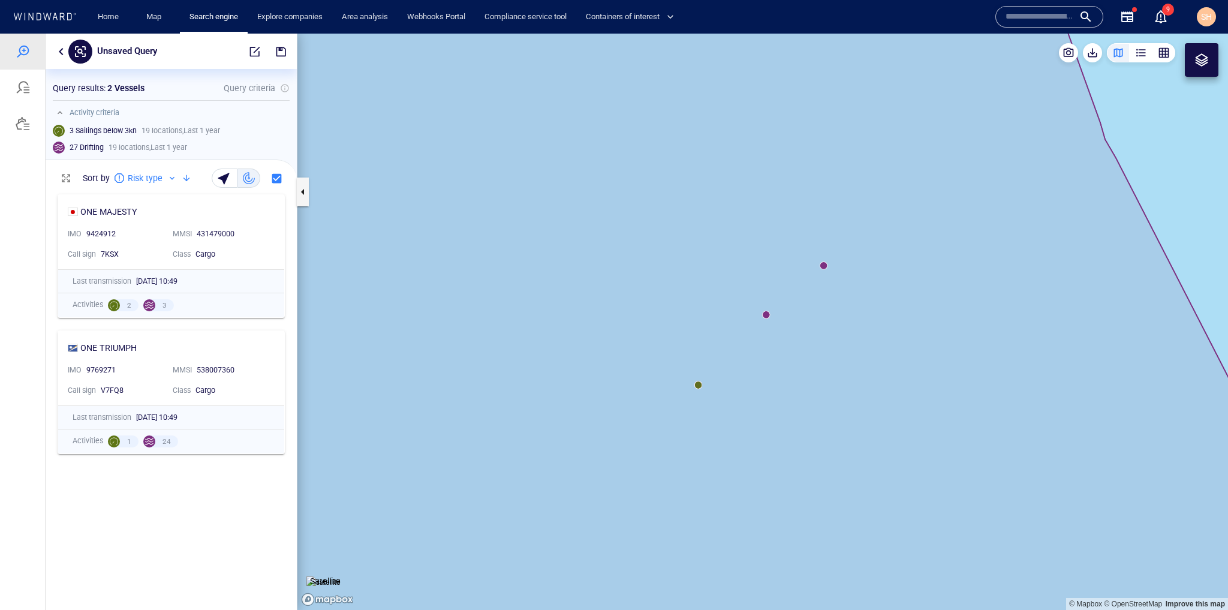
click at [824, 268] on canvas "Map" at bounding box center [763, 322] width 931 height 576
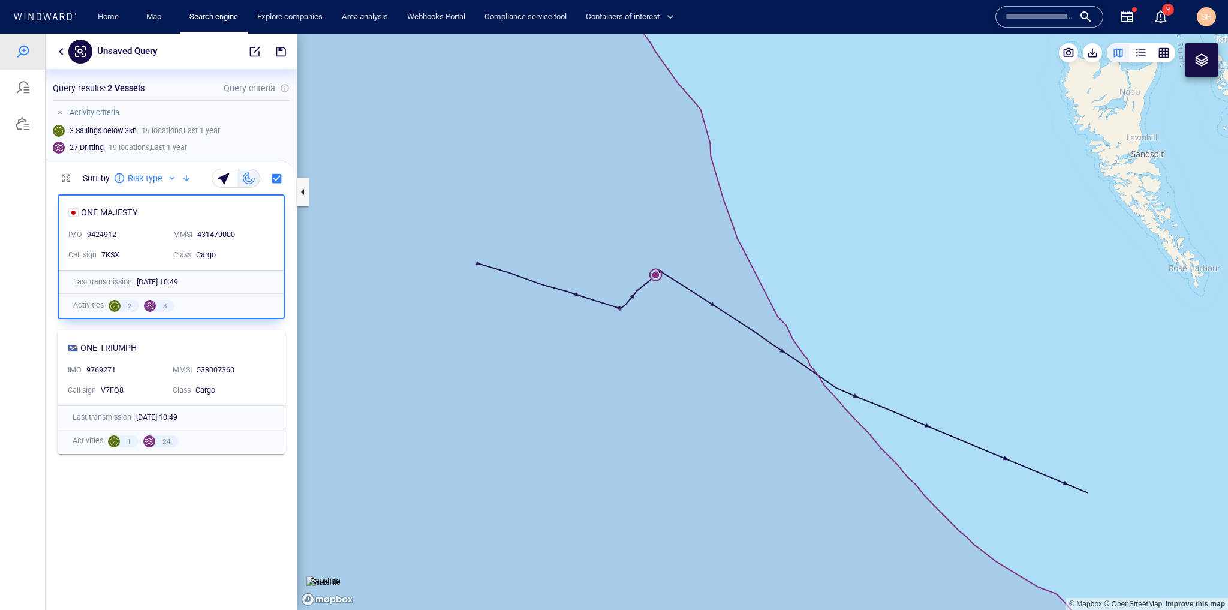
click at [527, 366] on canvas "Map" at bounding box center [763, 322] width 931 height 576
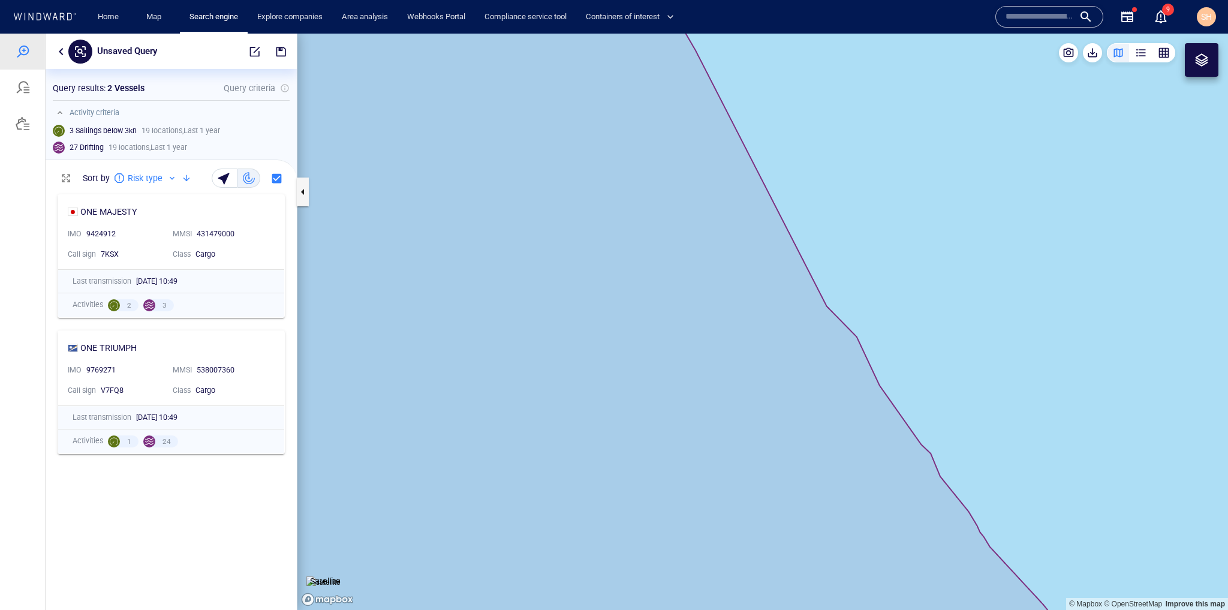
drag, startPoint x: 462, startPoint y: 329, endPoint x: 615, endPoint y: 357, distance: 155.1
click at [615, 357] on canvas "Map" at bounding box center [763, 322] width 931 height 576
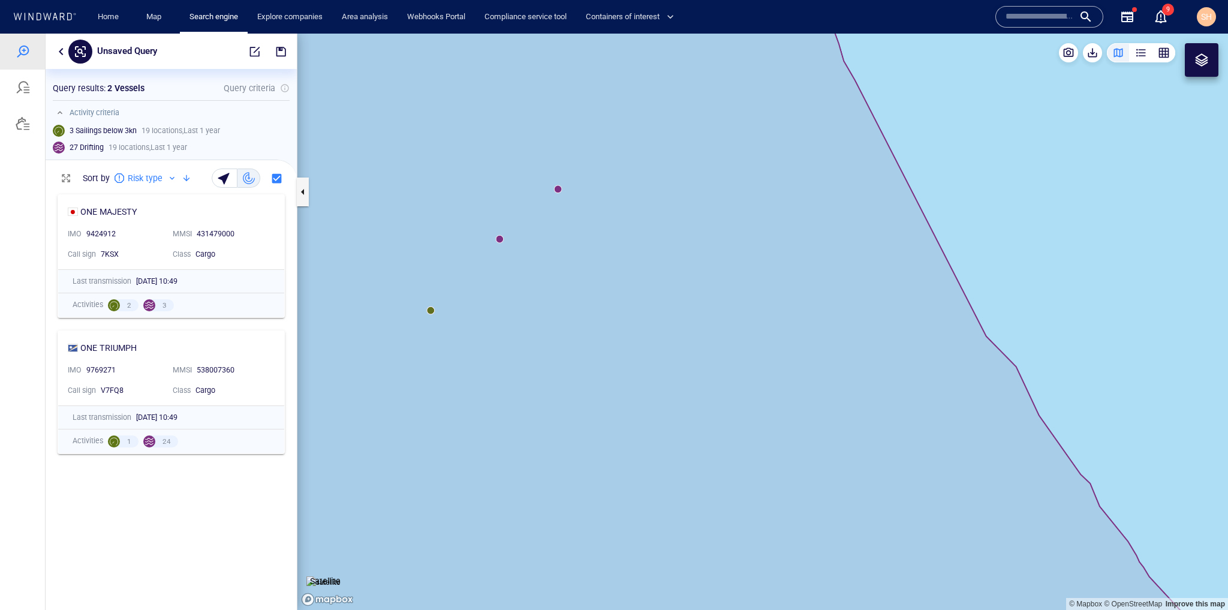
click at [500, 242] on canvas "Map" at bounding box center [763, 322] width 931 height 576
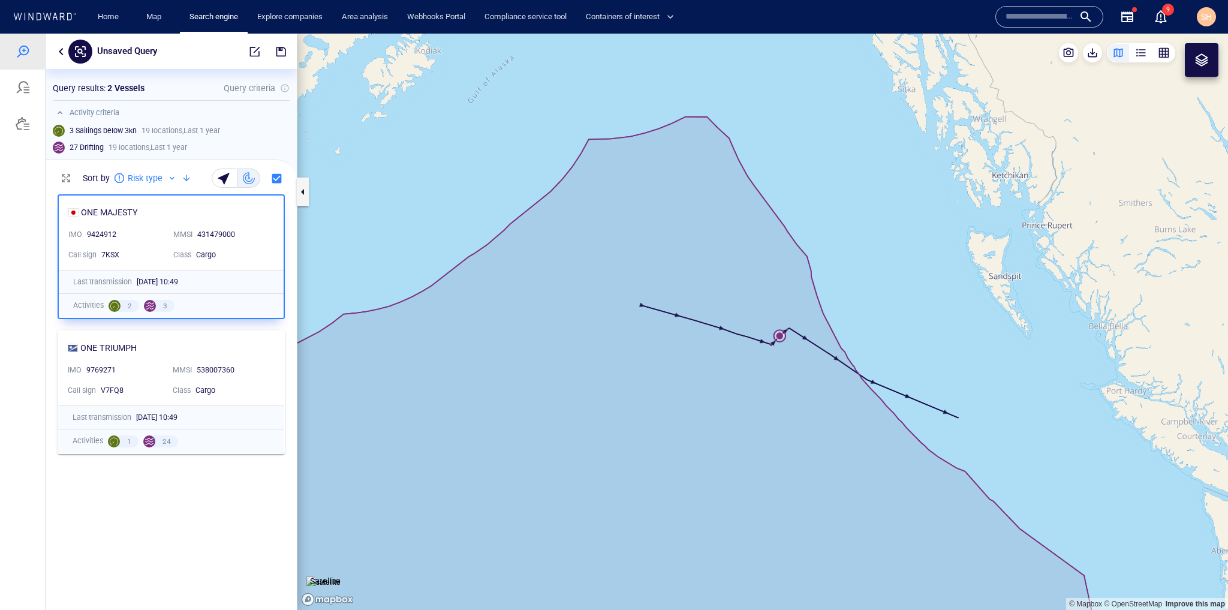
click at [818, 509] on canvas "Map" at bounding box center [763, 322] width 931 height 576
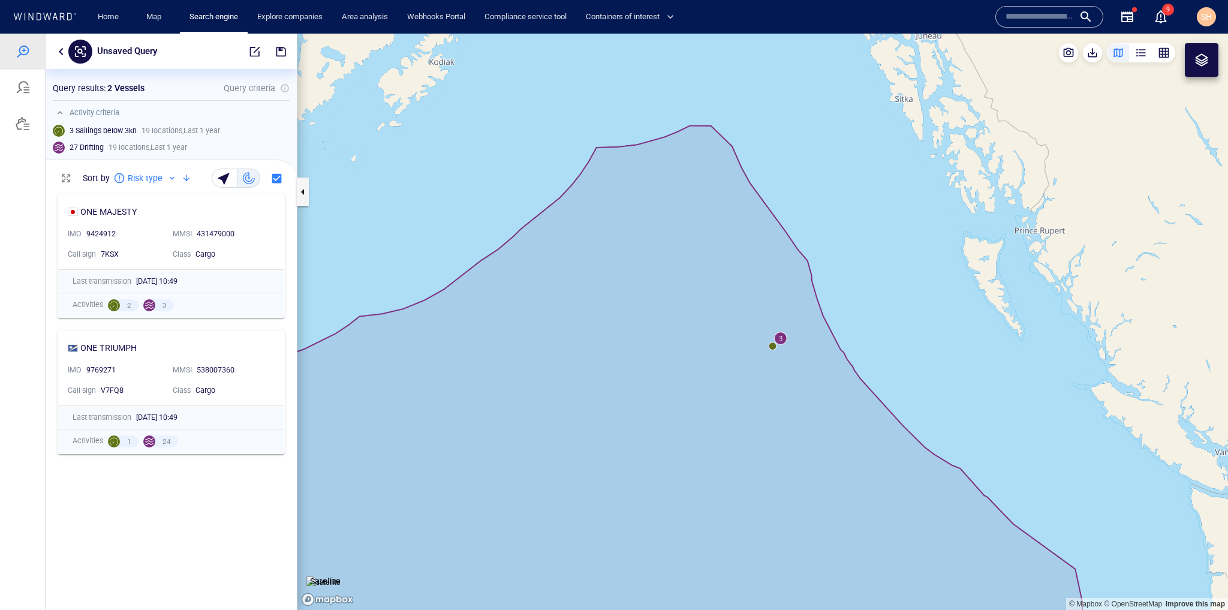
drag, startPoint x: 815, startPoint y: 516, endPoint x: 754, endPoint y: 277, distance: 247.6
click at [755, 273] on canvas "Map" at bounding box center [763, 322] width 931 height 576
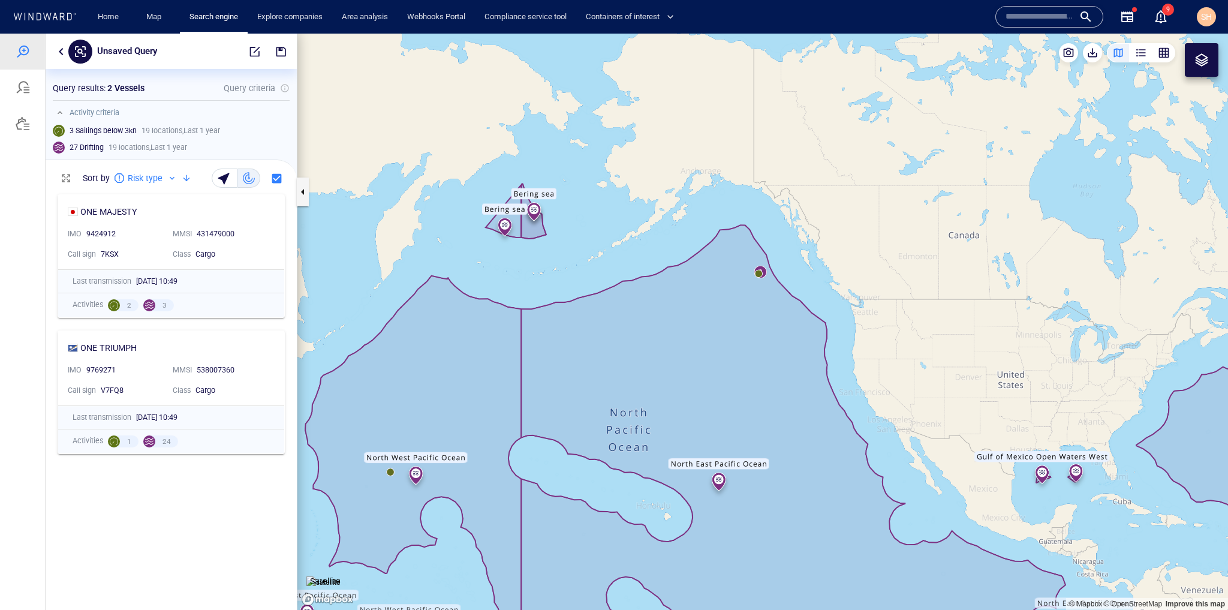
drag, startPoint x: 787, startPoint y: 449, endPoint x: 684, endPoint y: 202, distance: 267.6
click at [684, 202] on canvas "Map" at bounding box center [763, 322] width 931 height 576
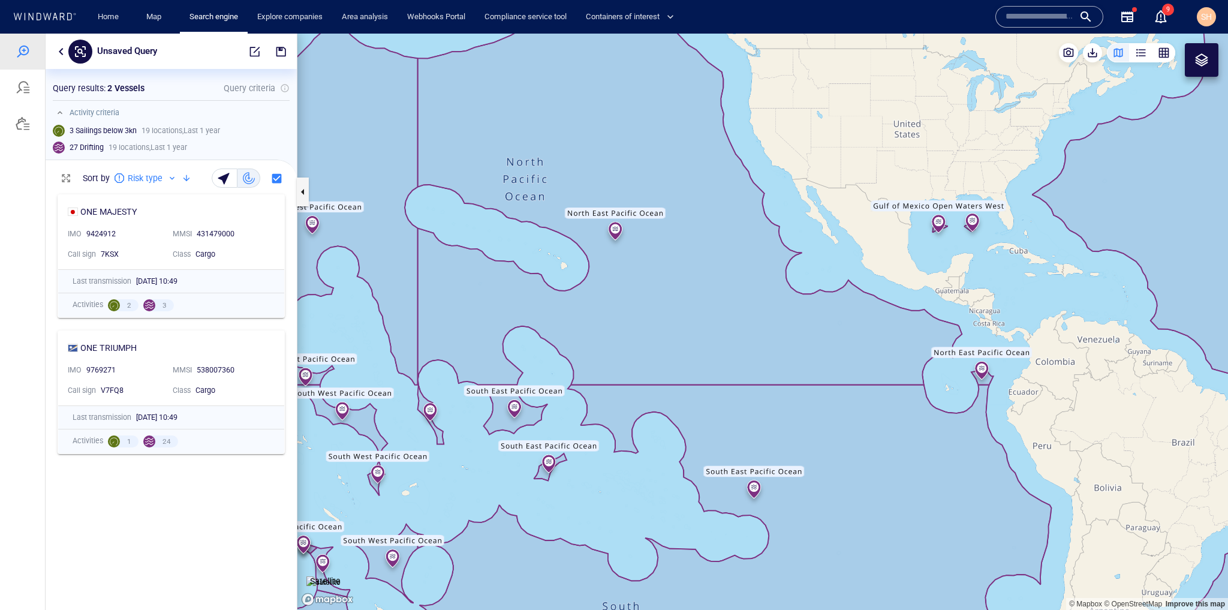
drag, startPoint x: 827, startPoint y: 427, endPoint x: 943, endPoint y: 245, distance: 216.3
click at [943, 245] on canvas "Map" at bounding box center [763, 322] width 931 height 576
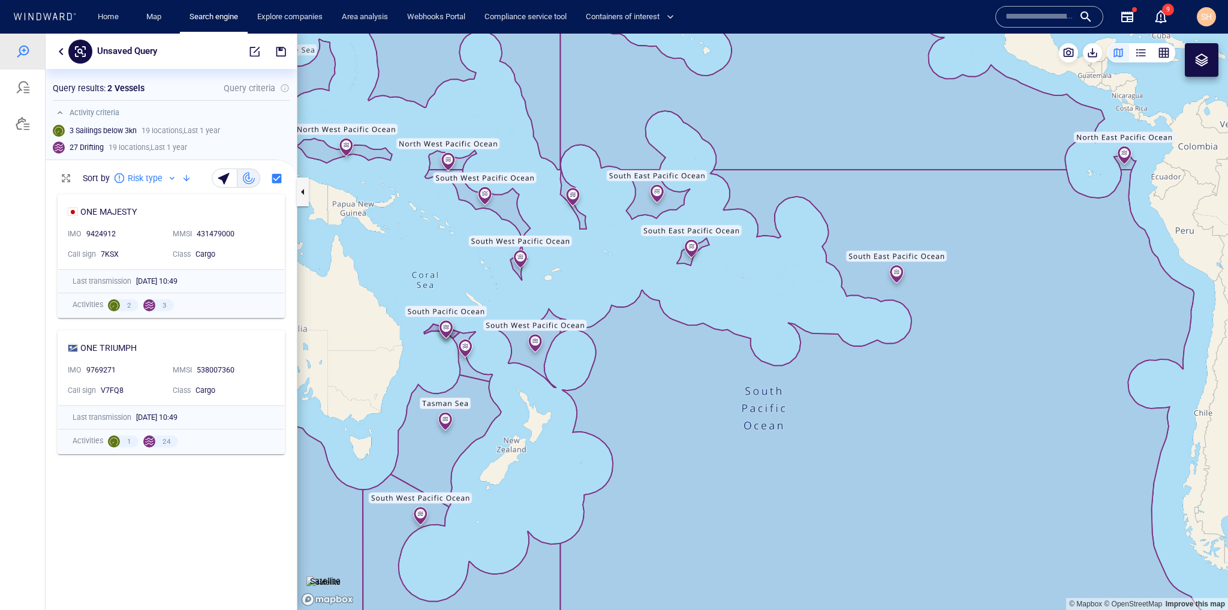
drag, startPoint x: 869, startPoint y: 456, endPoint x: 894, endPoint y: 172, distance: 285.4
click at [894, 172] on canvas "Map" at bounding box center [763, 322] width 931 height 576
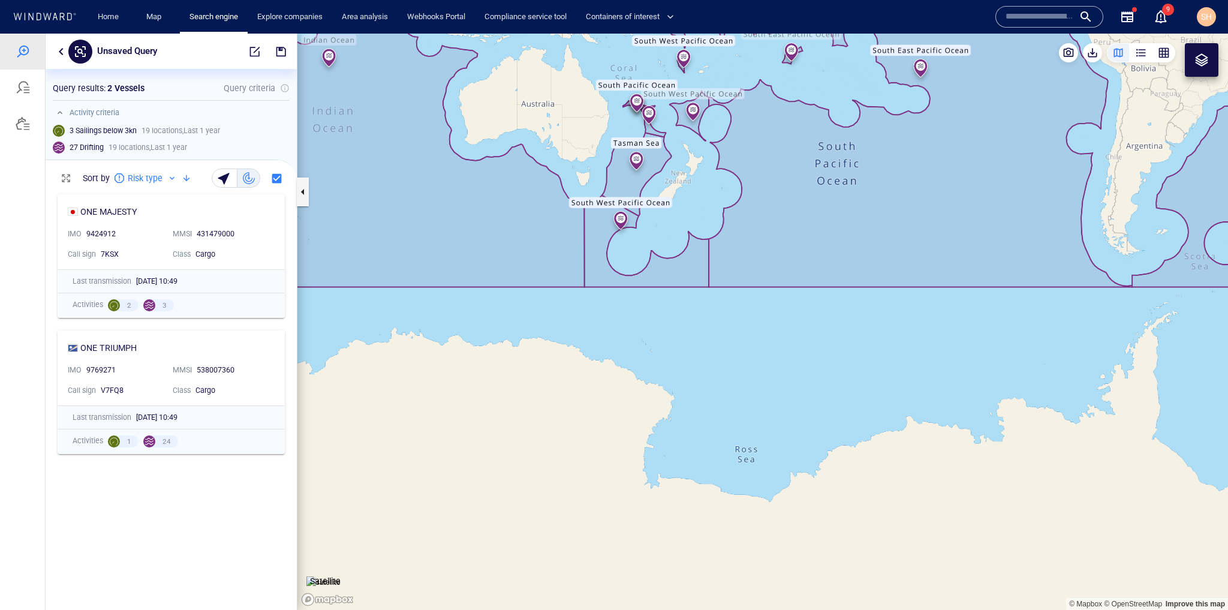
drag, startPoint x: 822, startPoint y: 229, endPoint x: 1218, endPoint y: 410, distance: 434.8
click at [1218, 410] on canvas "Map" at bounding box center [763, 322] width 931 height 576
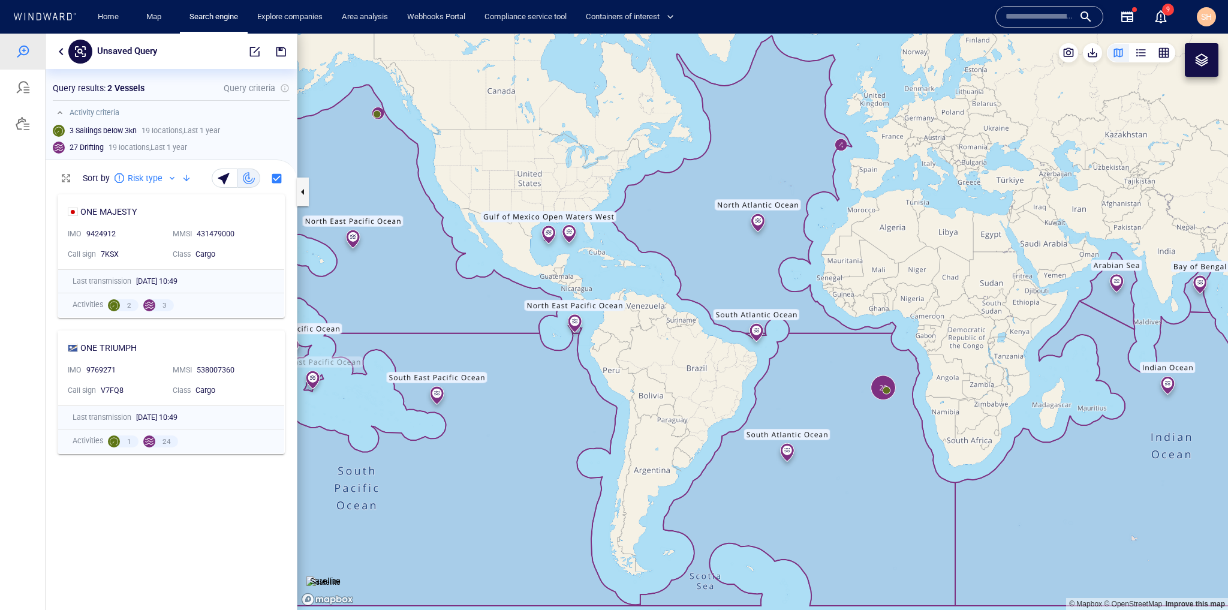
drag, startPoint x: 935, startPoint y: 392, endPoint x: 796, endPoint y: 358, distance: 142.7
click at [796, 358] on canvas "Map" at bounding box center [763, 322] width 931 height 576
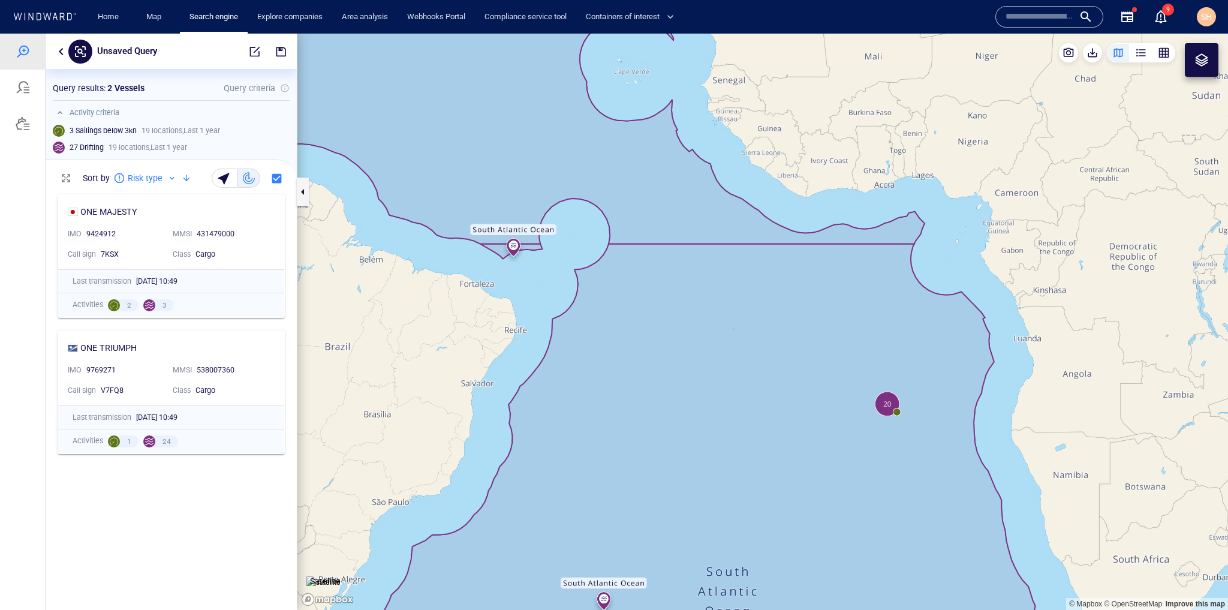
click at [888, 399] on canvas "Map" at bounding box center [763, 322] width 931 height 576
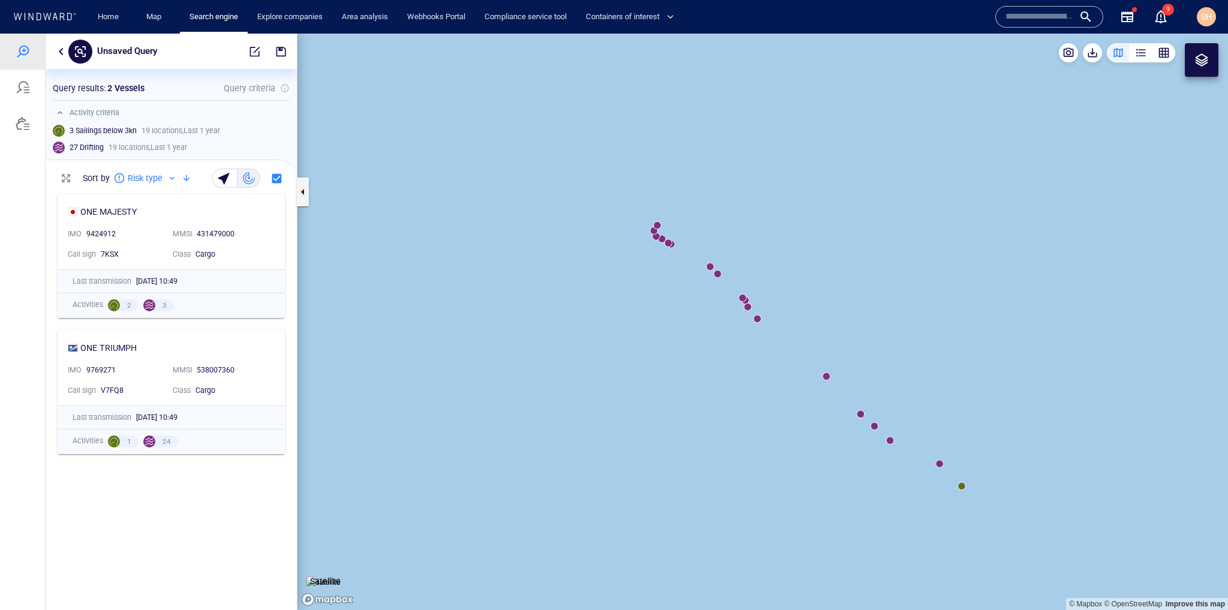
click at [744, 300] on canvas "Map" at bounding box center [763, 322] width 931 height 576
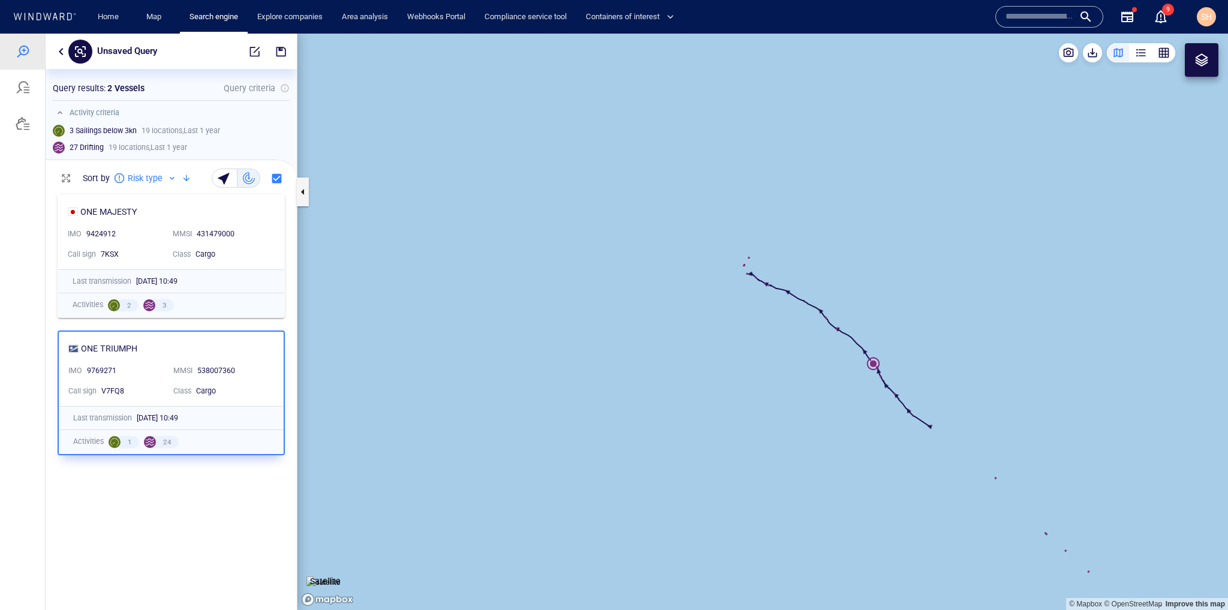
click at [831, 447] on canvas "Map" at bounding box center [763, 322] width 931 height 576
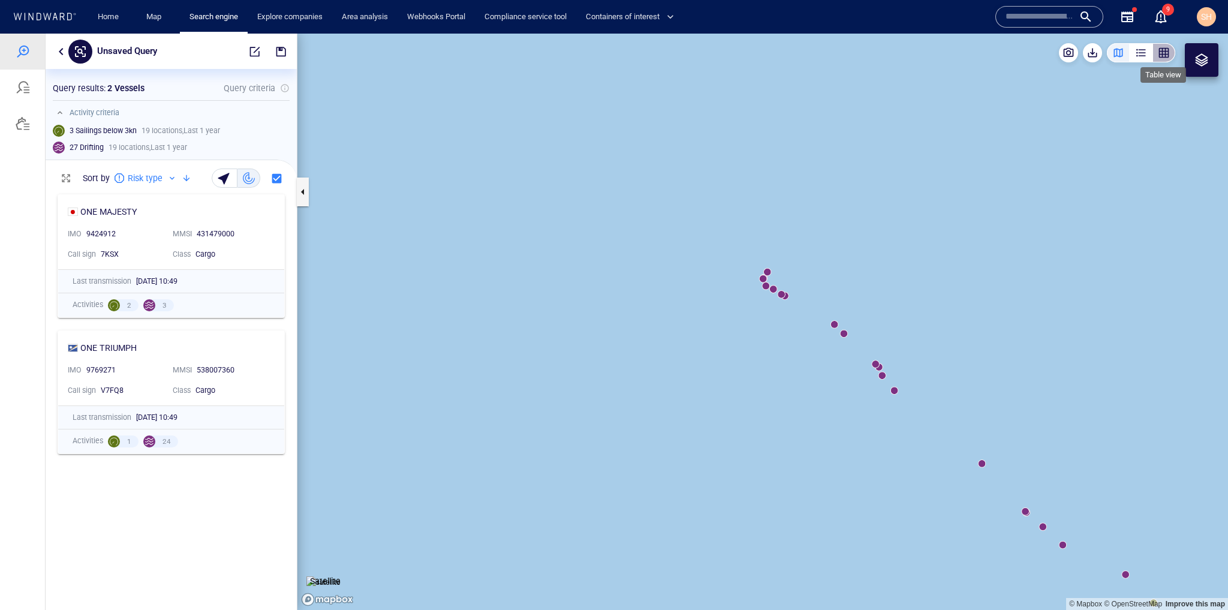
click at [1163, 52] on div "button" at bounding box center [1164, 53] width 12 height 12
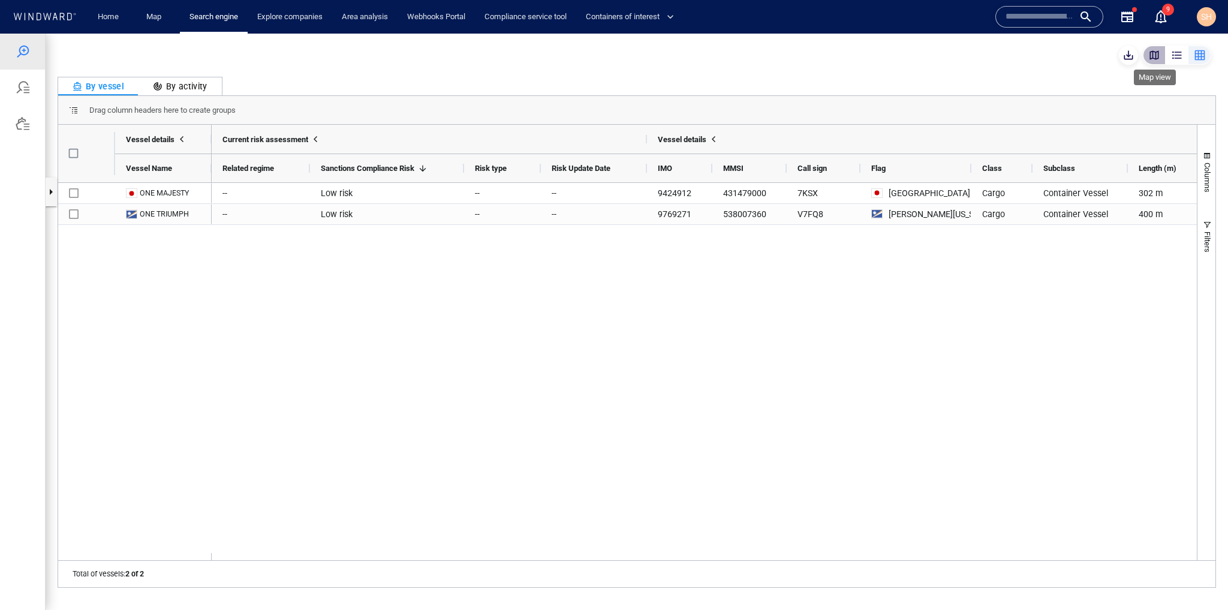
click at [1160, 58] on div "button" at bounding box center [1155, 55] width 12 height 12
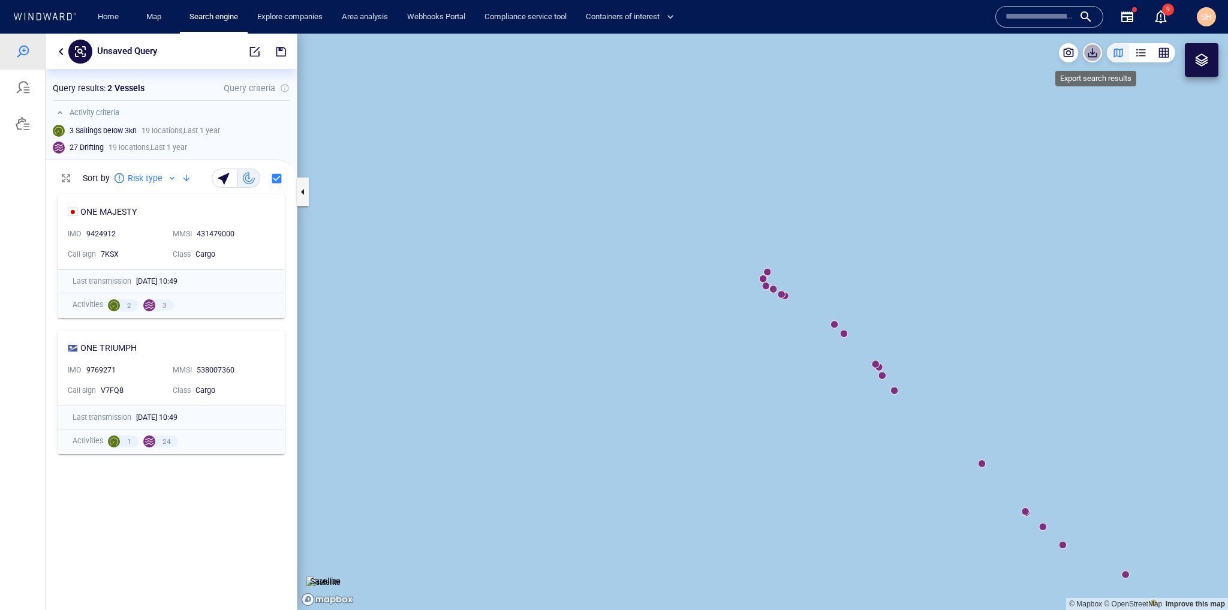
click at [1099, 52] on span "button" at bounding box center [1093, 53] width 12 height 12
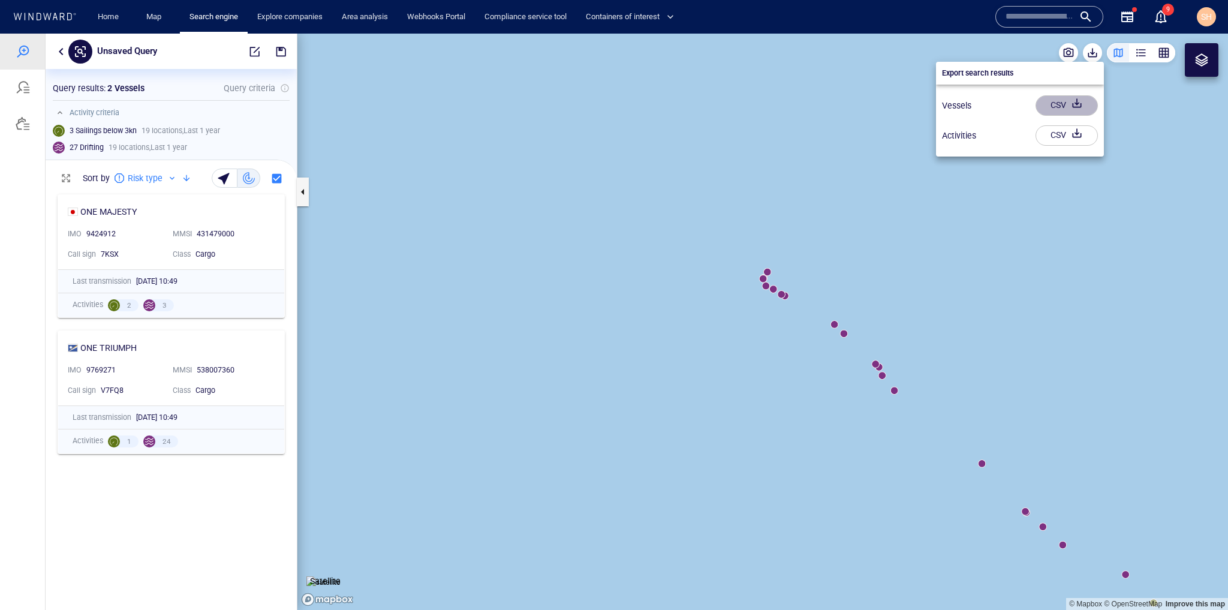
click at [1069, 109] on div "button" at bounding box center [1077, 106] width 17 height 22
